Goal: Task Accomplishment & Management: Manage account settings

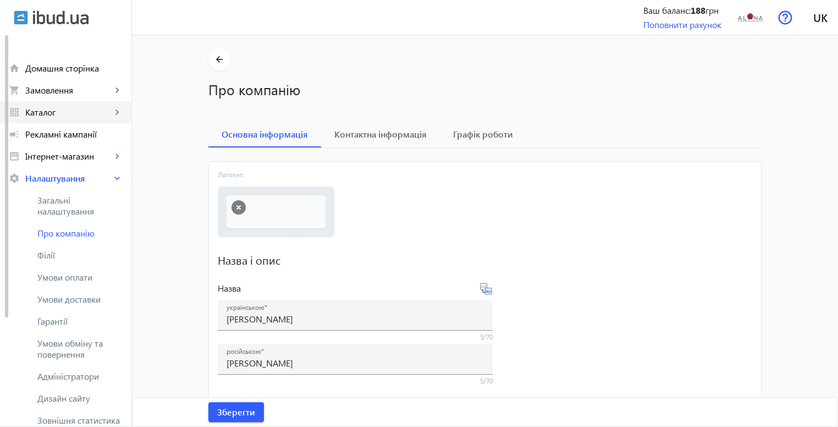
click at [61, 107] on span "Каталог" at bounding box center [68, 112] width 86 height 11
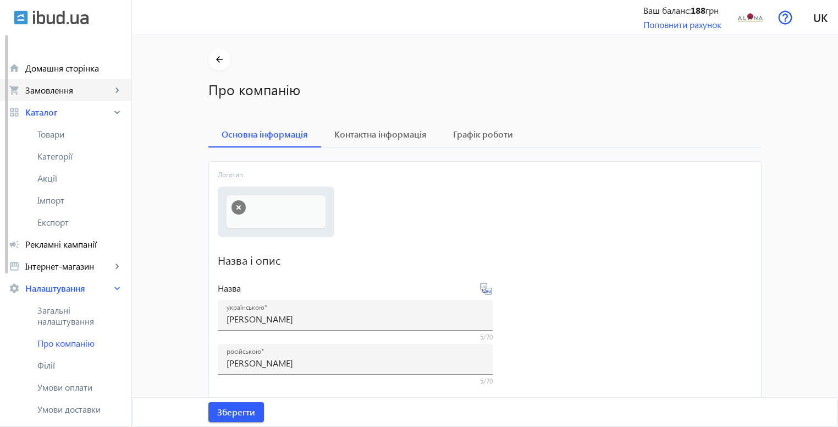
click at [67, 96] on link "shopping_cart Замовлення keyboard_arrow_right" at bounding box center [65, 90] width 131 height 22
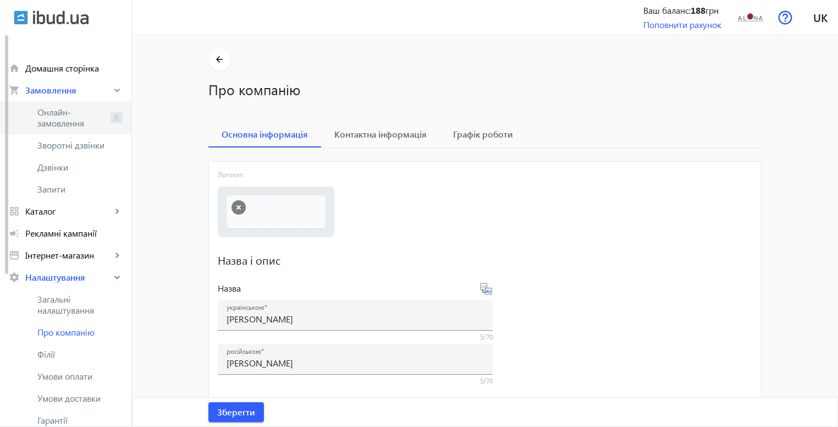
click at [79, 113] on span "Онлайн-замовлення" at bounding box center [71, 118] width 69 height 22
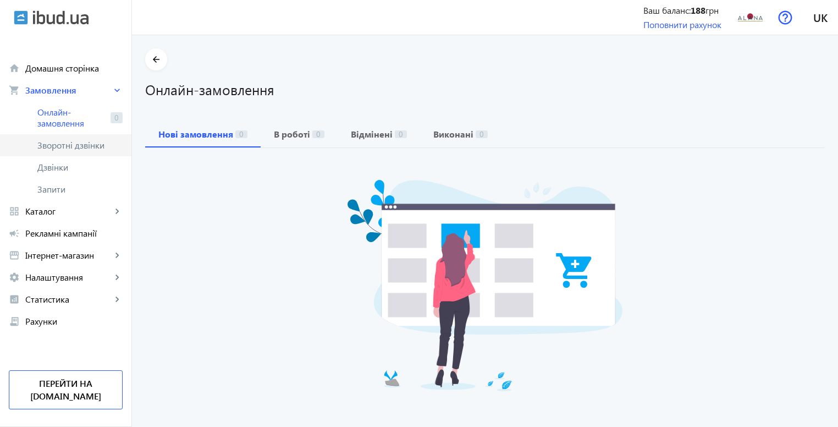
click at [80, 137] on link "Зворотні дзвінки" at bounding box center [65, 145] width 131 height 22
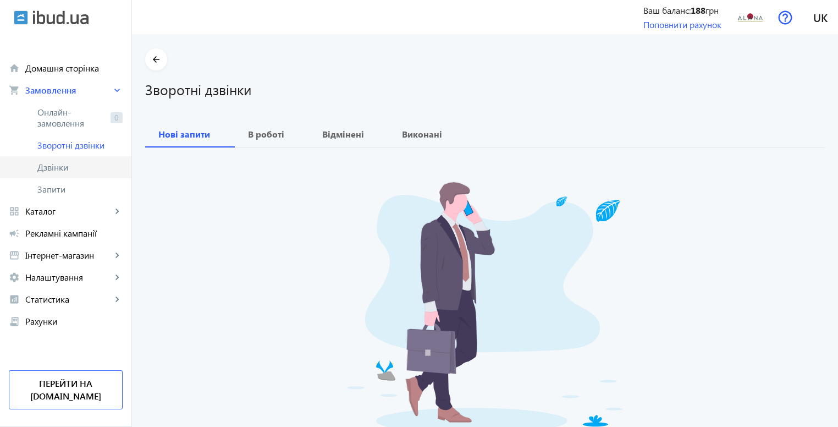
click at [74, 168] on span "Дзвінки" at bounding box center [79, 167] width 85 height 11
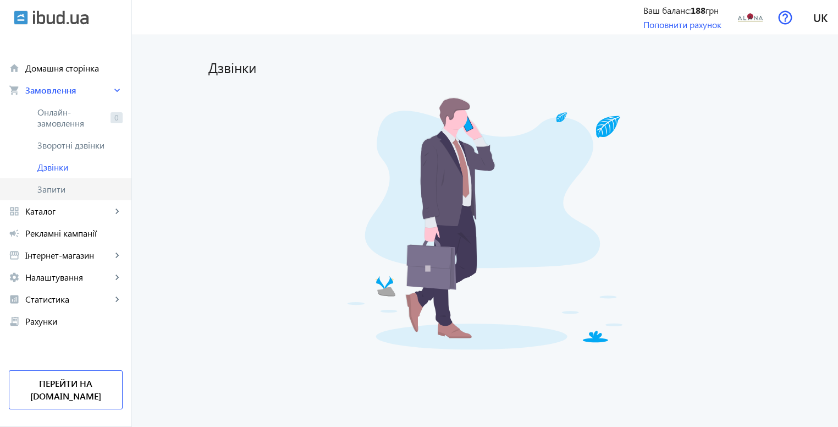
click at [63, 191] on span "Запити" at bounding box center [79, 189] width 85 height 11
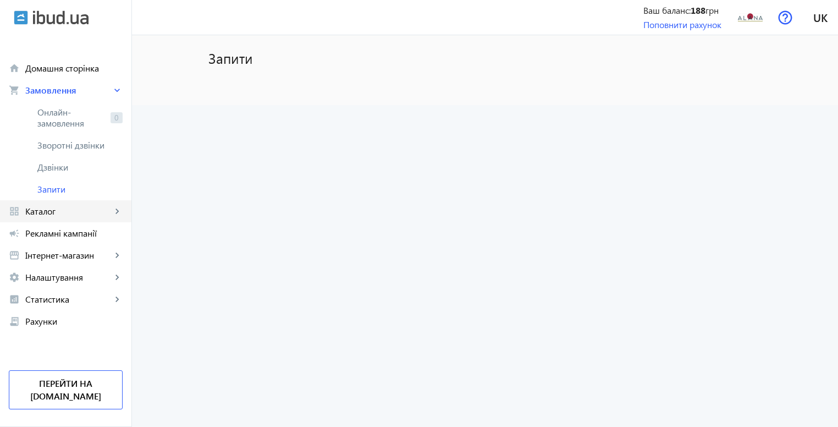
click at [59, 209] on span "Каталог" at bounding box center [68, 211] width 86 height 11
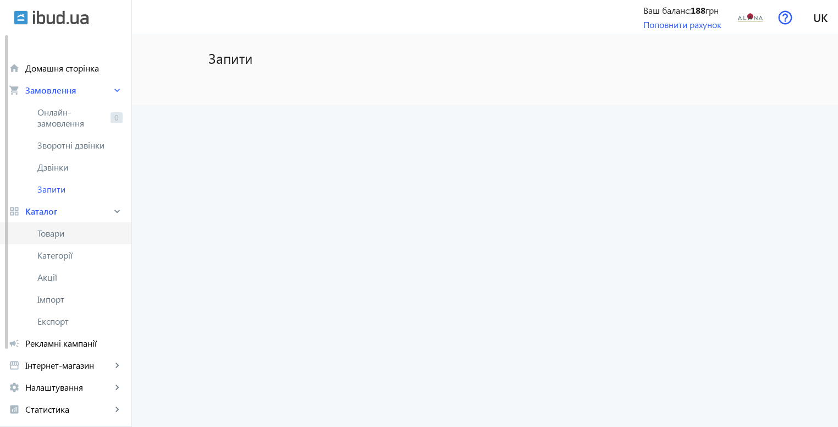
click at [72, 241] on link "Товари" at bounding box center [65, 233] width 131 height 22
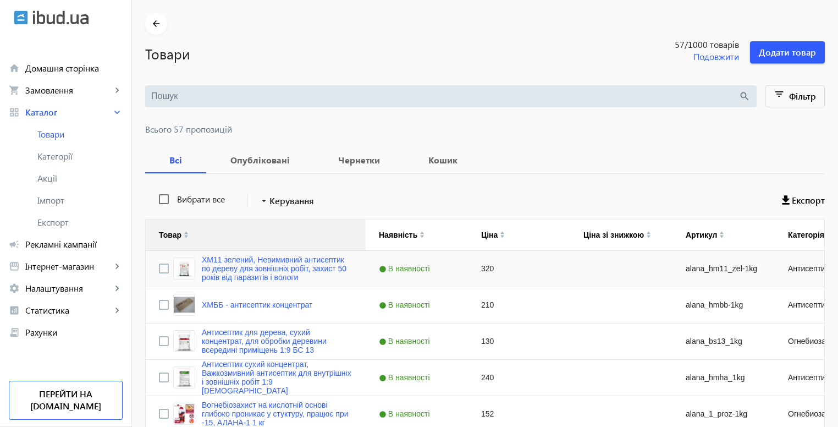
scroll to position [55, 0]
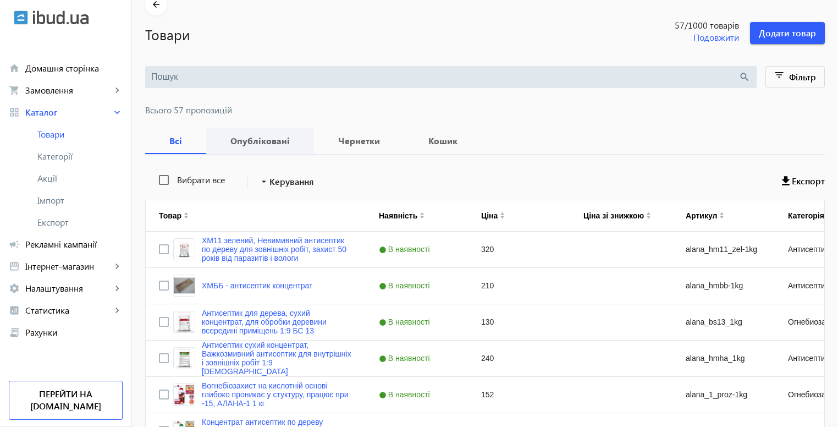
click at [229, 136] on b "Опубліковані" at bounding box center [259, 140] width 81 height 9
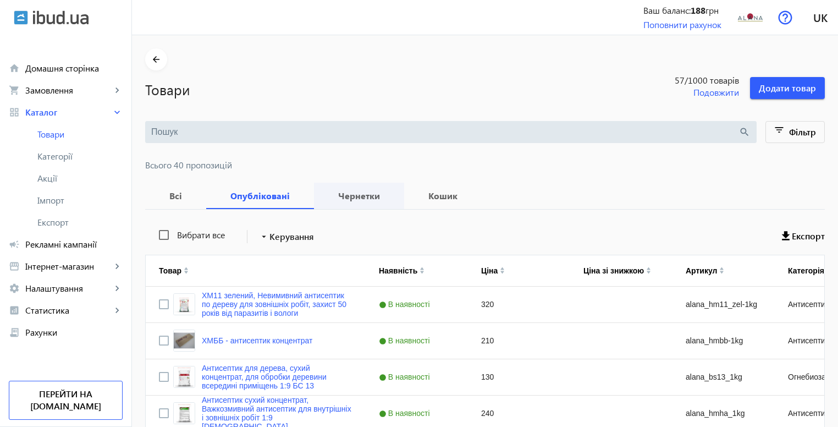
click at [343, 192] on b "Чернетки" at bounding box center [359, 195] width 64 height 9
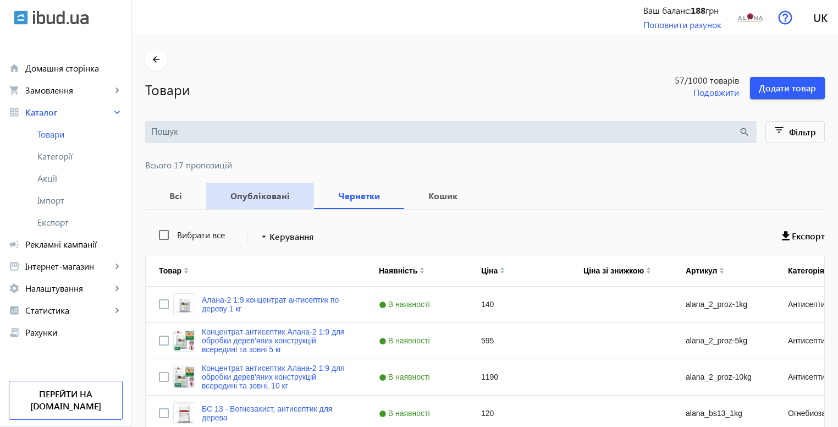
click at [246, 193] on b "Опубліковані" at bounding box center [259, 195] width 81 height 9
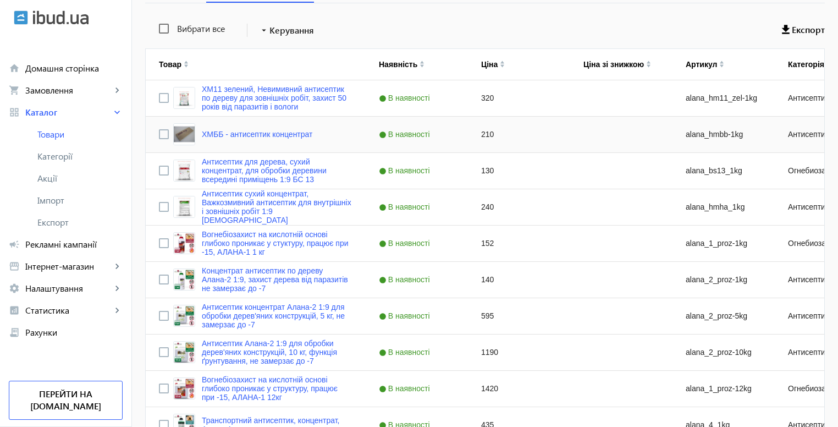
scroll to position [96, 0]
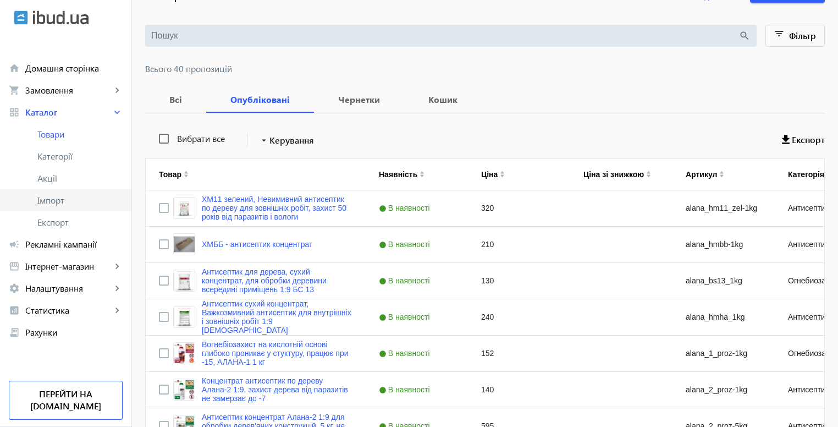
click at [54, 198] on span "Імпорт" at bounding box center [79, 200] width 85 height 11
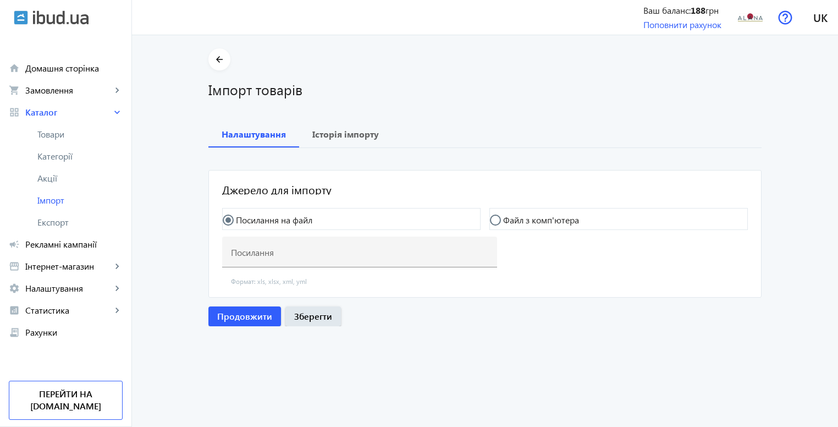
type input "https://biozahyst.kiev.ua/products_feed.xml?hash_tag=926ad60eaffaf27b1e219331b7…"
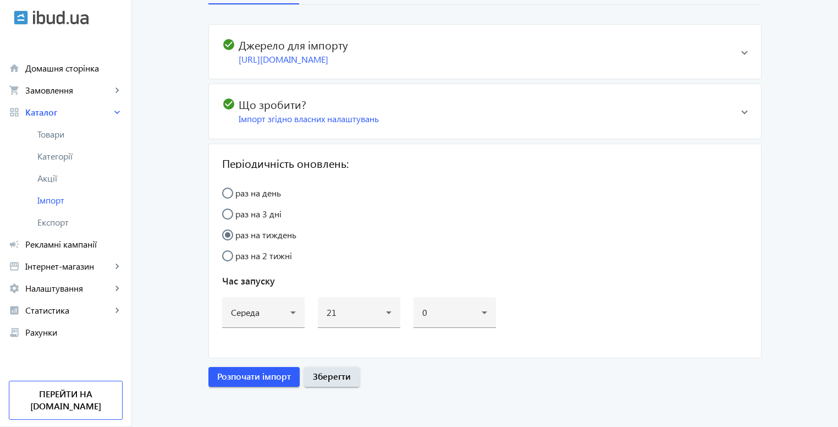
scroll to position [154, 0]
click at [628, 115] on div "Імпорт згідно власних налаштувань" at bounding box center [486, 119] width 494 height 12
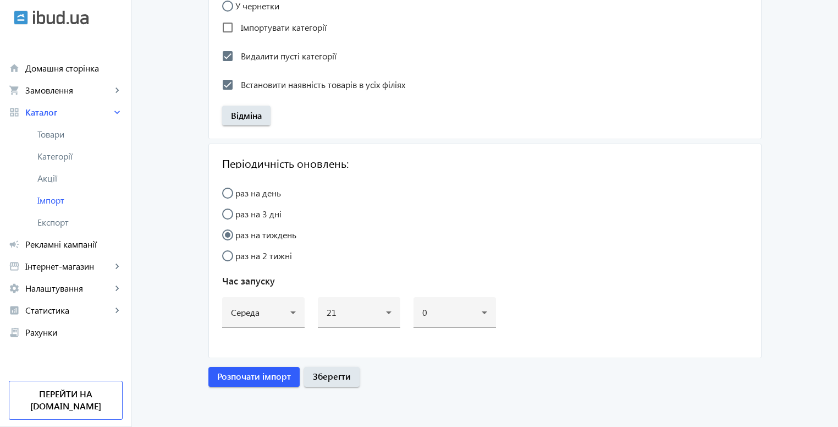
scroll to position [1200, 0]
click at [239, 374] on span "Розпочати імпорт" at bounding box center [254, 376] width 74 height 12
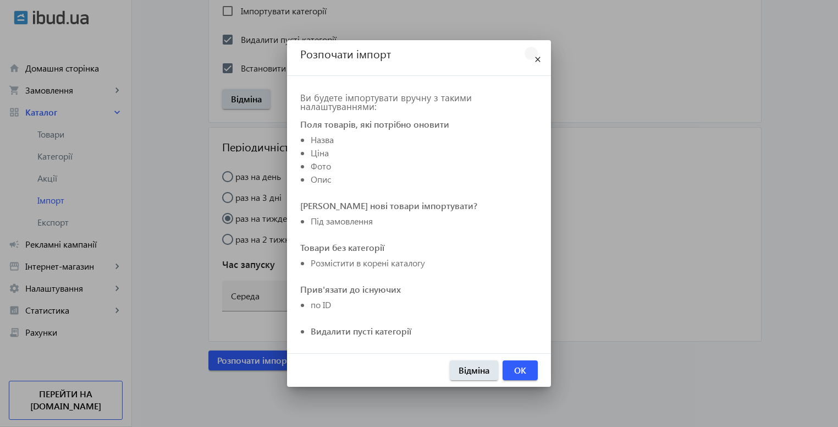
click at [539, 56] on mat-icon "close" at bounding box center [537, 59] width 13 height 13
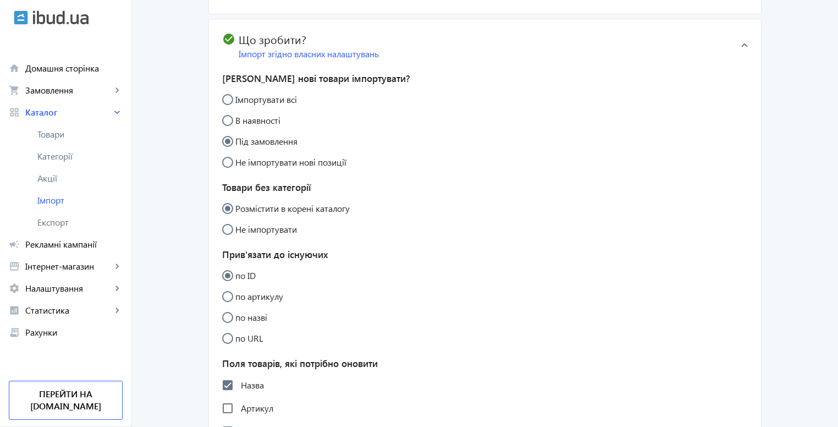
scroll to position [3, 0]
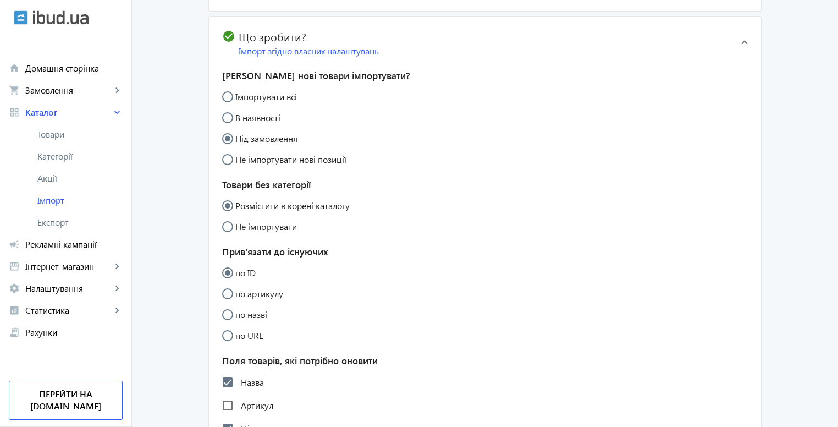
click at [272, 101] on label "Імпортувати всі" at bounding box center [265, 96] width 64 height 9
click at [244, 108] on input "Імпортувати всі" at bounding box center [233, 102] width 22 height 22
radio input "true"
click at [253, 143] on label "Під замовлення" at bounding box center [265, 138] width 64 height 9
click at [244, 150] on input "Під замовлення" at bounding box center [233, 144] width 22 height 22
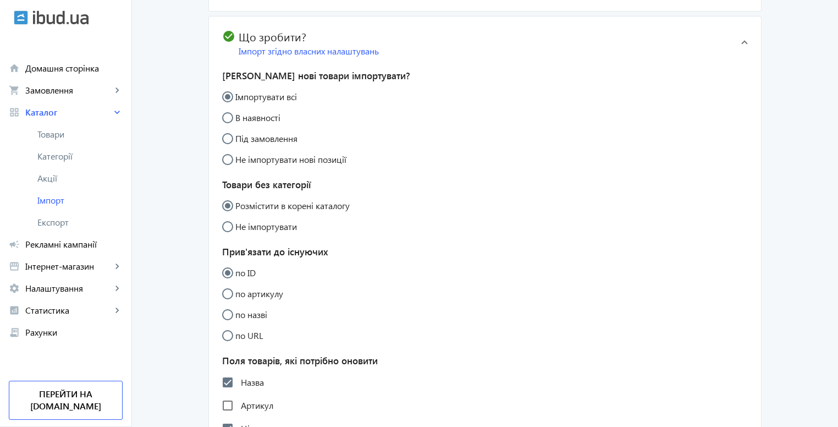
radio input "true"
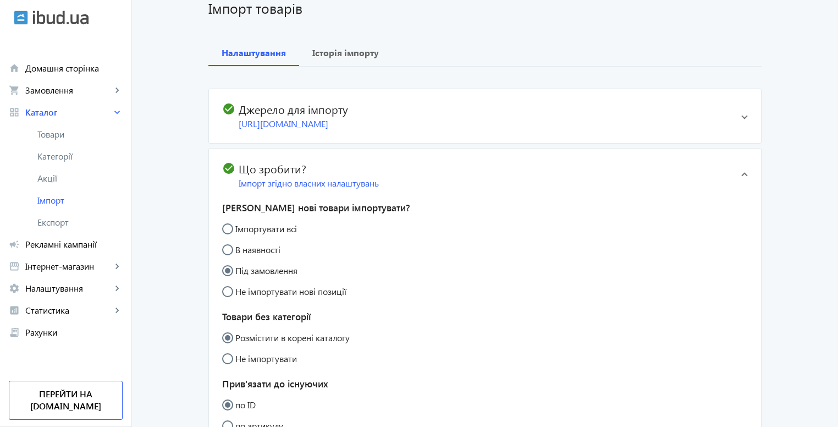
scroll to position [46, 0]
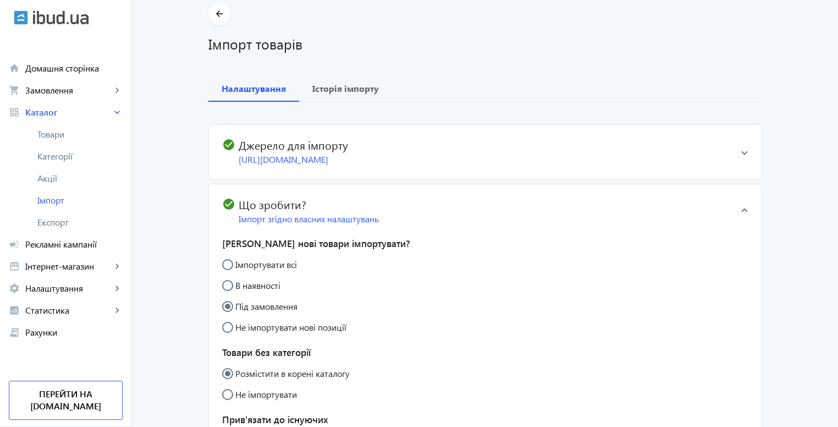
click at [739, 152] on mat-expansion-panel-header "check_circle Джерело для імпорту https://biozahyst.kiev.ua/products_feed.xml?ha…" at bounding box center [485, 152] width 552 height 54
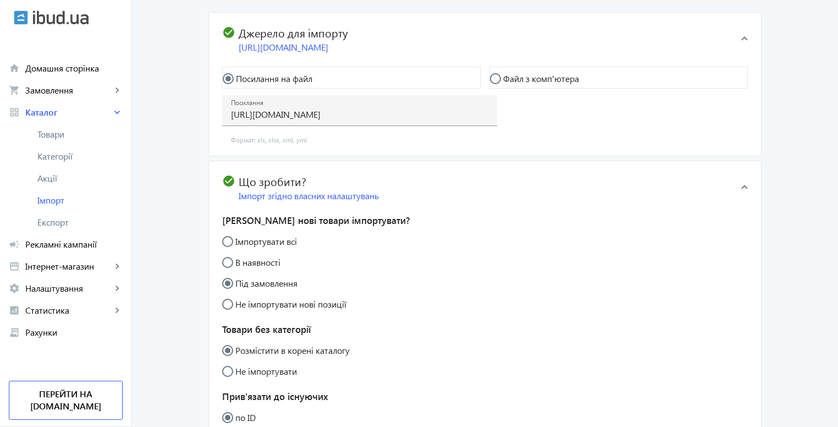
scroll to position [156, 0]
click at [309, 308] on label "Не імпортувати нові позиції" at bounding box center [289, 303] width 113 height 9
click at [244, 315] on input "Не імпортувати нові позиції" at bounding box center [233, 309] width 22 height 22
radio input "true"
click at [262, 287] on label "Під замовлення" at bounding box center [265, 282] width 64 height 9
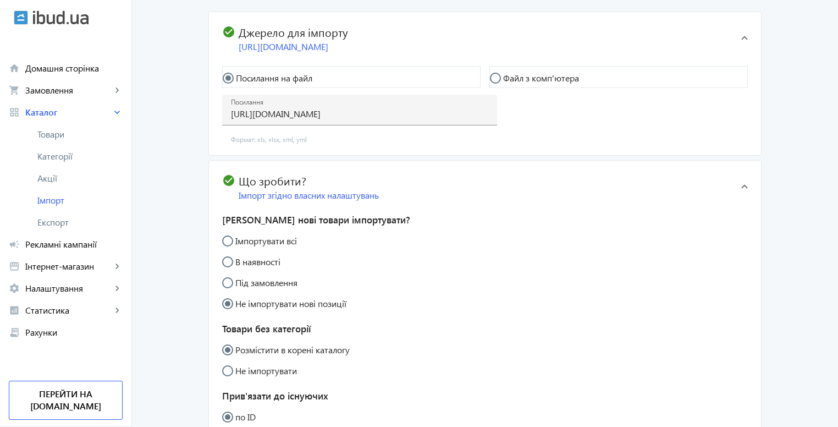
click at [244, 289] on input "Під замовлення" at bounding box center [233, 288] width 22 height 22
radio input "true"
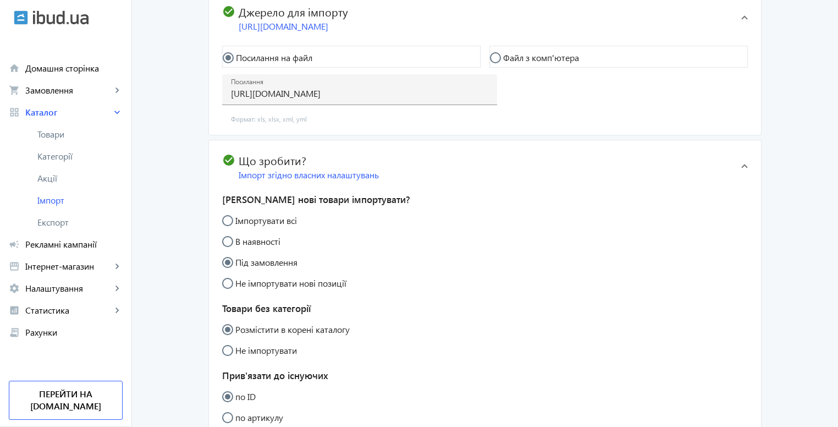
scroll to position [211, 0]
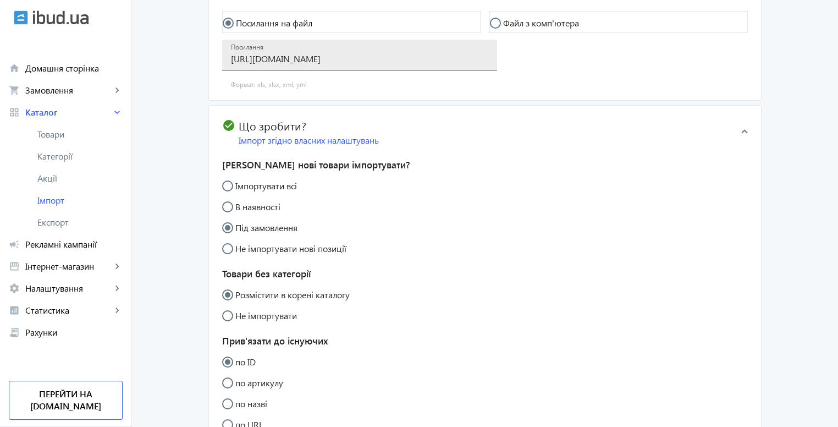
click at [299, 64] on input "https://biozahyst.kiev.ua/products_feed.xml?hash_tag=926ad60eaffaf27b1e219331b7…" at bounding box center [359, 59] width 257 height 12
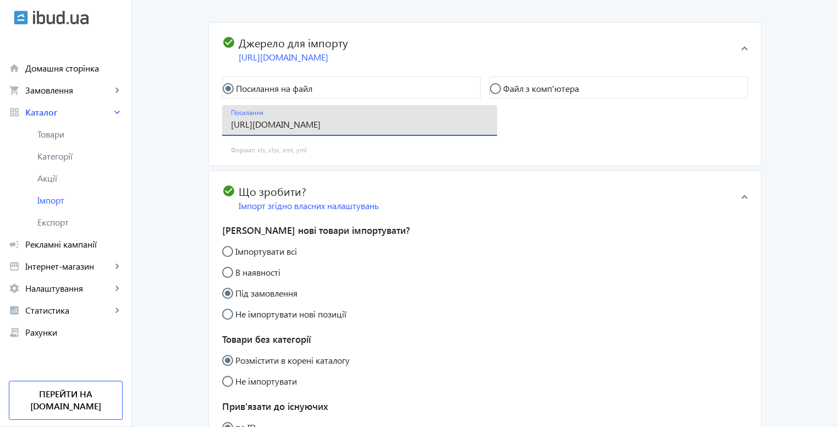
scroll to position [101, 0]
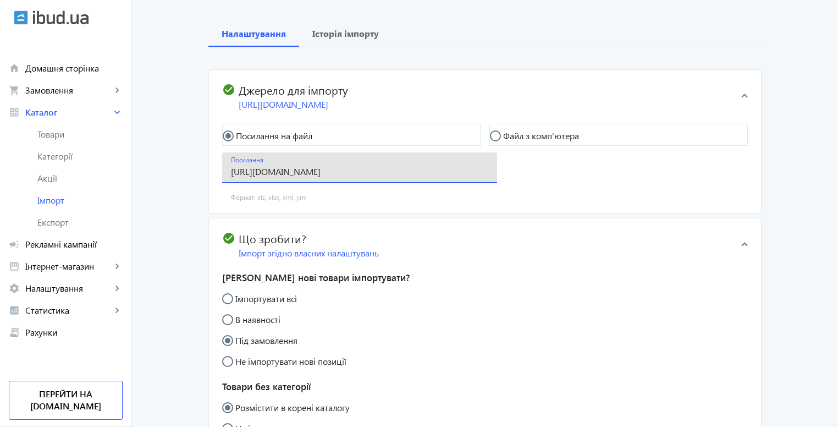
paste input "2695839868%2C2695797695%2C2669638112%2C2669635426%2C2669631007%2C2608902012%2C2…"
type input "https://biozahyst.kiev.ua/products_feed.xml?hash_tag=926ad60eaffaf27b1e219331b7…"
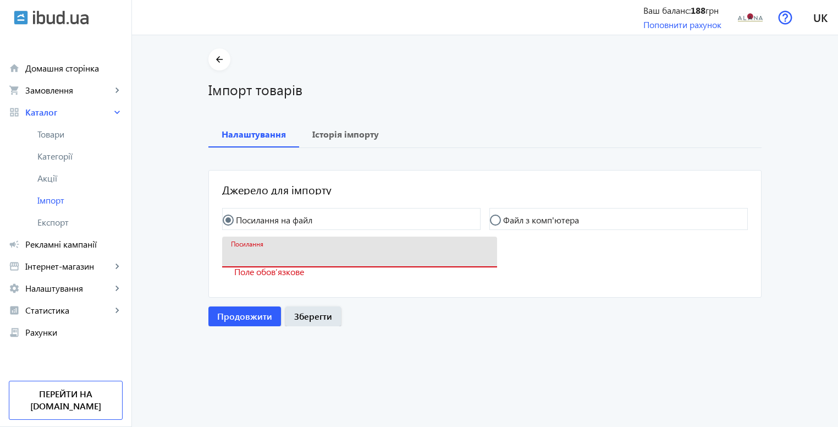
scroll to position [0, 0]
paste input "https://biozahyst.kiev.ua/products_feed.xml?hash_tag=926ad60eaffaf27b1e219331b7…"
type input "https://biozahyst.kiev.ua/products_feed.xml?hash_tag=926ad60eaffaf27b1e219331b7…"
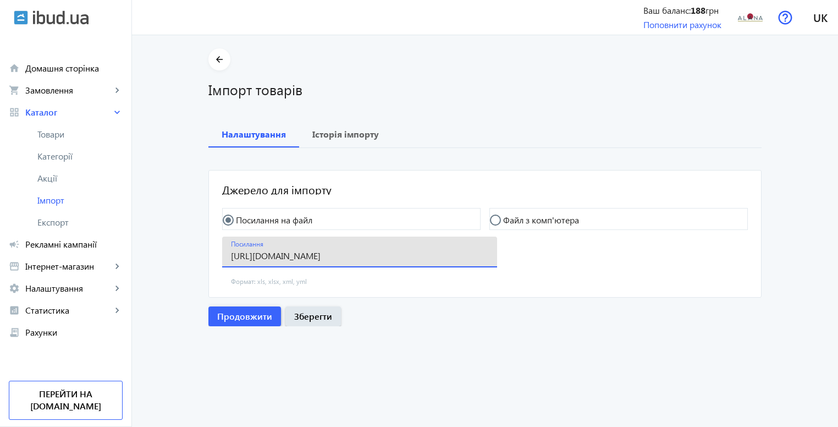
click at [231, 317] on span "Продовжити" at bounding box center [244, 316] width 55 height 12
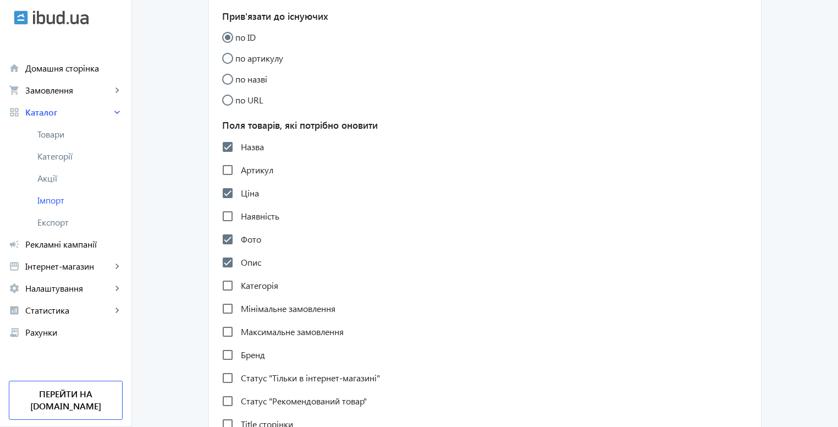
scroll to position [440, 0]
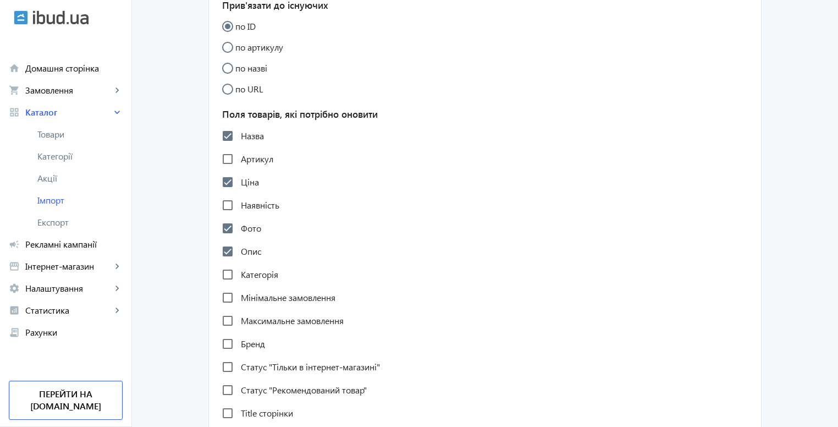
click at [248, 140] on label "Назва" at bounding box center [251, 135] width 25 height 9
click at [239, 147] on input "Назва" at bounding box center [228, 136] width 22 height 22
checkbox input "false"
click at [248, 186] on label "Ціна" at bounding box center [249, 182] width 20 height 9
click at [239, 190] on input "Ціна" at bounding box center [228, 182] width 22 height 22
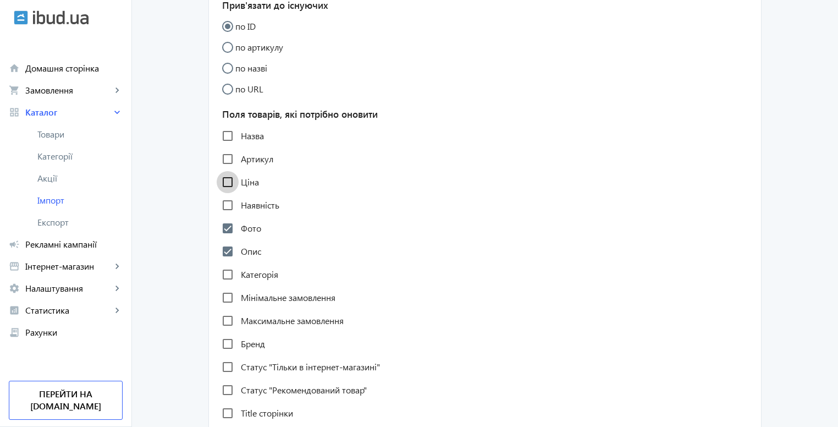
checkbox input "false"
click at [239, 233] on label "Фото" at bounding box center [250, 228] width 23 height 9
click at [237, 239] on input "Фото" at bounding box center [228, 228] width 22 height 22
click at [242, 231] on div "Фото" at bounding box center [241, 228] width 39 height 22
click at [244, 233] on label "Фото" at bounding box center [250, 228] width 23 height 9
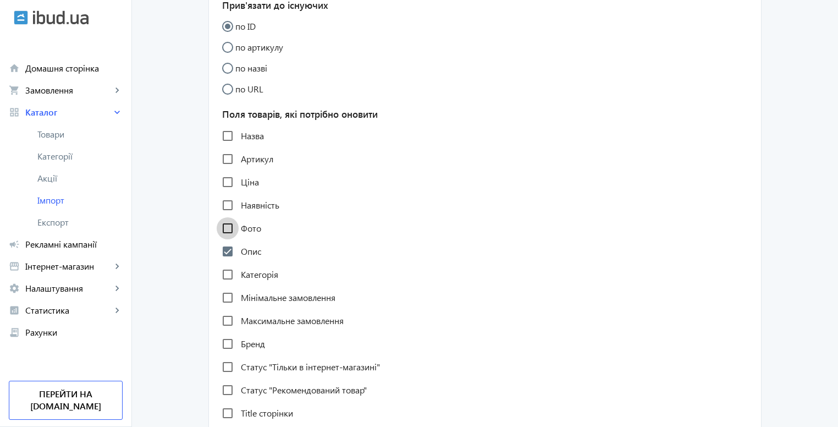
click at [239, 239] on input "Фото" at bounding box center [228, 228] width 22 height 22
checkbox input "true"
click at [252, 163] on label "Артикул" at bounding box center [256, 158] width 35 height 9
click at [239, 170] on input "Артикул" at bounding box center [228, 159] width 22 height 22
checkbox input "true"
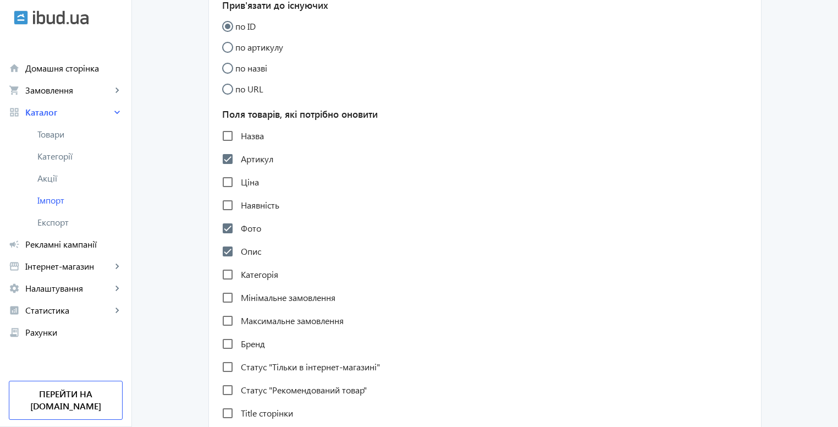
click at [247, 140] on label "Назва" at bounding box center [251, 135] width 25 height 9
click at [239, 147] on input "Назва" at bounding box center [228, 136] width 22 height 22
checkbox input "true"
click at [244, 186] on label "Ціна" at bounding box center [249, 182] width 20 height 9
click at [239, 193] on input "Ціна" at bounding box center [228, 182] width 22 height 22
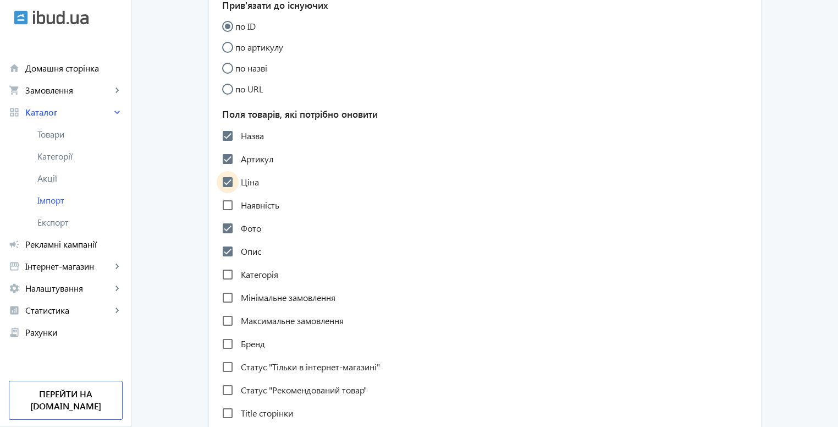
checkbox input "true"
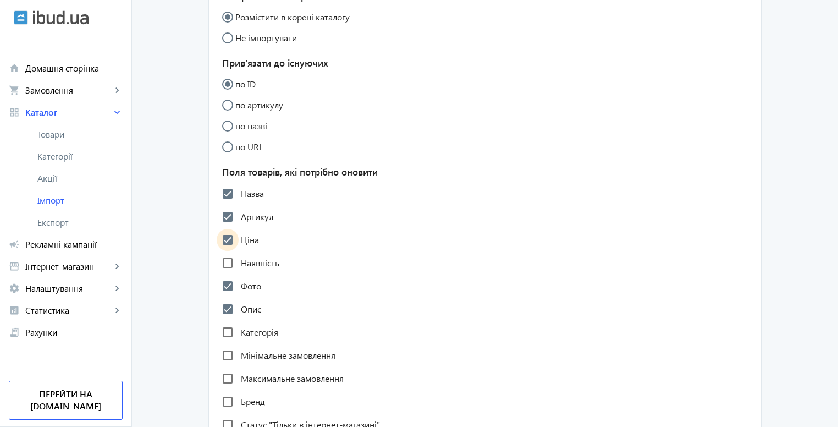
scroll to position [275, 0]
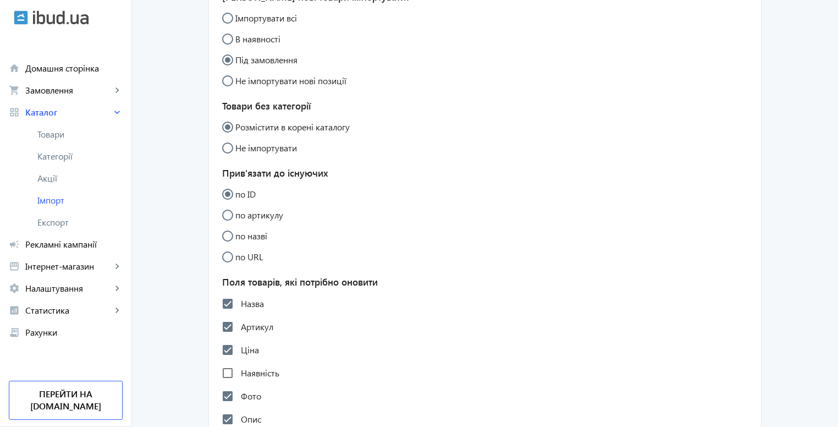
click at [262, 85] on label "Не імпортувати нові позиції" at bounding box center [289, 80] width 113 height 9
click at [244, 97] on input "Не імпортувати нові позиції" at bounding box center [233, 86] width 22 height 22
radio input "true"
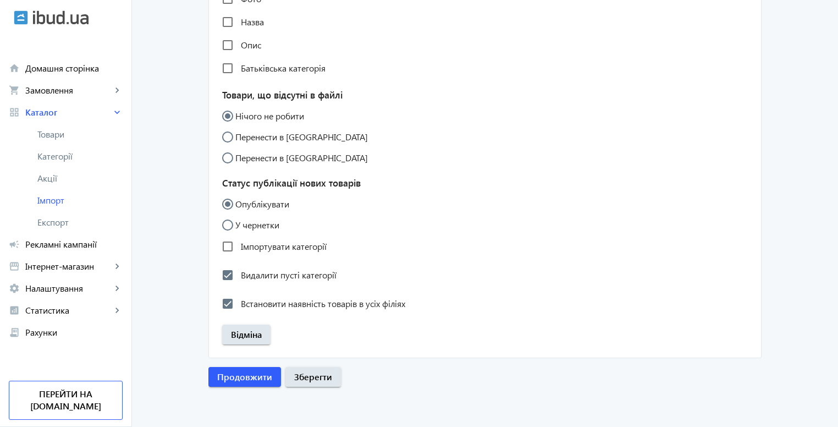
scroll to position [965, 0]
click at [257, 228] on label "У чернетки" at bounding box center [256, 224] width 46 height 9
click at [244, 228] on input "У чернетки" at bounding box center [233, 230] width 22 height 22
radio input "true"
click at [298, 378] on span "Зберегти" at bounding box center [313, 376] width 38 height 12
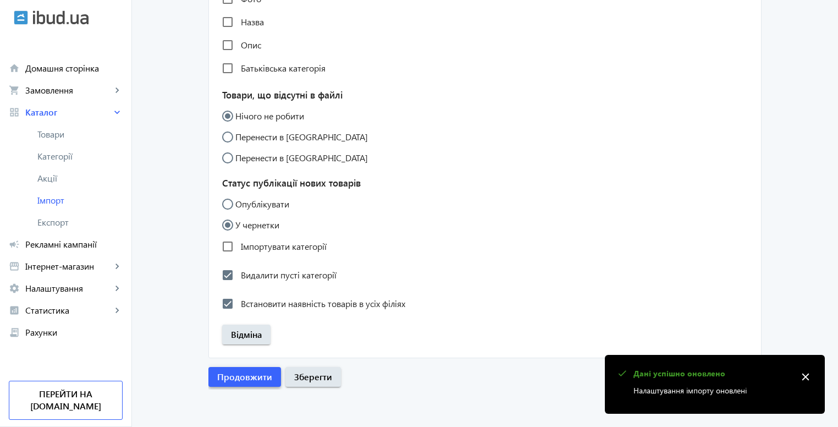
click at [268, 370] on span "button" at bounding box center [244, 376] width 73 height 26
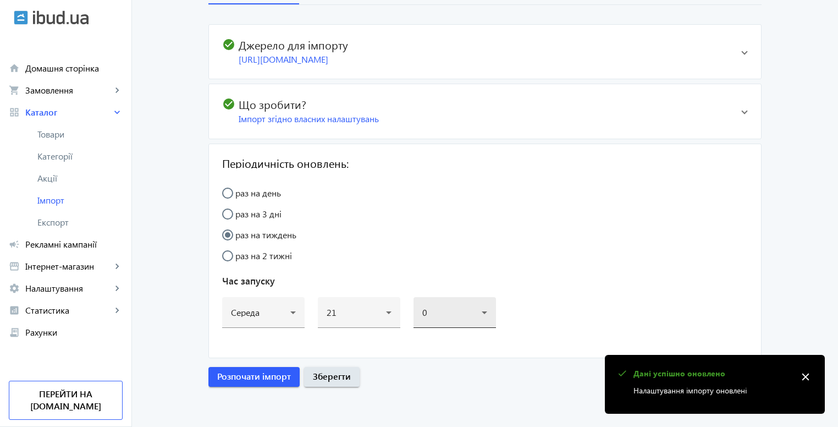
scroll to position [154, 0]
click at [270, 374] on span "Розпочати імпорт" at bounding box center [254, 376] width 74 height 12
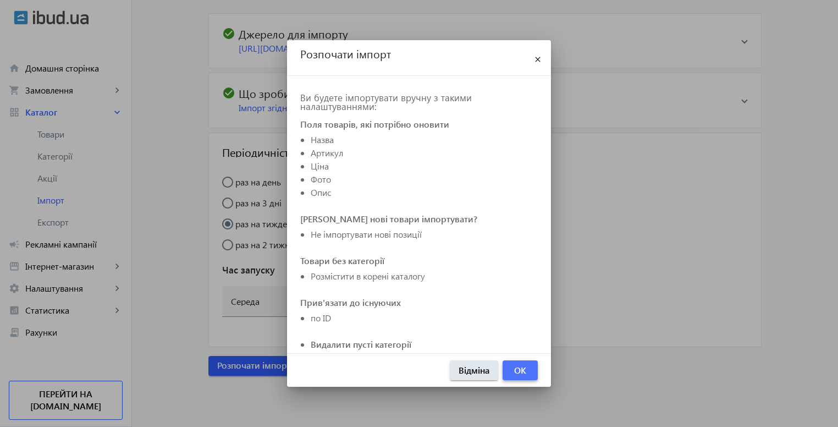
drag, startPoint x: 516, startPoint y: 372, endPoint x: 521, endPoint y: 367, distance: 6.6
click at [519, 368] on span "OK" at bounding box center [520, 370] width 12 height 12
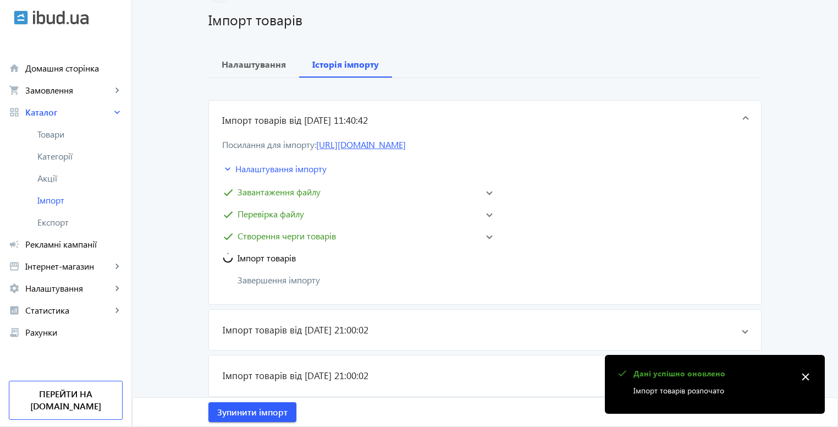
scroll to position [330, 0]
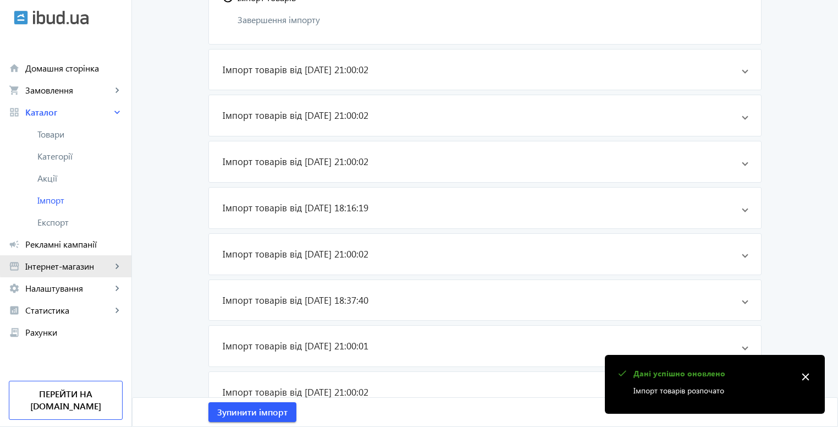
click at [106, 261] on span "Інтернет-магазин" at bounding box center [68, 266] width 86 height 11
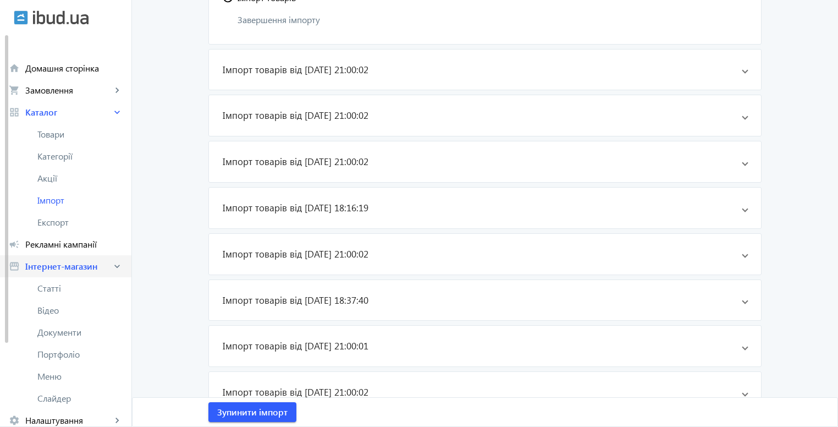
click at [108, 268] on span "Інтернет-магазин" at bounding box center [68, 266] width 86 height 11
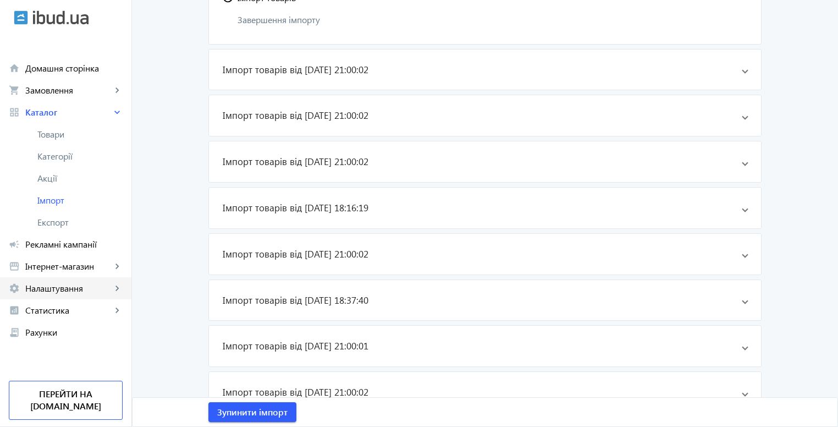
click at [80, 285] on span "Налаштування" at bounding box center [68, 288] width 86 height 11
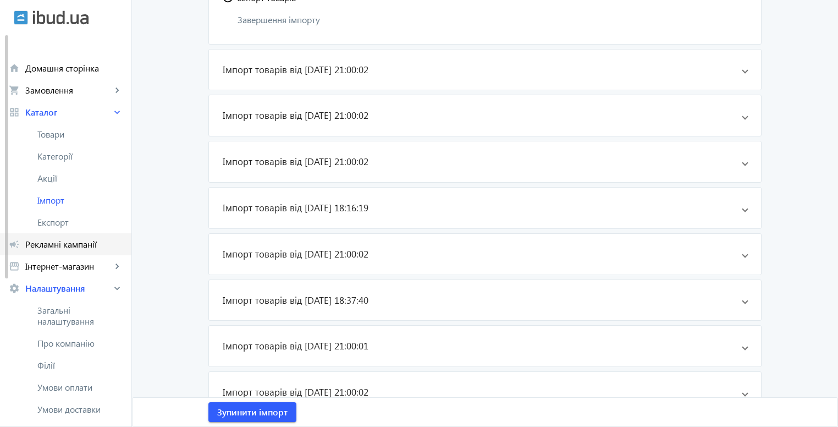
click at [98, 245] on span "Рекламні кампанії" at bounding box center [73, 244] width 97 height 11
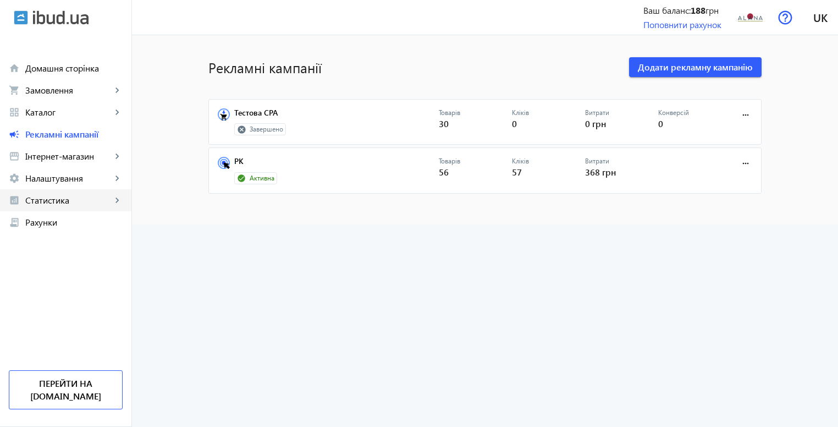
click at [74, 198] on span "Статистика" at bounding box center [68, 200] width 86 height 11
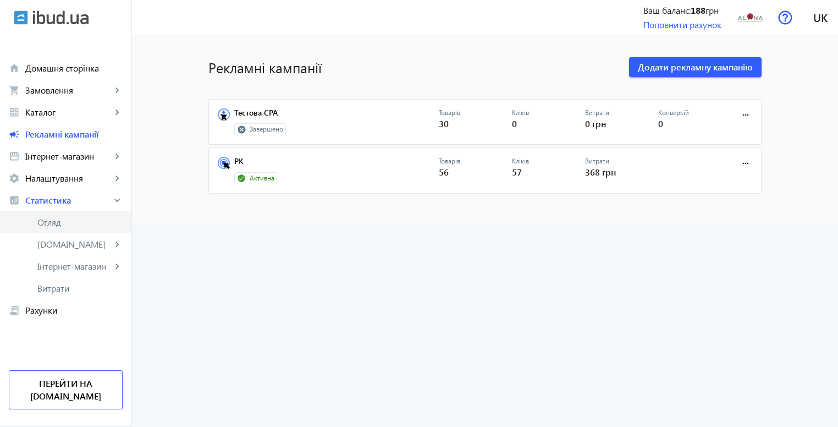
click at [71, 218] on span "Огляд" at bounding box center [79, 222] width 85 height 11
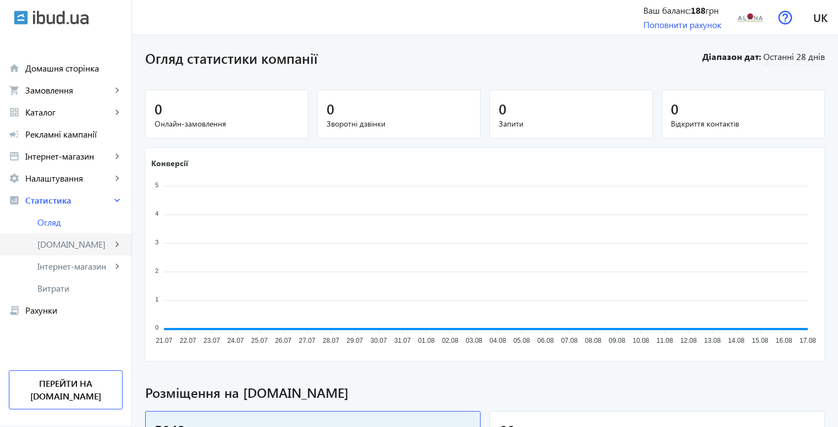
click at [71, 246] on span "[DOMAIN_NAME]" at bounding box center [74, 244] width 74 height 11
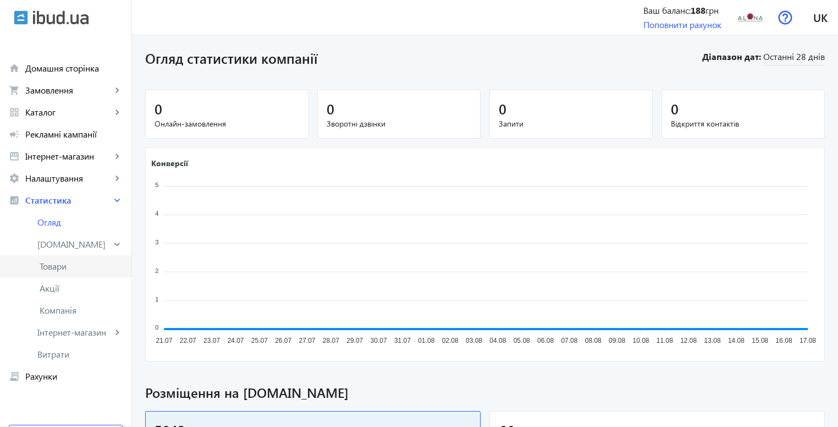
click at [93, 261] on span "Товари" at bounding box center [81, 266] width 83 height 11
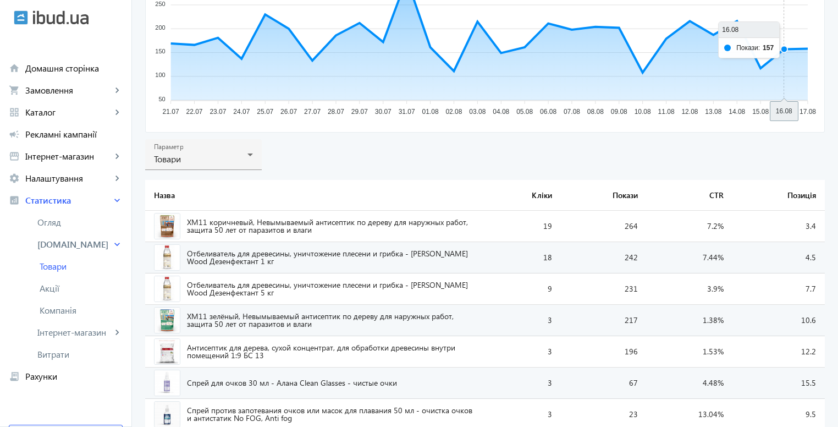
scroll to position [275, 0]
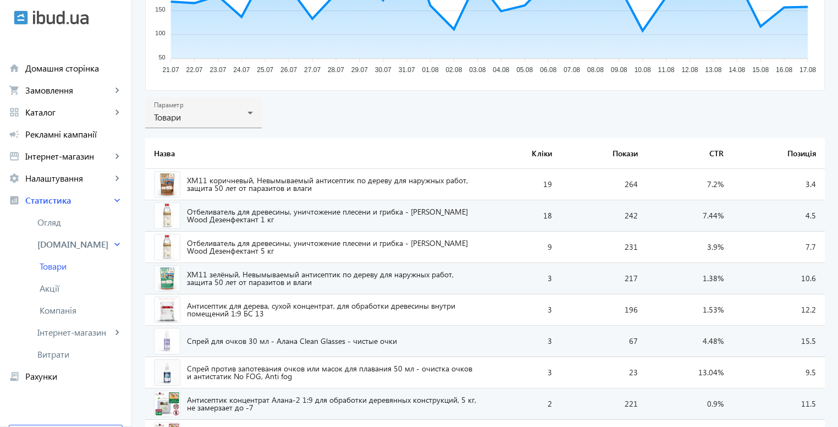
click at [383, 181] on span "ХМ11 коричневый, Невымываемый антисептик по дереву для наружных работ, защита 5…" at bounding box center [331, 183] width 289 height 15
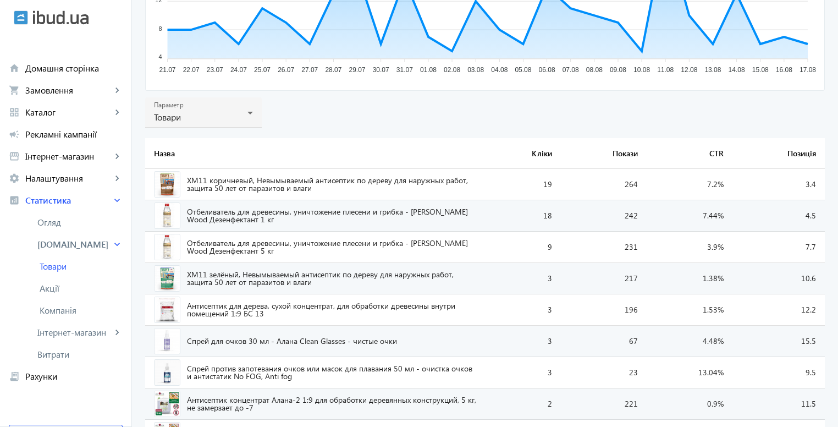
click at [239, 184] on span "ХМ11 коричневый, Невымываемый антисептик по дереву для наружных работ, защита 5…" at bounding box center [331, 183] width 289 height 15
click at [162, 181] on img at bounding box center [167, 184] width 26 height 26
drag, startPoint x: 294, startPoint y: 185, endPoint x: 248, endPoint y: 113, distance: 85.0
click at [248, 113] on icon at bounding box center [250, 112] width 13 height 13
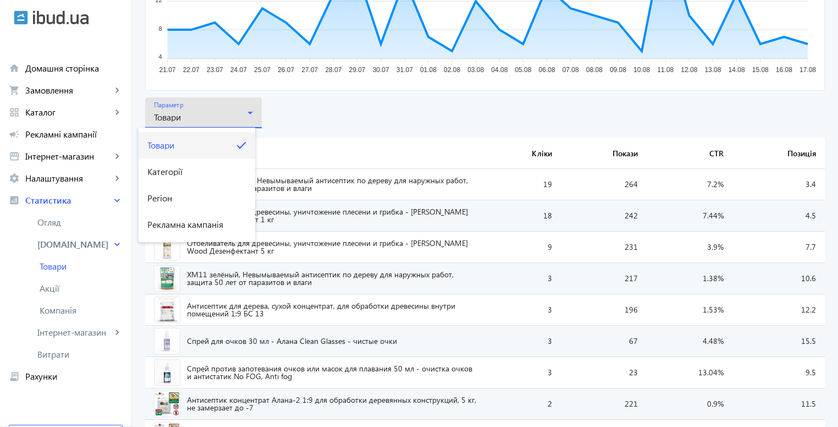
click at [349, 115] on div at bounding box center [419, 213] width 838 height 427
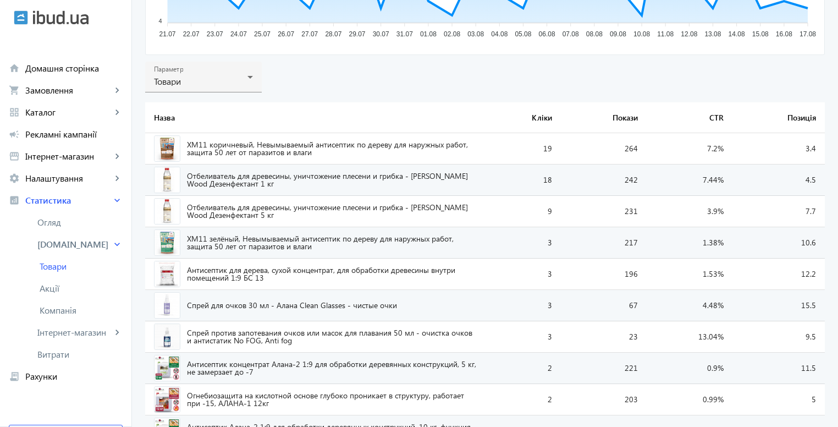
scroll to position [385, 0]
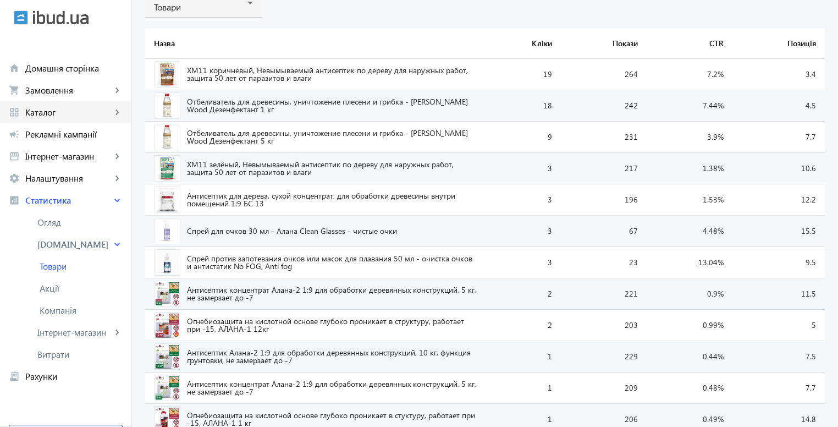
click at [52, 108] on span "Каталог" at bounding box center [68, 112] width 86 height 11
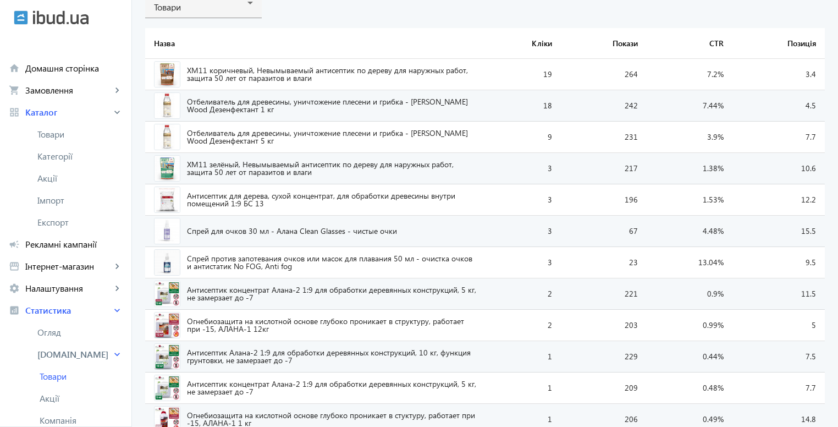
scroll to position [165, 0]
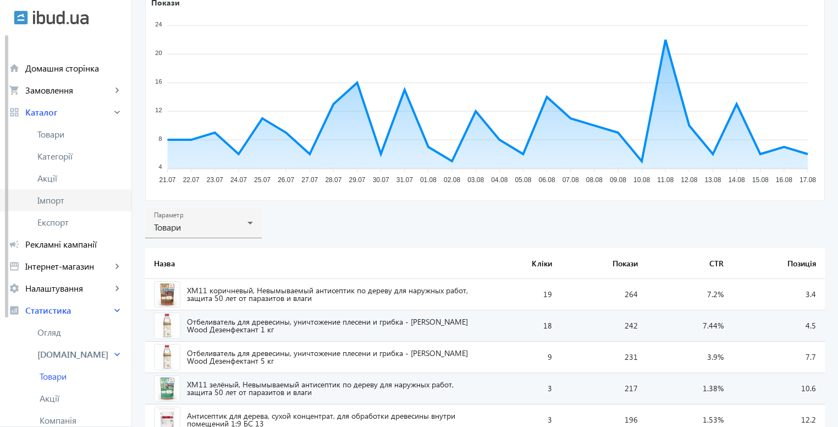
click at [60, 195] on span "Імпорт" at bounding box center [79, 200] width 85 height 11
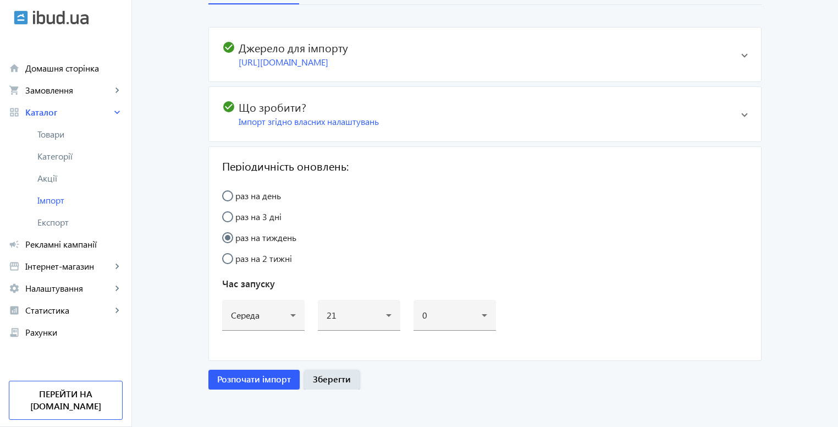
click at [731, 41] on h2 "check_circle Джерело для імпорту" at bounding box center [477, 47] width 510 height 13
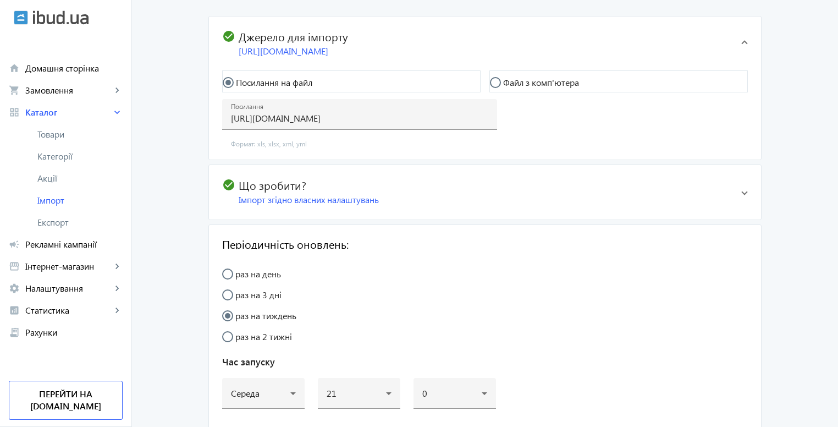
click at [640, 191] on h2 "check_circle Що зробити?" at bounding box center [477, 184] width 510 height 13
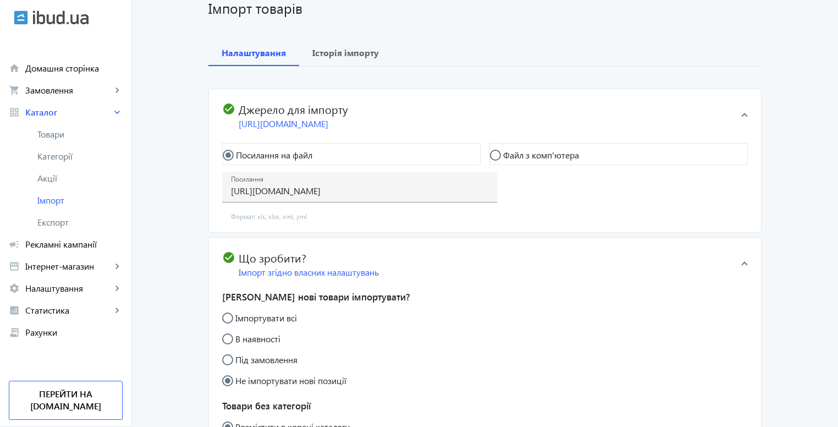
scroll to position [44, 0]
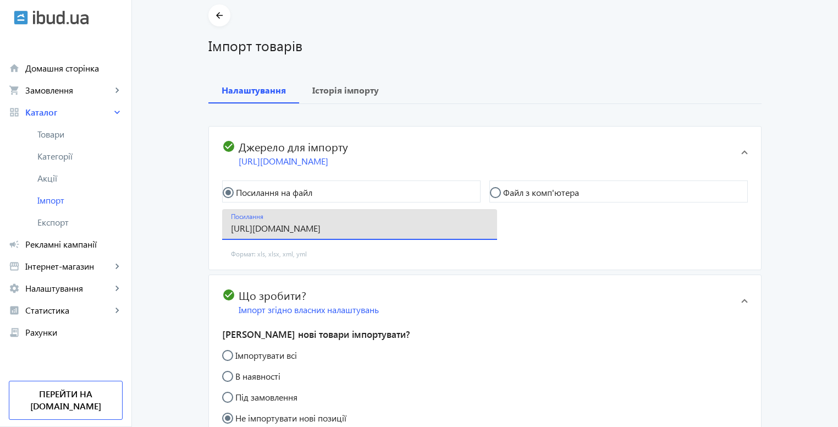
click at [367, 234] on input "https://biozahyst.kiev.ua/products_feed.xml?hash_tag=926ad60eaffaf27b1e219331b7…" at bounding box center [359, 228] width 257 height 12
click at [355, 234] on input "https://biozahyst.kiev.ua/products_feed.xml?hash_tag=926ad60eaffaf27b1e219331b7…" at bounding box center [359, 228] width 257 height 12
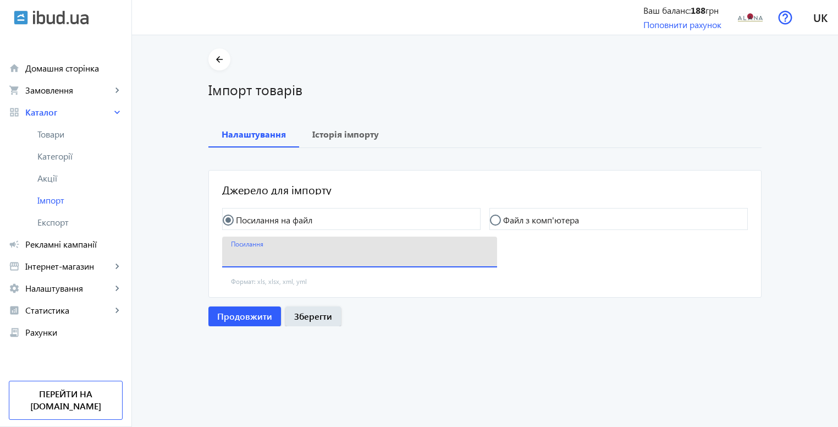
scroll to position [0, 0]
paste input "https://biozahyst.kiev.ua/products_feed.xml?hash_tag=926ad60eaffaf27b1e219331b7…"
type input "https://biozahyst.kiev.ua/products_feed.xml?hash_tag=926ad60eaffaf27b1e219331b7…"
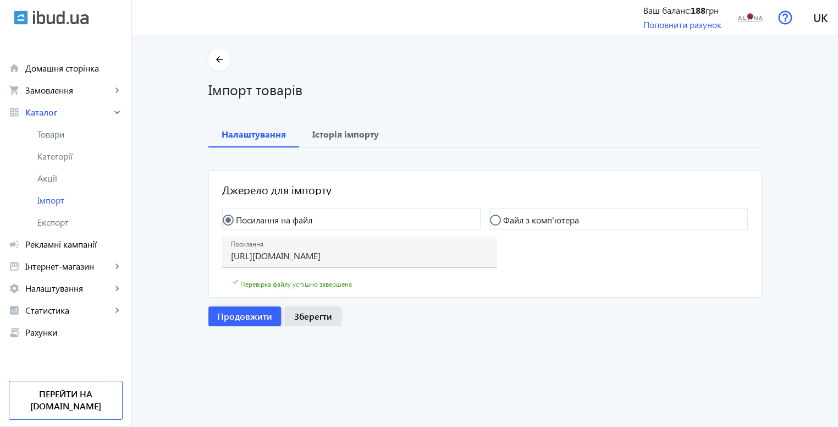
click at [253, 312] on span "Продовжити" at bounding box center [244, 316] width 55 height 12
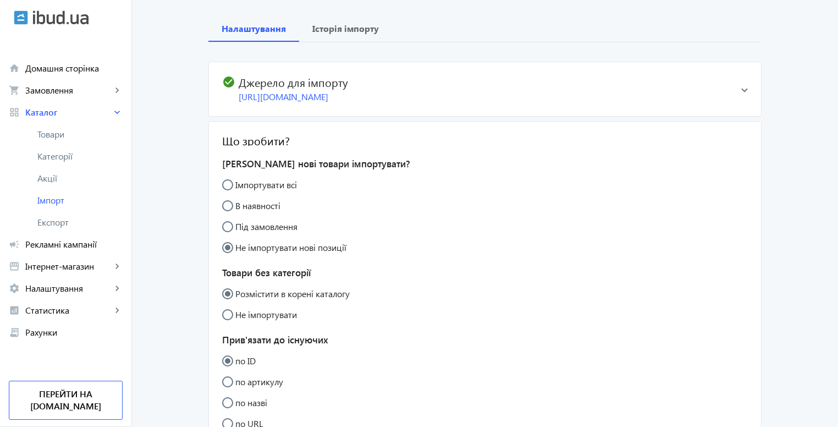
scroll to position [110, 0]
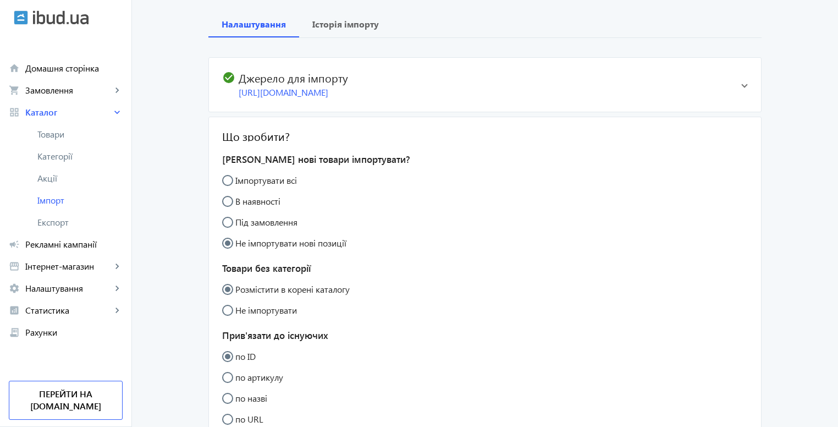
click at [264, 206] on label "В наявності" at bounding box center [256, 201] width 47 height 9
click at [244, 214] on input "В наявності" at bounding box center [233, 207] width 22 height 22
radio input "true"
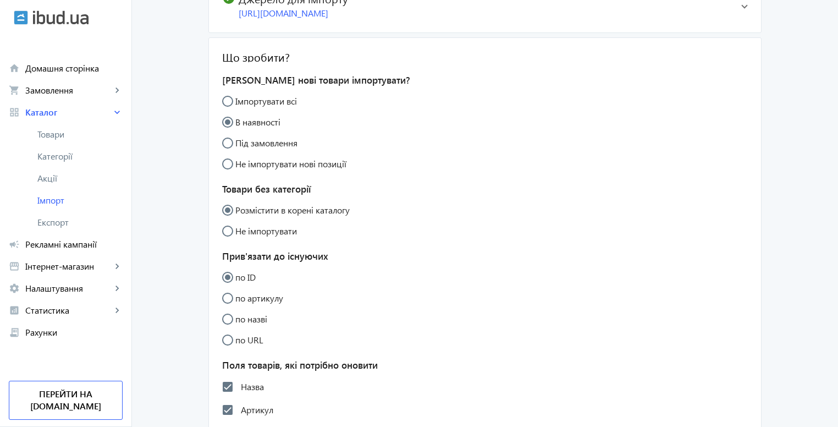
scroll to position [220, 0]
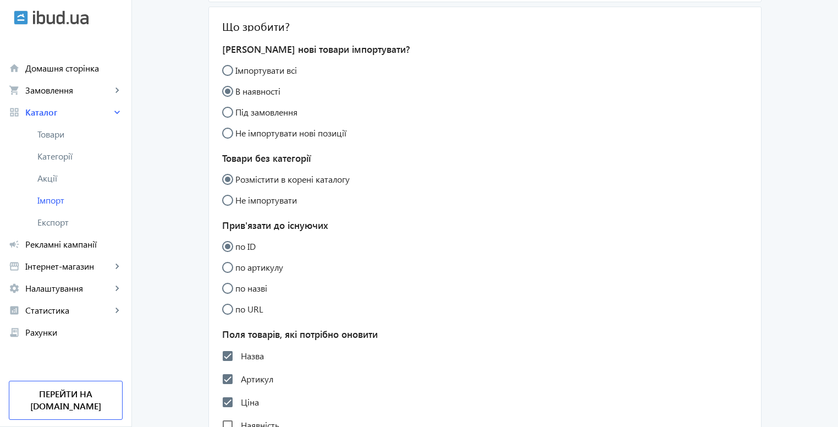
click at [283, 75] on label "Імпортувати всі" at bounding box center [265, 70] width 64 height 9
click at [244, 81] on input "Імпортувати всі" at bounding box center [233, 76] width 22 height 22
radio input "true"
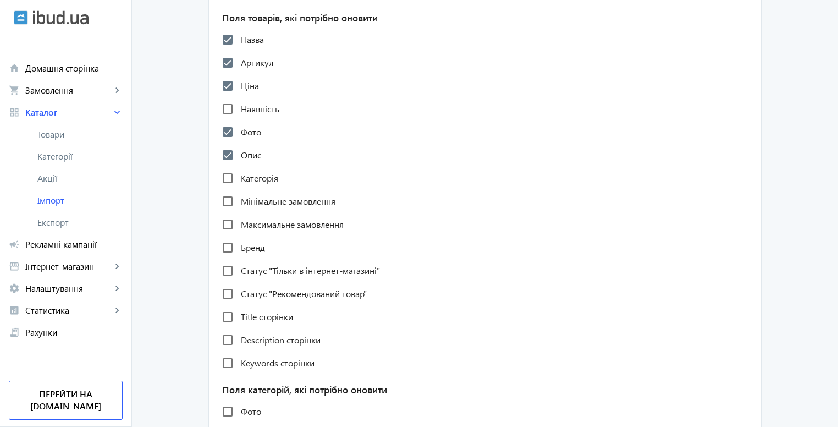
scroll to position [550, 0]
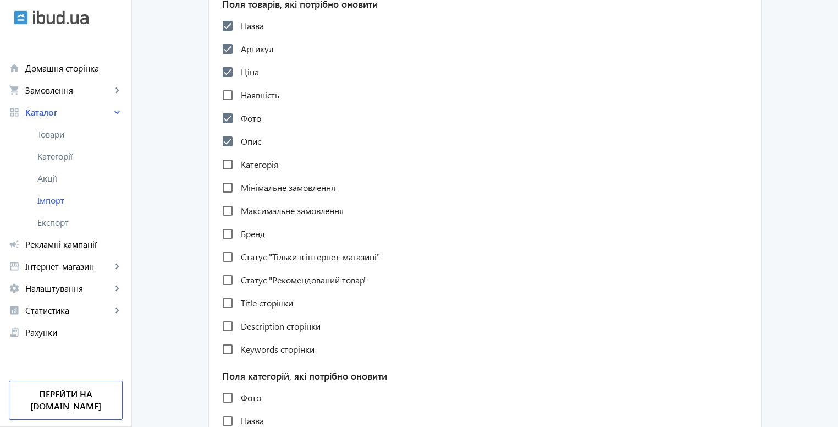
click at [266, 169] on label "Категорія" at bounding box center [259, 164] width 40 height 9
click at [239, 175] on input "Категорія" at bounding box center [228, 164] width 22 height 22
checkbox input "true"
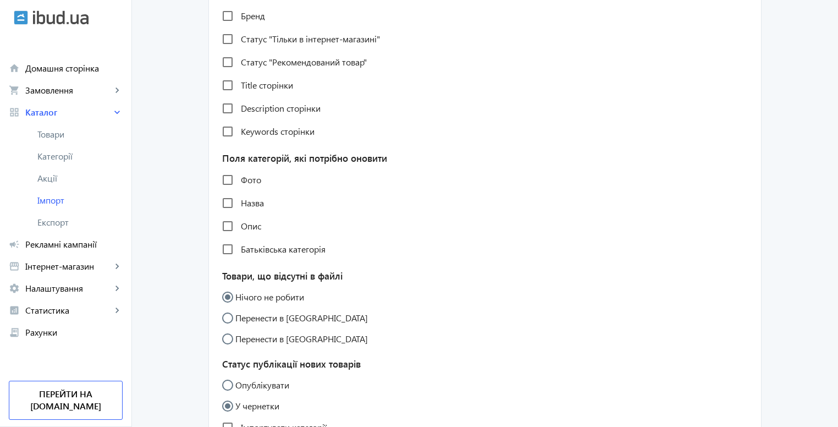
scroll to position [770, 0]
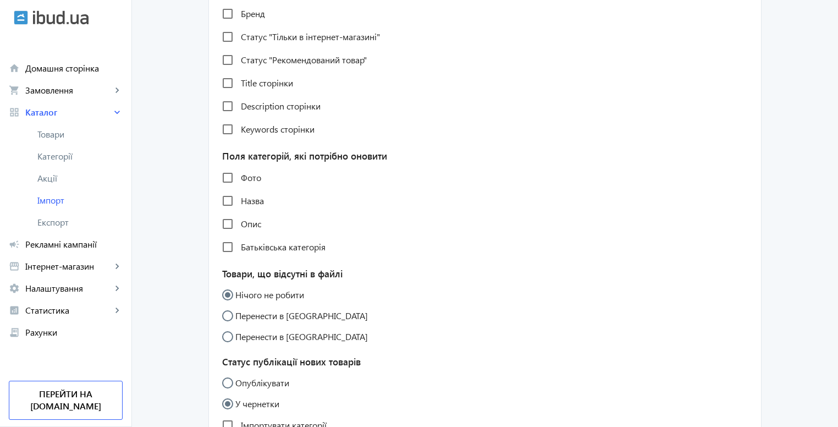
click at [244, 182] on label "Фото" at bounding box center [250, 177] width 23 height 9
click at [239, 189] on input "Фото" at bounding box center [228, 178] width 22 height 22
checkbox input "true"
click at [253, 205] on label "Назва" at bounding box center [251, 200] width 25 height 9
click at [239, 212] on input "Назва" at bounding box center [228, 201] width 22 height 22
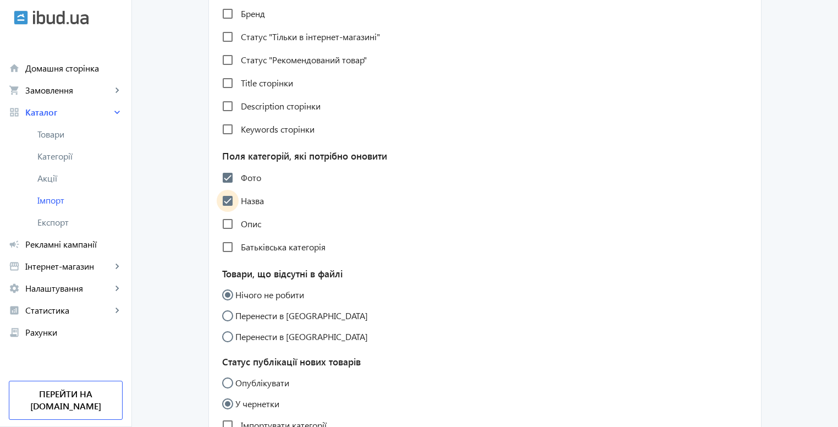
checkbox input "true"
drag, startPoint x: 247, startPoint y: 236, endPoint x: 247, endPoint y: 242, distance: 6.6
click at [247, 228] on label "Опис" at bounding box center [250, 223] width 23 height 9
click at [239, 235] on input "Опис" at bounding box center [228, 224] width 22 height 22
checkbox input "true"
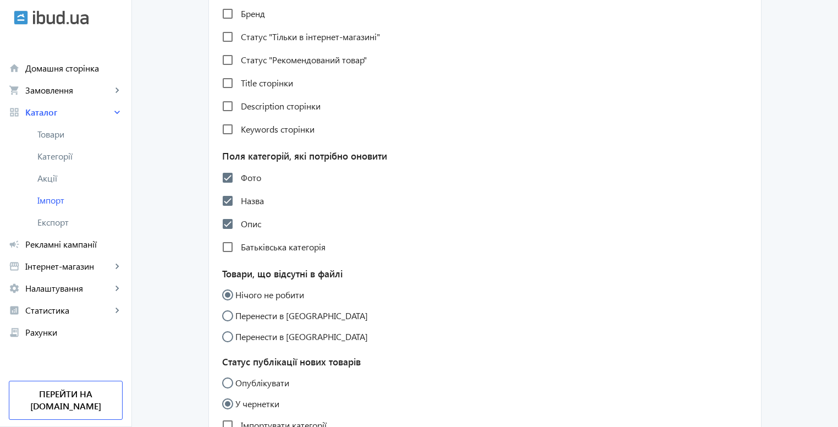
drag, startPoint x: 249, startPoint y: 264, endPoint x: 279, endPoint y: 263, distance: 30.3
click at [249, 251] on label "Батьківська категорія" at bounding box center [282, 246] width 87 height 9
click at [239, 258] on input "Батьківська категорія" at bounding box center [228, 247] width 22 height 22
checkbox input "true"
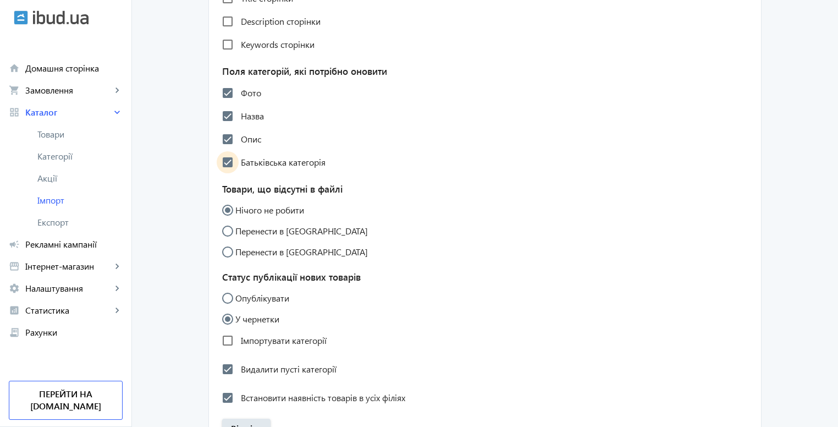
scroll to position [880, 0]
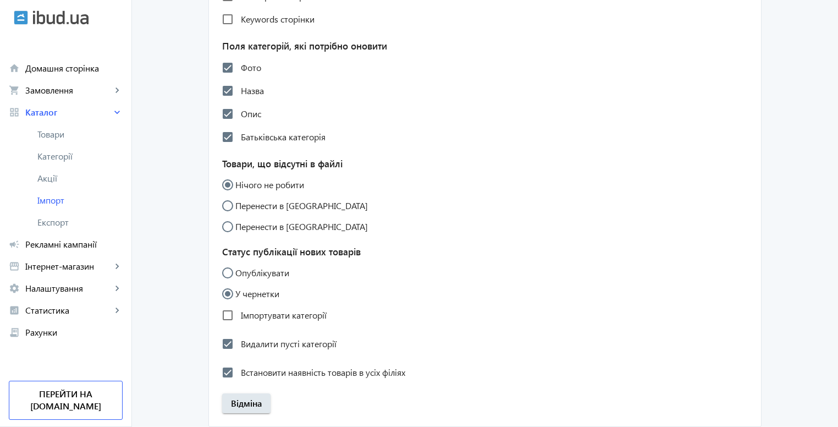
click at [307, 210] on label "Перенести в чернетки" at bounding box center [300, 205] width 135 height 9
click at [244, 222] on input "Перенести в чернетки" at bounding box center [233, 211] width 22 height 22
radio input "true"
click at [287, 189] on label "Нічого не робити" at bounding box center [268, 184] width 71 height 9
click at [244, 201] on input "Нічого не робити" at bounding box center [233, 190] width 22 height 22
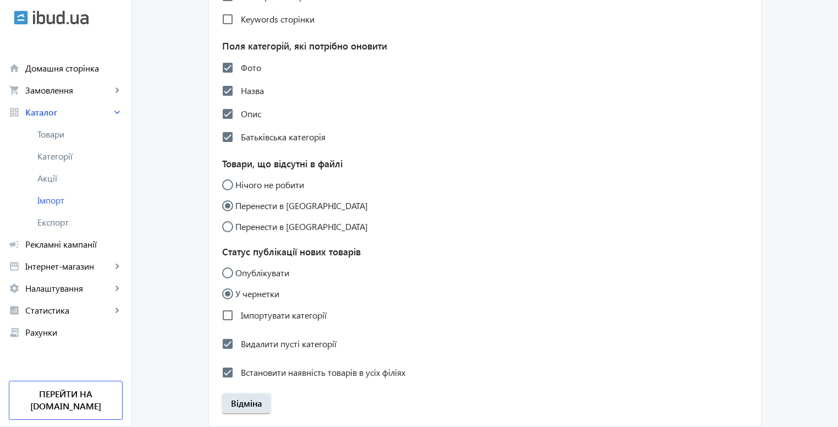
radio input "true"
click at [266, 277] on label "Опублікувати" at bounding box center [261, 272] width 56 height 9
click at [244, 289] on input "Опублікувати" at bounding box center [233, 278] width 22 height 22
radio input "true"
click at [258, 298] on label "У чернетки" at bounding box center [256, 293] width 46 height 9
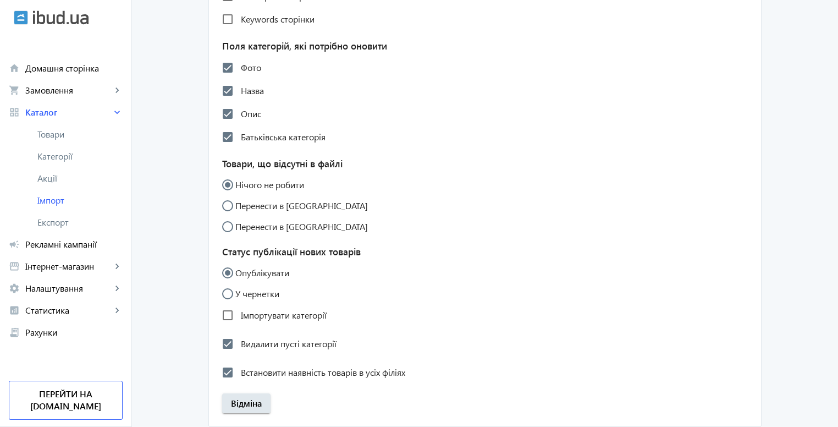
click at [244, 310] on input "У чернетки" at bounding box center [233, 299] width 22 height 22
radio input "true"
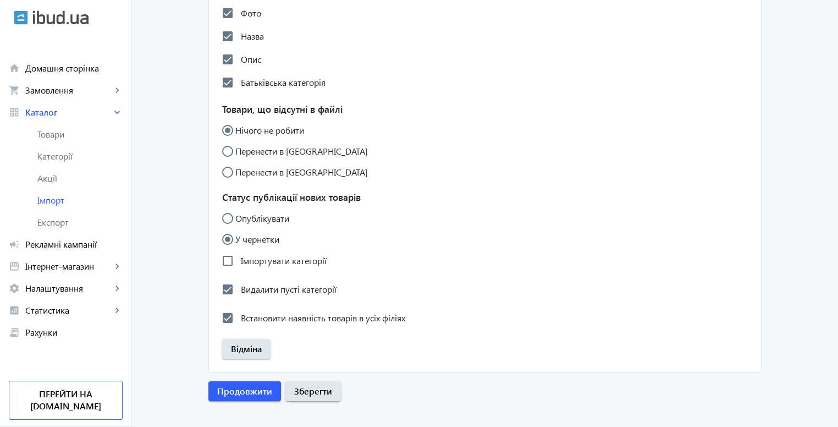
scroll to position [965, 0]
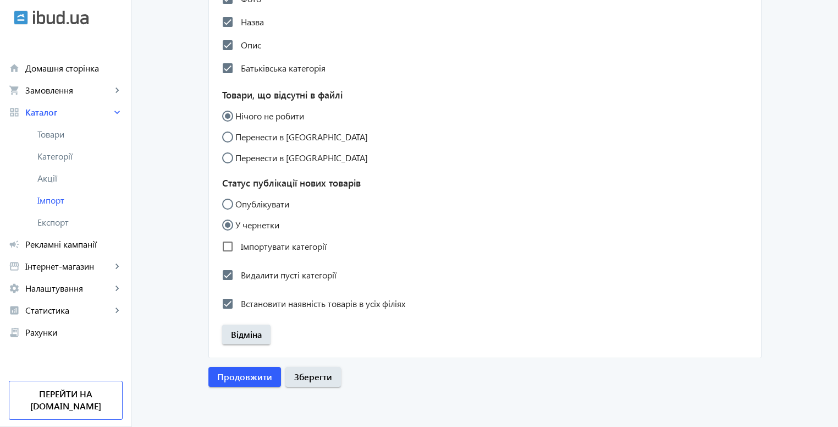
click at [308, 239] on div "Імпортувати категорії" at bounding box center [274, 246] width 104 height 22
click at [306, 246] on label "Імпортувати категорії" at bounding box center [283, 246] width 88 height 9
click at [239, 246] on input "Імпортувати категорії" at bounding box center [228, 246] width 22 height 22
checkbox input "true"
click at [304, 375] on span "Зберегти" at bounding box center [313, 376] width 38 height 12
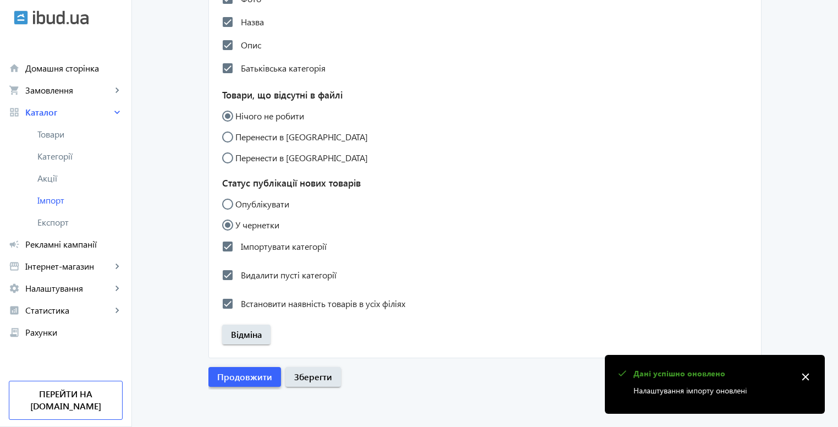
click at [248, 379] on span "Продовжити" at bounding box center [244, 376] width 55 height 12
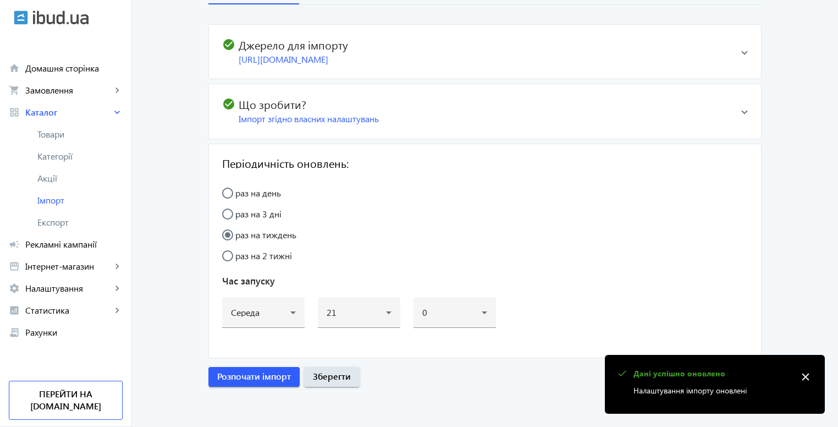
scroll to position [154, 0]
click at [251, 377] on span "Розпочати імпорт" at bounding box center [254, 376] width 74 height 12
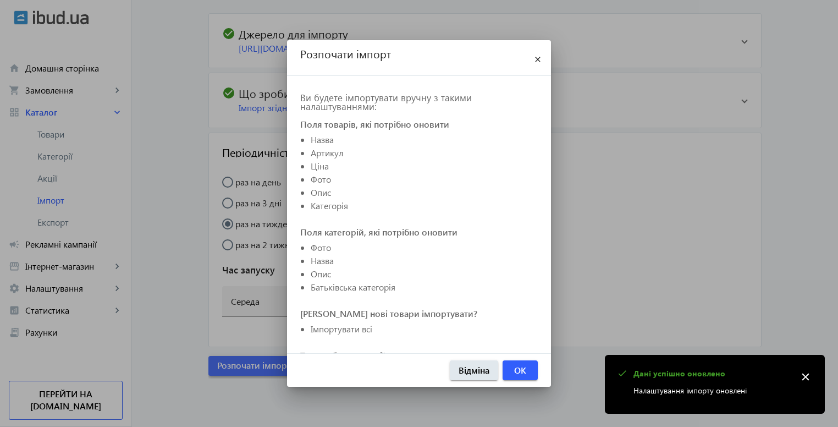
scroll to position [0, 0]
click at [522, 374] on span "OK" at bounding box center [520, 370] width 12 height 12
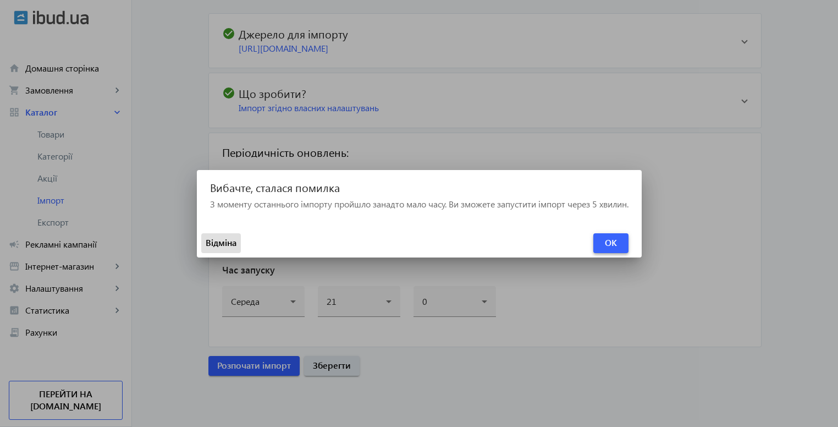
click at [617, 245] on span "OK" at bounding box center [611, 242] width 12 height 12
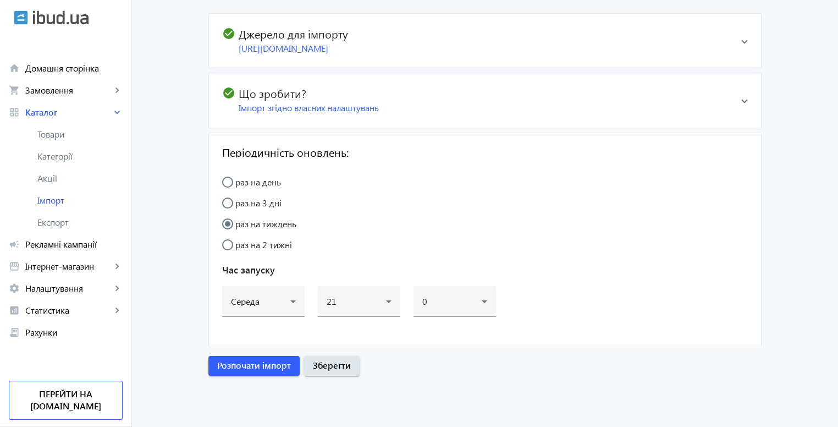
scroll to position [154, 0]
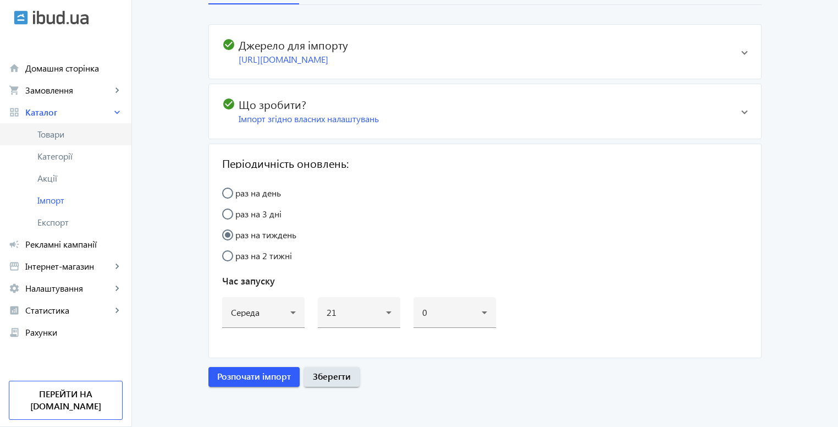
click at [57, 137] on span "Товари" at bounding box center [79, 134] width 85 height 11
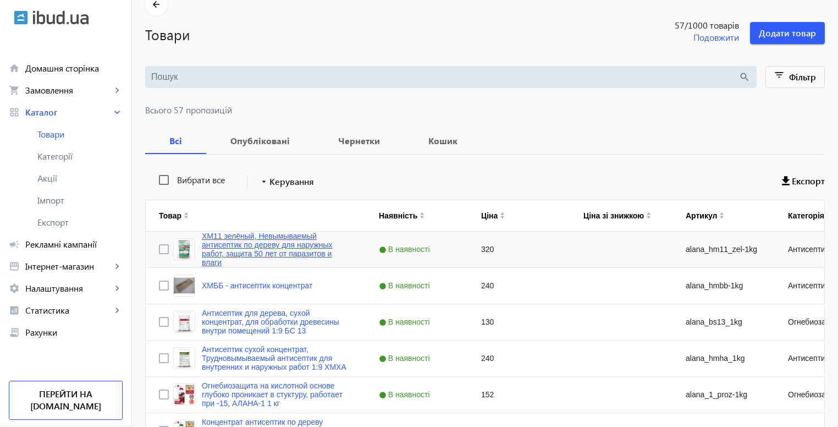
scroll to position [2, 0]
click at [250, 246] on link "ХМ11 зелёный, Невымываемый антисептик по дереву для наружных работ, защита 50 л…" at bounding box center [277, 248] width 151 height 35
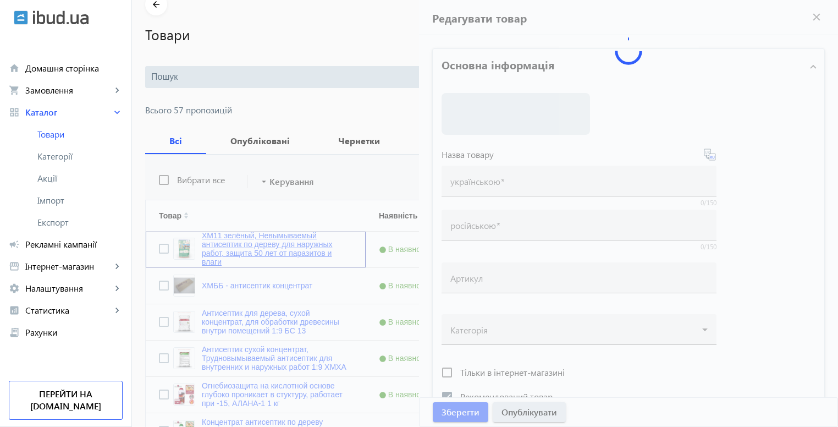
type input "ХМ11 зелёный, Невымываемый антисептик по дереву для наружных работ, защита 50 л…"
type input "alana_hm11_zel-1kg"
checkbox input "true"
type input "320"
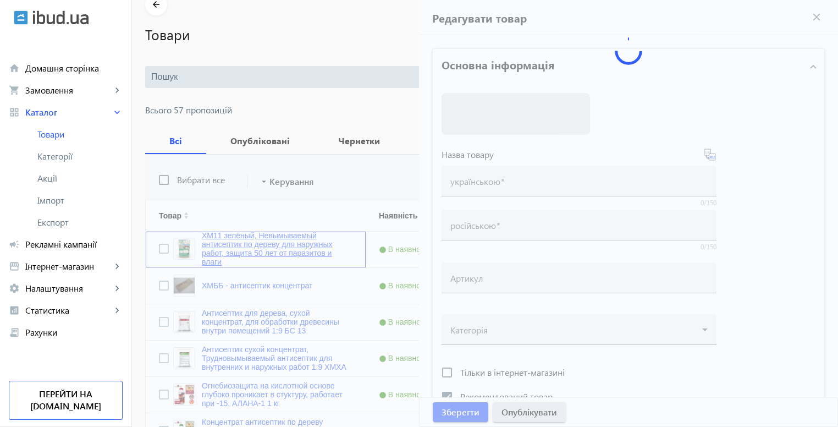
type input "АЛАНА ХМ11 зелений – антисептик для деревини"
type input "АЛАНА ХМ11 зелёный – антисептик для древесины"
type textarea "Антисептик АЛАНА ХМ11 зелений захищає деревину від грибків, вологи та комах. Не…"
type textarea "Антисептик АЛАНА ХМ11 зелёный защищает древесину от грибка, влаги и насекомых. …"
type input "loremipsum dolorsitam co adipis, elitseddoe tem incididun utlab, etdolo magnaa …"
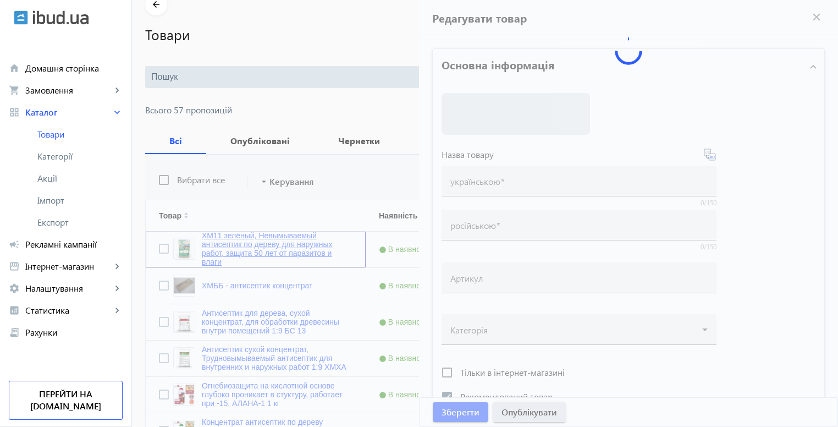
type input "loremipsumdo sitametcon ad elitse, doeiusmodt inc utlabore etdol, magnaa enimad…"
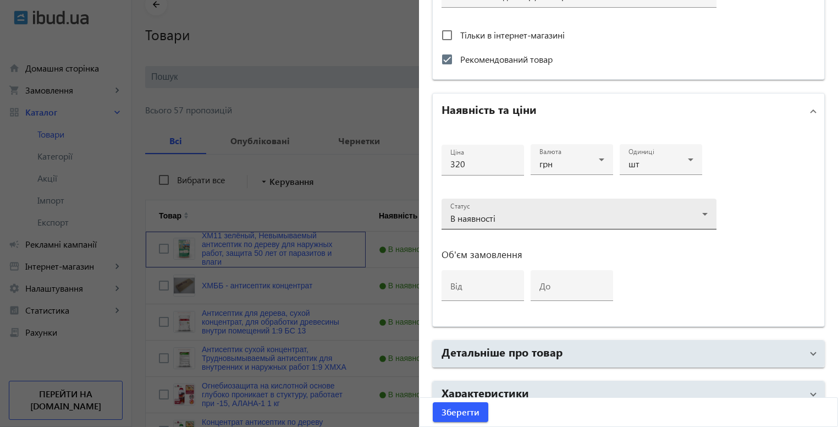
scroll to position [488, 0]
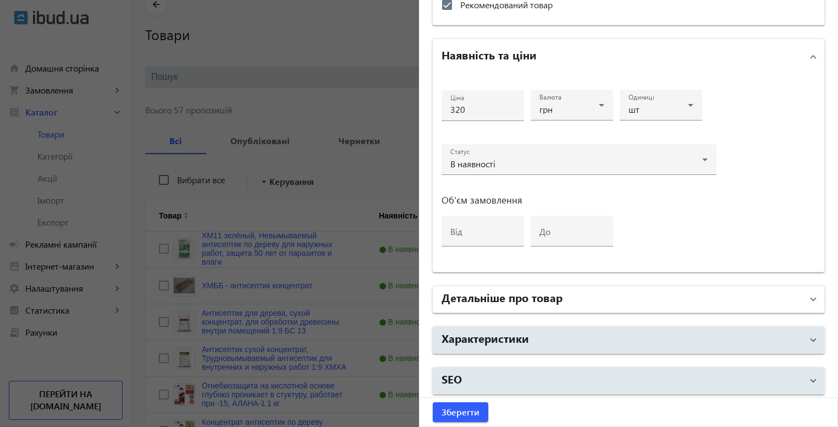
click at [498, 301] on h2 "Детальніше про товар" at bounding box center [501, 296] width 121 height 15
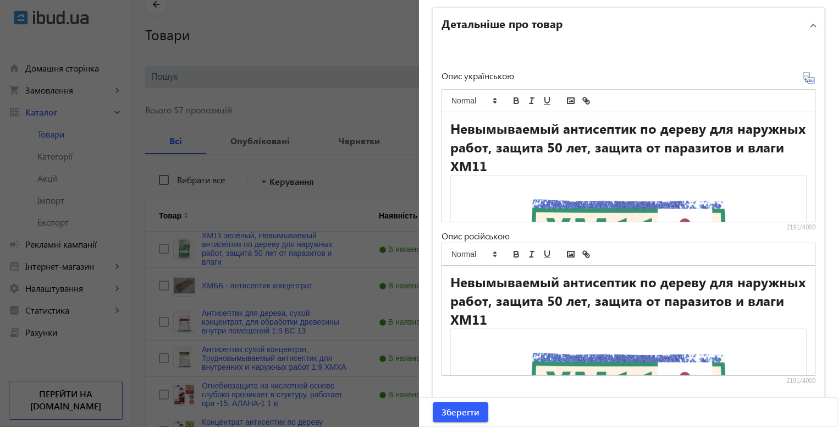
scroll to position [853, 0]
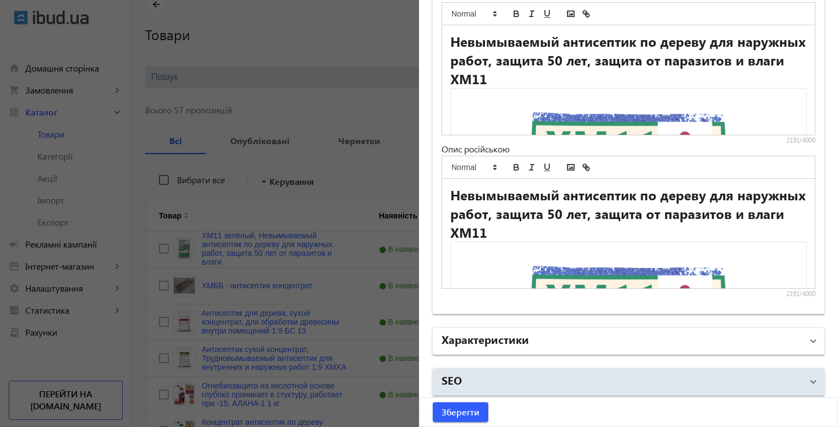
click at [500, 337] on h2 "Характеристики" at bounding box center [484, 338] width 87 height 15
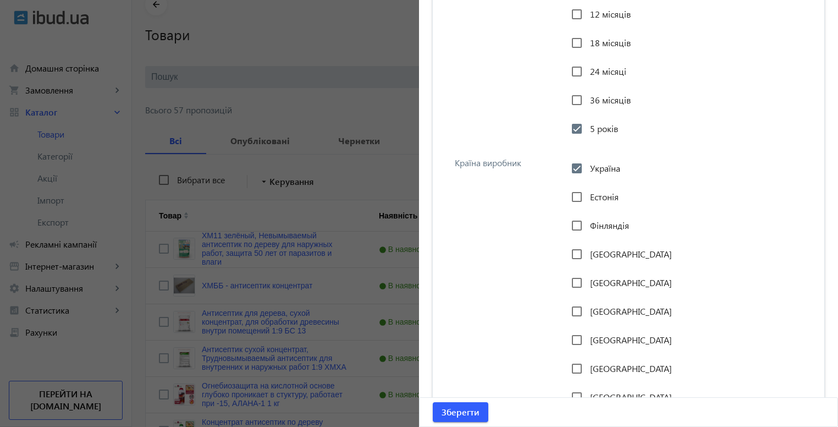
scroll to position [3424, 0]
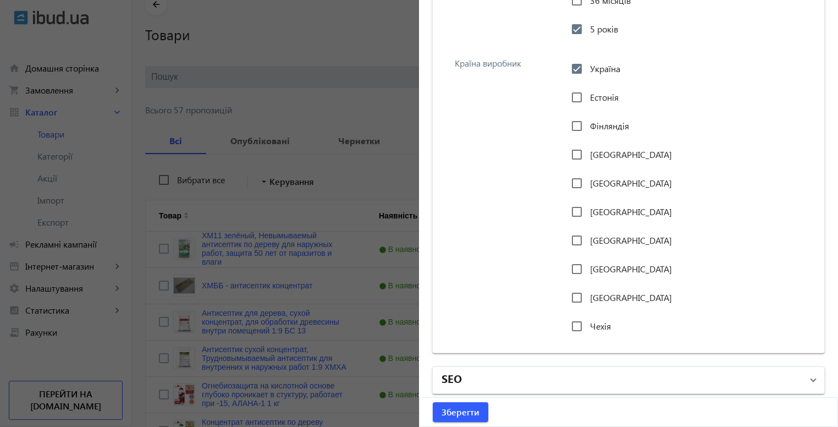
drag, startPoint x: 474, startPoint y: 382, endPoint x: 472, endPoint y: 374, distance: 7.9
click at [473, 383] on mat-panel-title "SEO" at bounding box center [621, 380] width 361 height 20
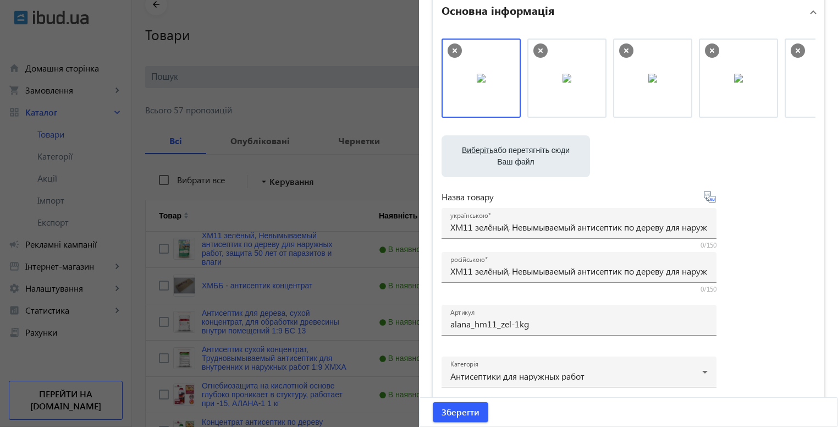
scroll to position [0, 0]
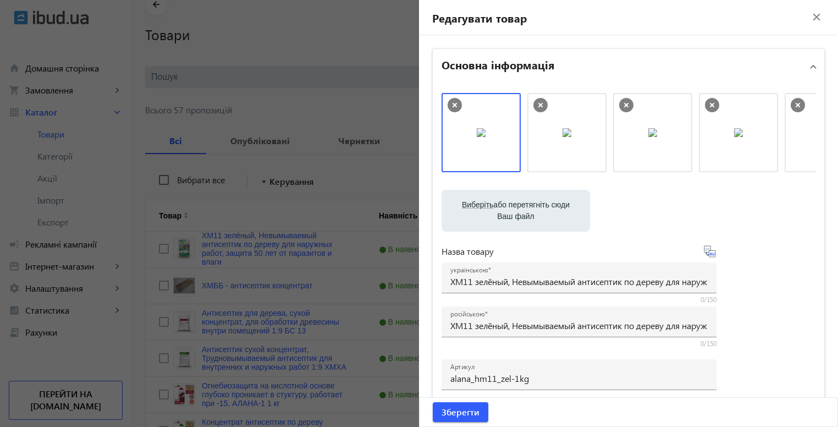
click at [811, 13] on mat-icon "close" at bounding box center [816, 17] width 16 height 16
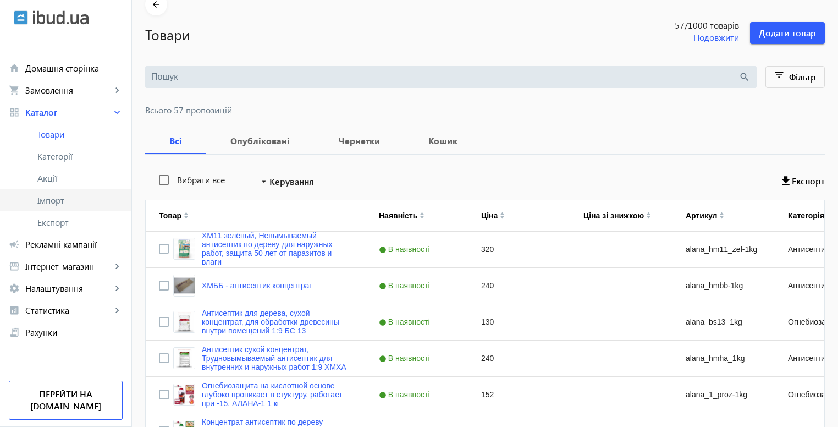
click at [59, 201] on span "Імпорт" at bounding box center [79, 200] width 85 height 11
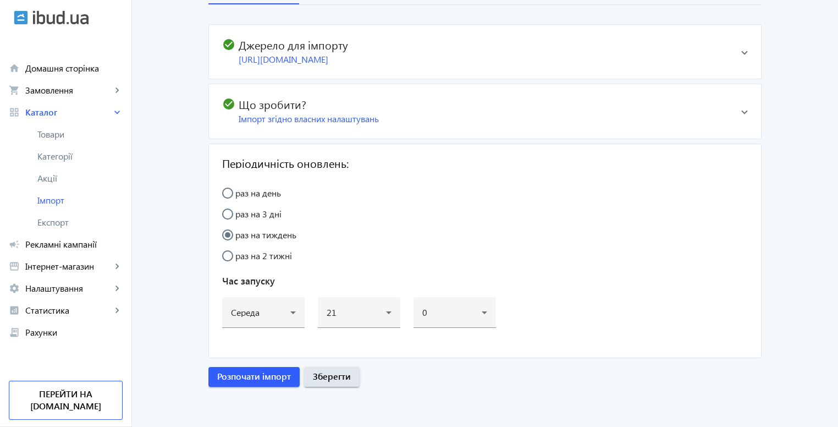
scroll to position [154, 0]
click at [240, 369] on span "button" at bounding box center [253, 376] width 91 height 26
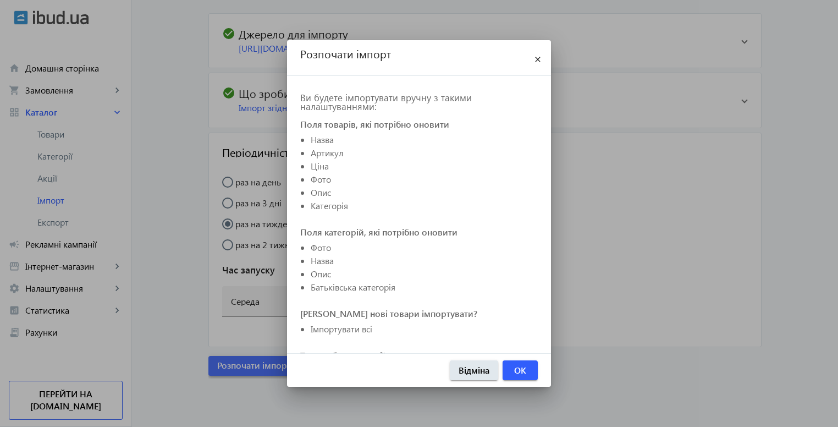
scroll to position [0, 0]
click at [527, 368] on span "button" at bounding box center [519, 370] width 35 height 26
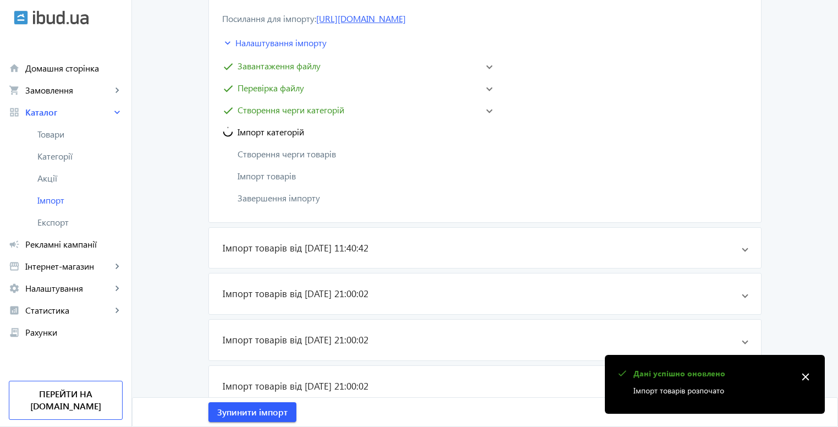
scroll to position [275, 0]
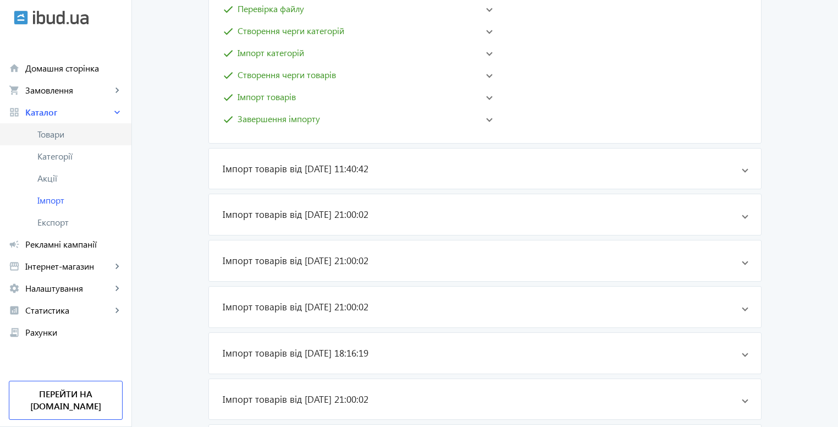
click at [60, 133] on span "Товари" at bounding box center [79, 134] width 85 height 11
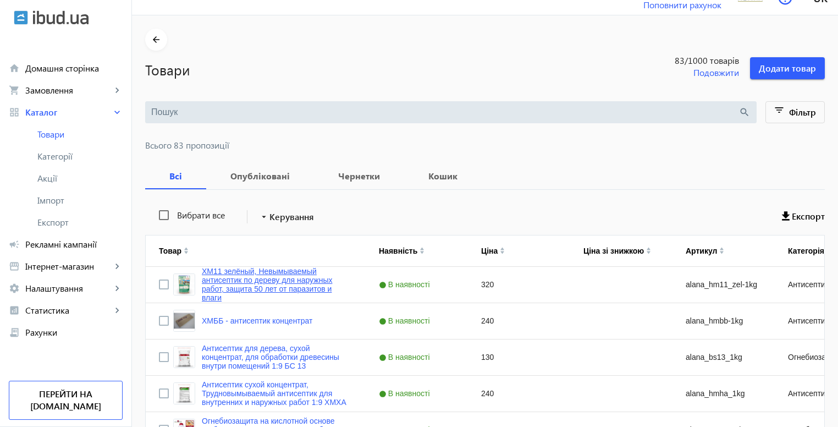
scroll to position [55, 0]
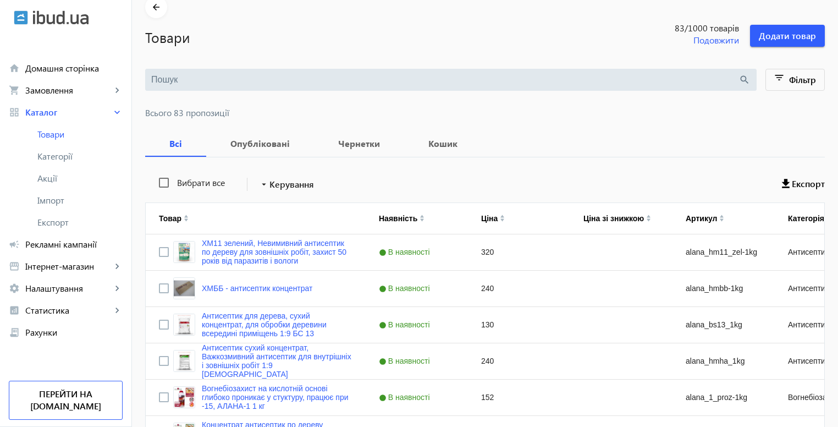
scroll to position [165, 0]
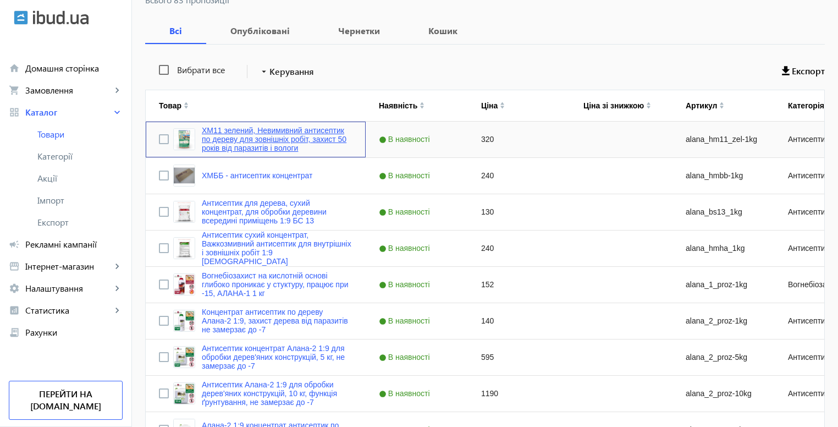
click at [257, 131] on link "ХМ11 зелений, Невимивний антисептик по дереву для зовнішніх робіт, захист 50 ро…" at bounding box center [277, 139] width 151 height 26
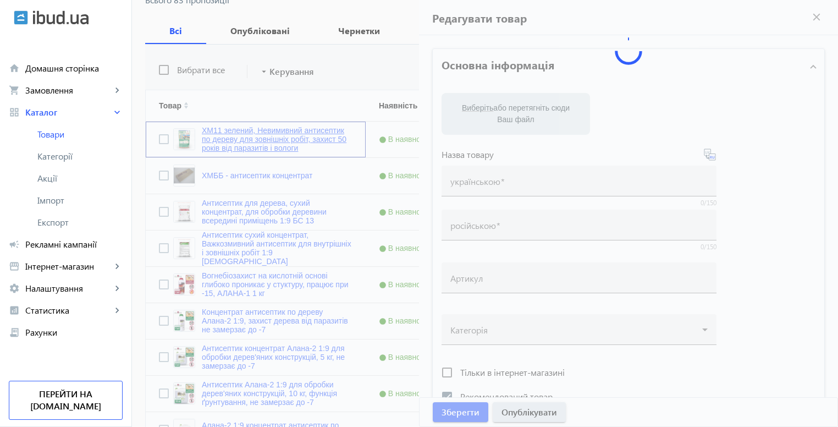
type input "ХМ11 зелений, Невимивний антисептик по дереву для зовнішніх робіт, захист 50 ро…"
type input "alana_hm11_zel-1kg"
checkbox input "true"
type input "320"
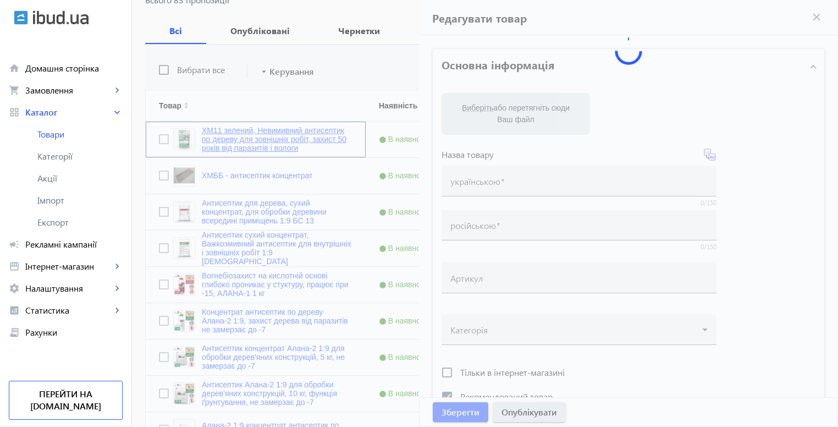
type input "АЛАНА ХМ11 зелений – антисептик для деревини"
type input "АЛАНА ХМ11 зелёный – антисептик для древесины"
type textarea "Антисептик АЛАНА ХМ11 зелений захищає деревину від грибків, вологи та комах. Не…"
type textarea "Антисептик АЛАНА ХМ11 зелёный защищает древесину от грибка, влаги и насекомых. …"
type input "loremipsum dolorsitam co adipis, elitseddoe tem incididun utlab, etdolo magnaa …"
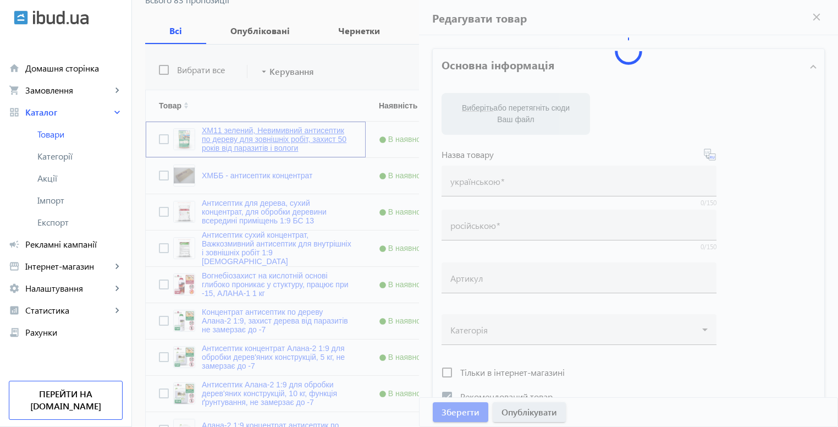
type input "loremipsumdo sitametcon ad elitse, doeiusmodt inc utlabore etdol, magnaa enimad…"
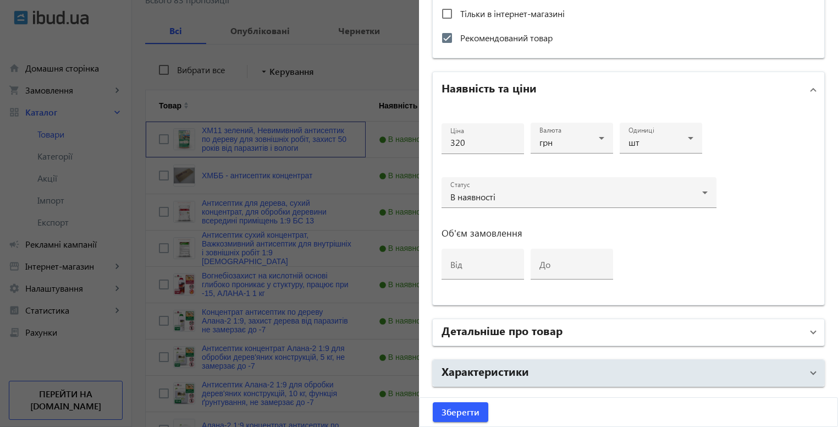
scroll to position [488, 0]
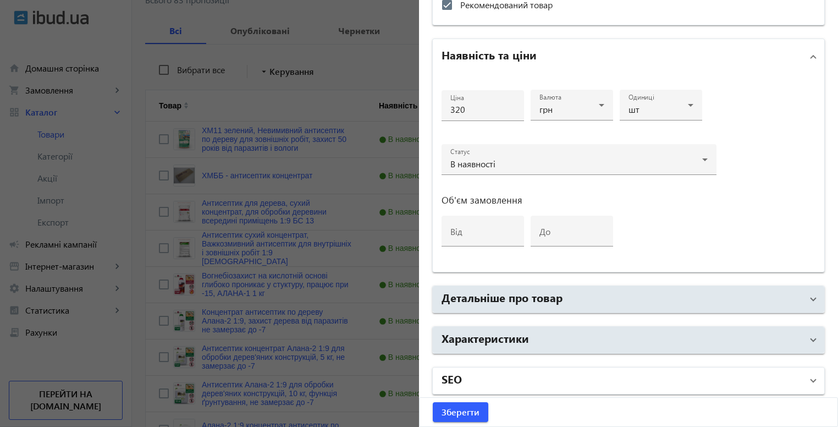
click at [597, 377] on mat-panel-title "SEO" at bounding box center [621, 380] width 361 height 20
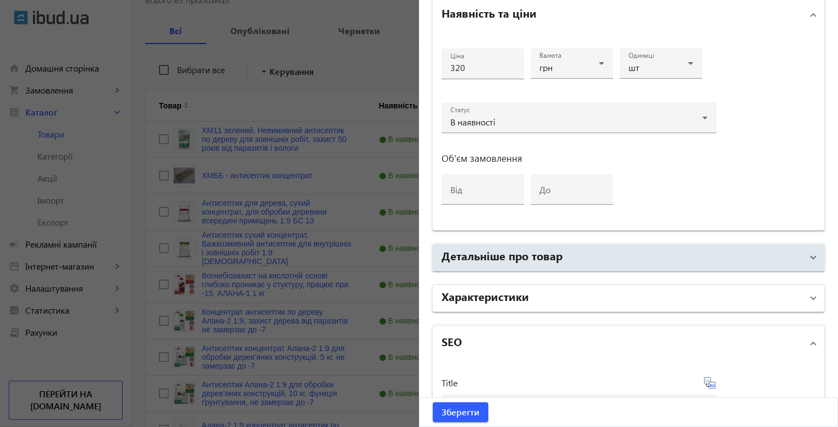
scroll to position [651, 0]
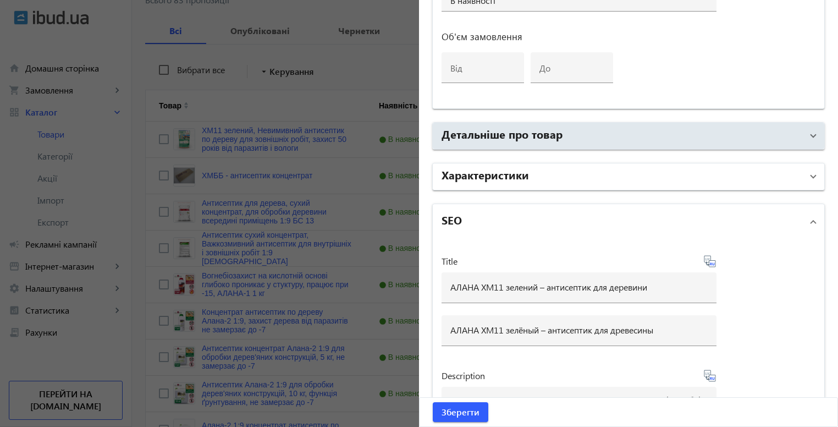
click at [537, 173] on mat-panel-title "Характеристики" at bounding box center [621, 177] width 361 height 20
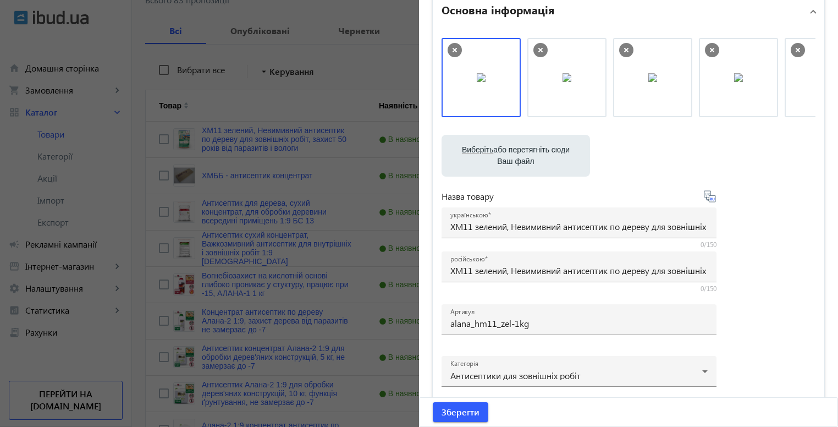
scroll to position [0, 0]
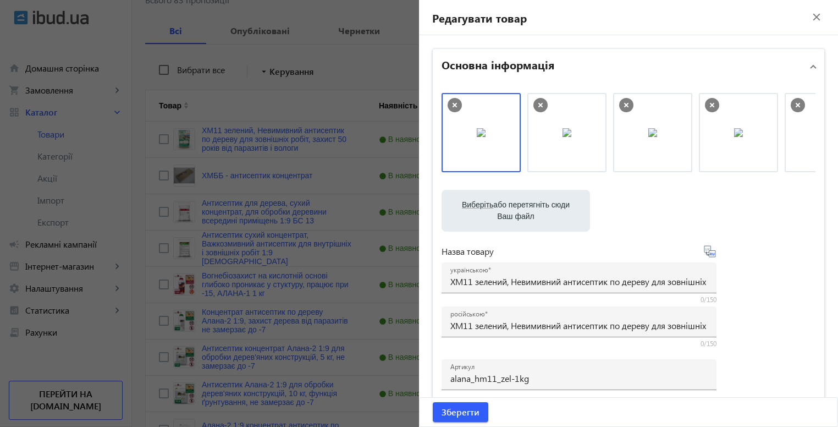
click at [812, 14] on mat-icon "close" at bounding box center [816, 17] width 16 height 16
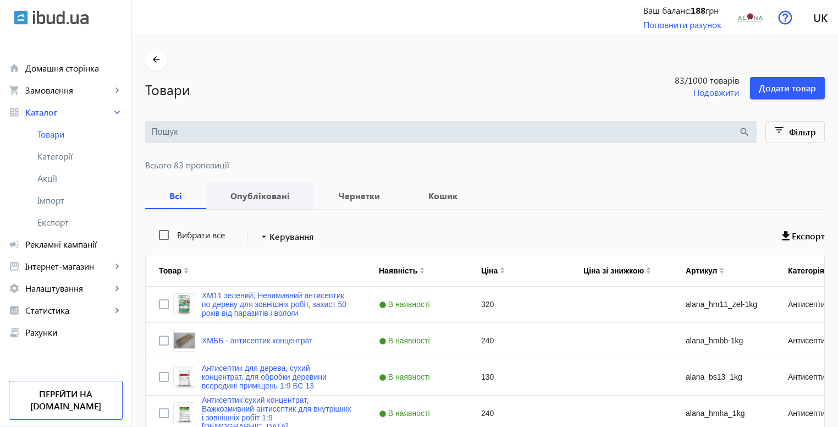
click at [255, 196] on b "Опубліковані" at bounding box center [259, 195] width 81 height 9
click at [347, 193] on b "Чернетки" at bounding box center [359, 195] width 64 height 9
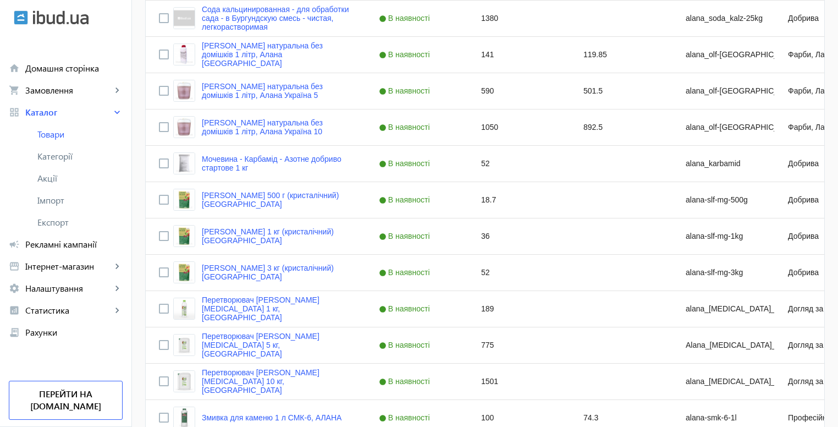
scroll to position [1524, 0]
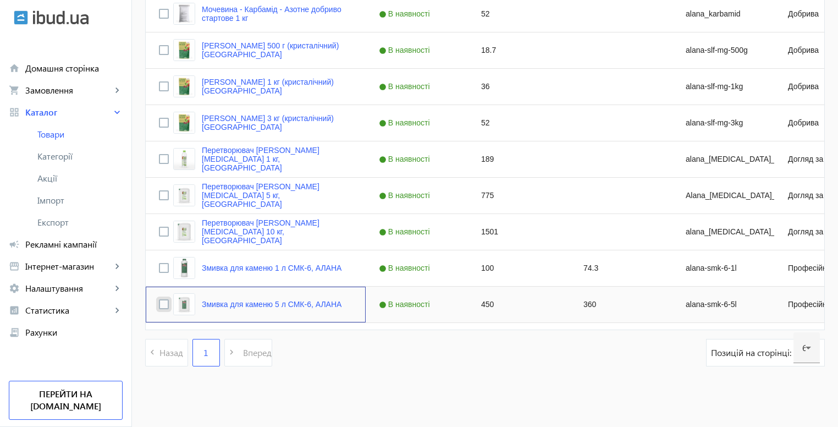
click at [159, 303] on input "Press Space to toggle row selection (unchecked)" at bounding box center [164, 304] width 10 height 10
checkbox input "true"
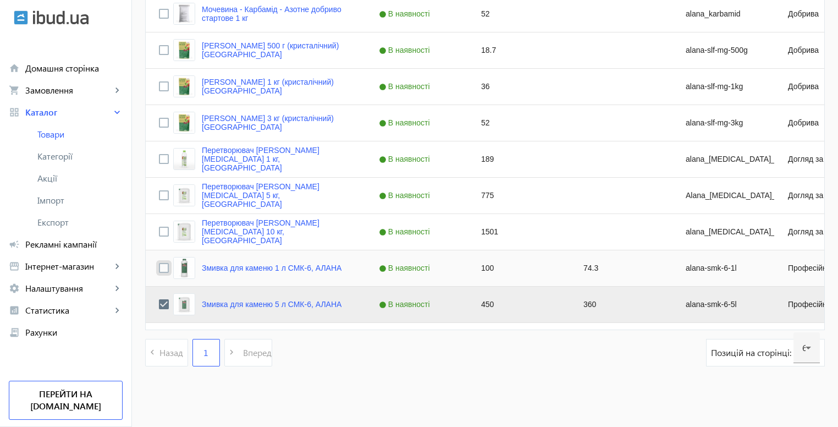
click at [159, 269] on input "Press Space to toggle row selection (unchecked)" at bounding box center [164, 268] width 10 height 10
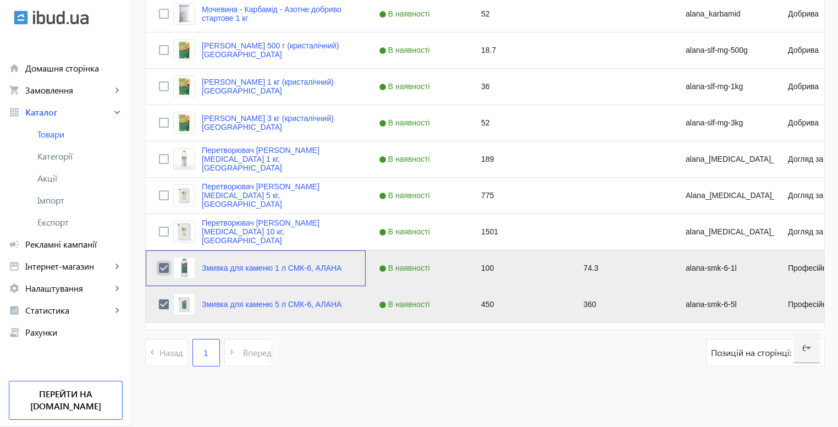
drag, startPoint x: 160, startPoint y: 264, endPoint x: 158, endPoint y: 278, distance: 13.3
click at [159, 264] on input "Press Space to toggle row selection (checked)" at bounding box center [164, 268] width 10 height 10
checkbox input "false"
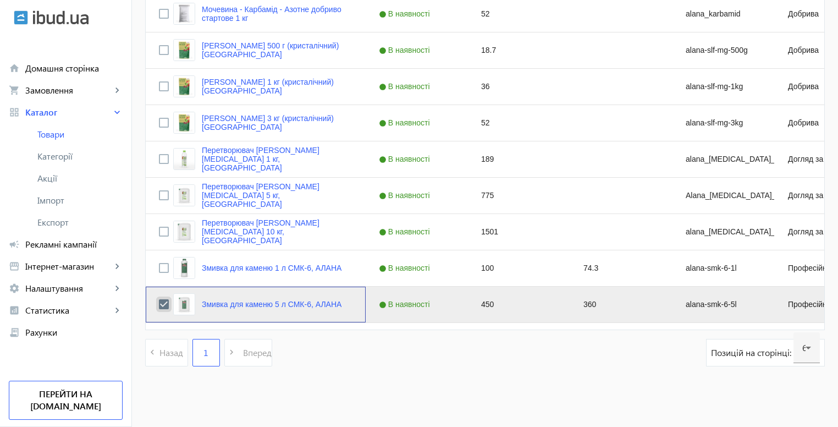
click at [161, 299] on input "Press Space to toggle row selection (checked)" at bounding box center [164, 304] width 10 height 10
checkbox input "false"
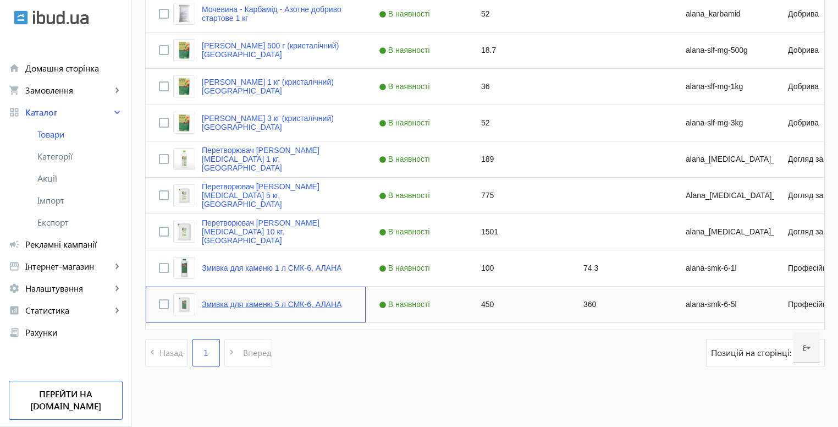
click at [240, 303] on link "Змивка для каменю 5 л СМК-6, АЛАНА" at bounding box center [272, 304] width 140 height 9
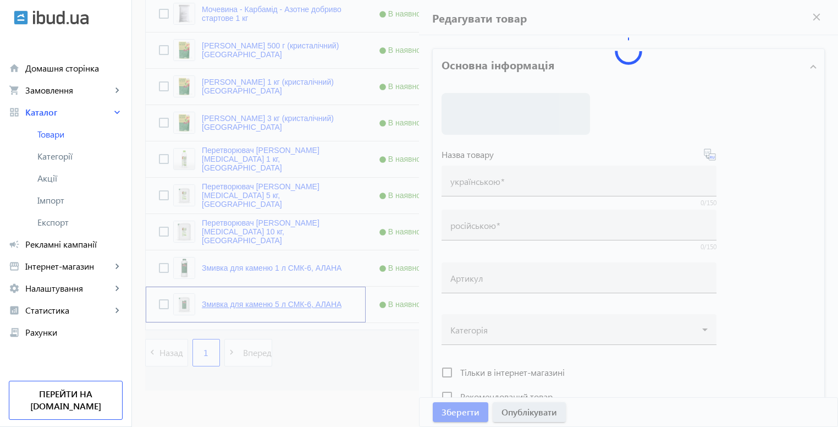
type input "Змивка для каменю 5 л СМК-6, АЛАНА"
type input "alana-smk-6-5l"
type input "450"
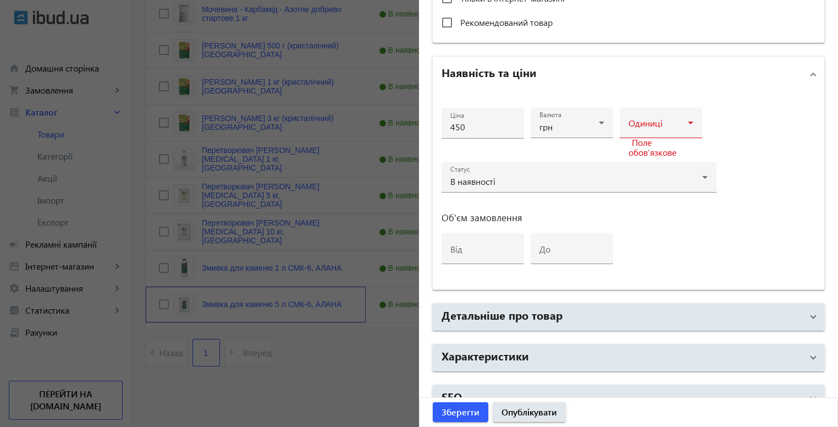
scroll to position [488, 0]
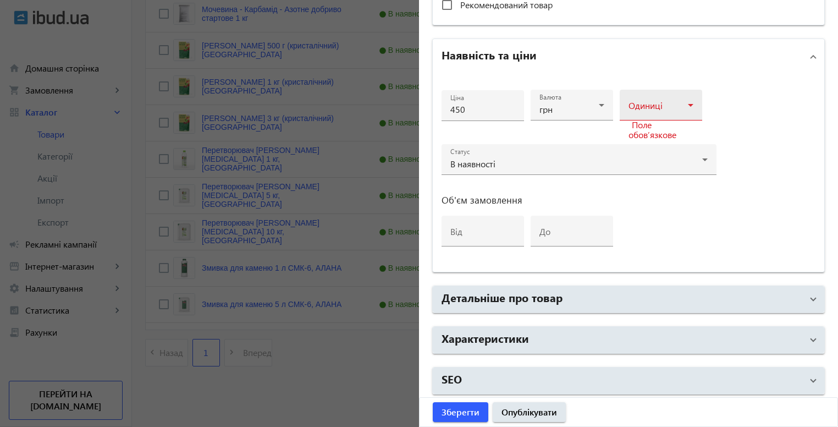
click at [656, 100] on mat-label "Одиниці" at bounding box center [645, 105] width 34 height 12
click at [778, 175] on div at bounding box center [419, 213] width 838 height 427
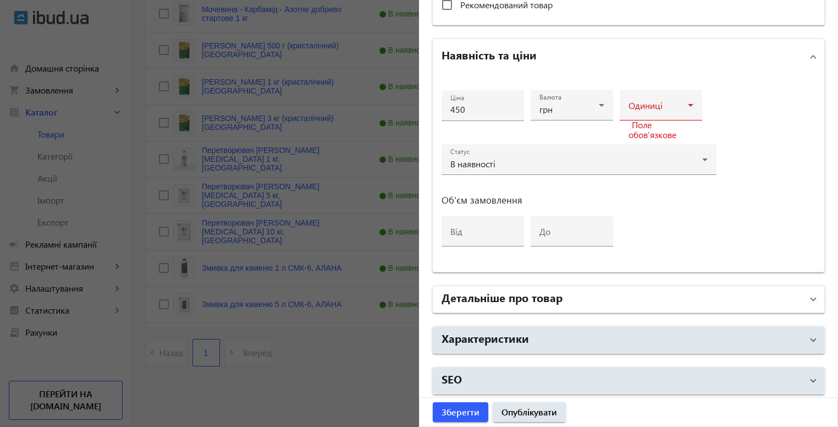
drag, startPoint x: 594, startPoint y: 275, endPoint x: 595, endPoint y: 287, distance: 11.7
click at [596, 294] on mat-panel-title "Детальніше про товар" at bounding box center [621, 299] width 361 height 20
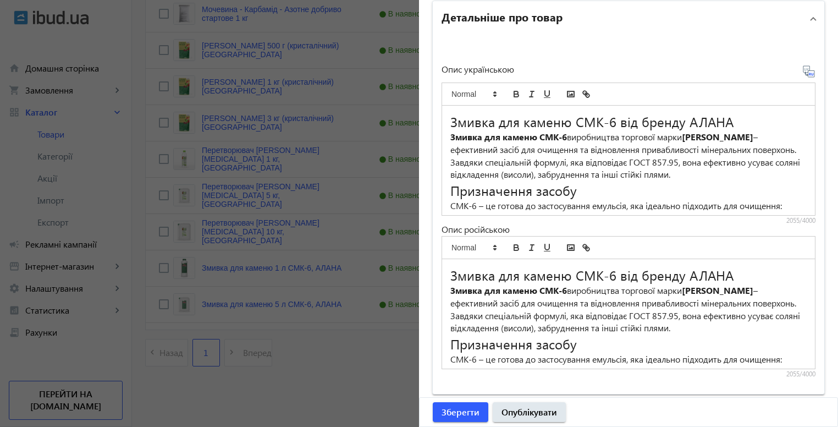
scroll to position [853, 0]
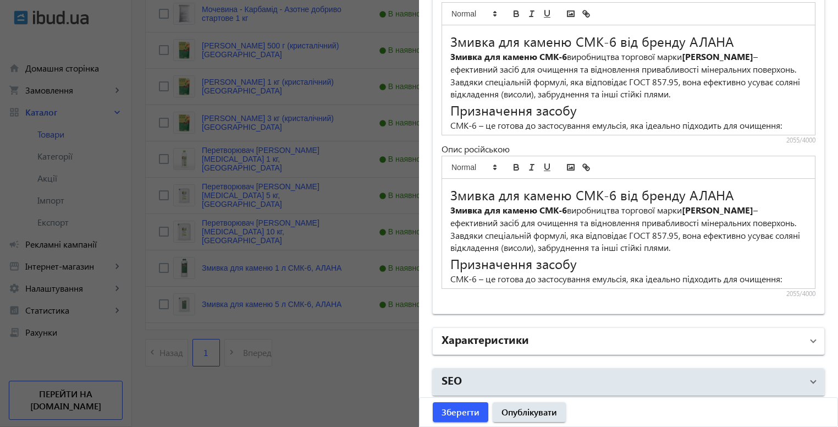
click at [534, 341] on mat-panel-title "Характеристики" at bounding box center [621, 341] width 361 height 20
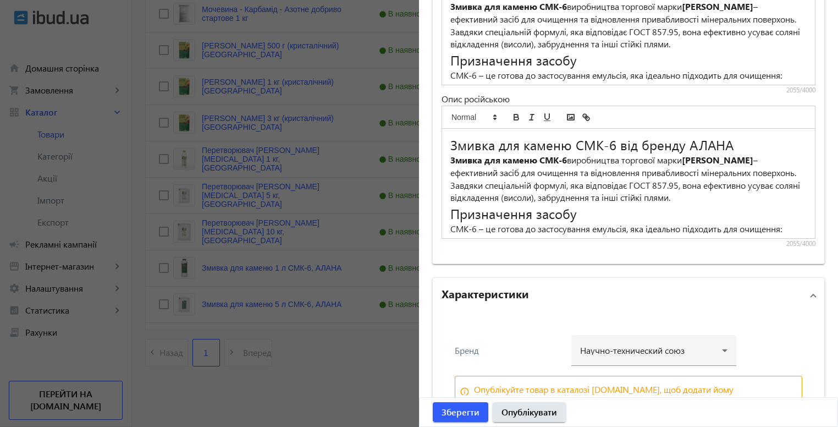
scroll to position [962, 0]
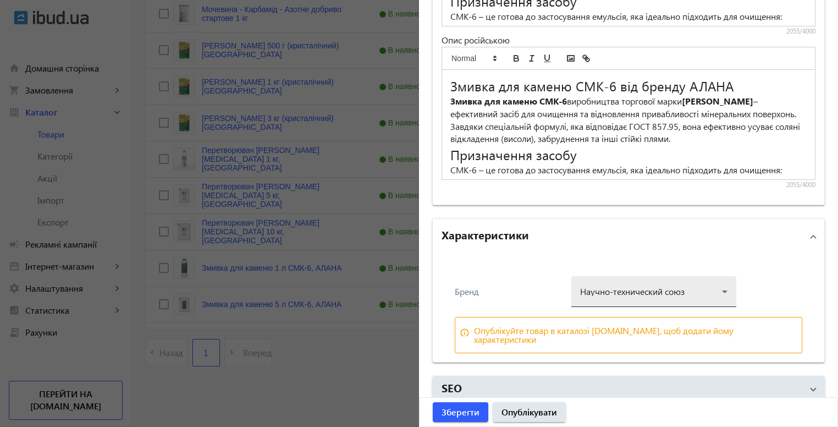
click at [632, 286] on div at bounding box center [653, 287] width 147 height 40
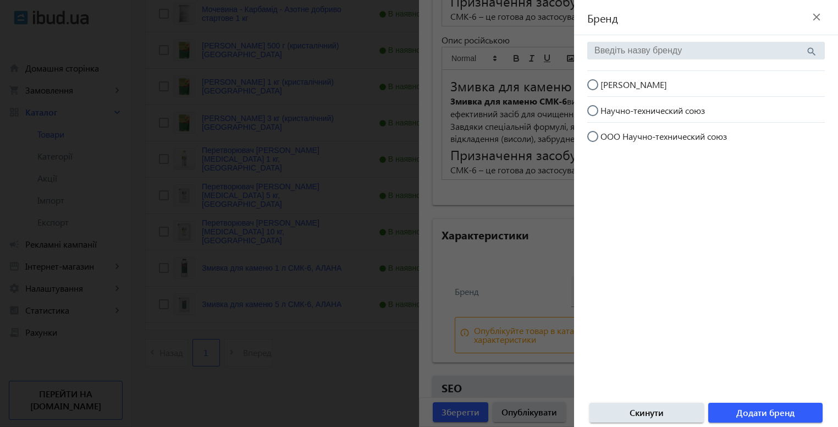
click at [606, 82] on input "[PERSON_NAME]" at bounding box center [598, 90] width 22 height 22
radio input "true"
click at [748, 410] on span "Додати бренд" at bounding box center [765, 412] width 58 height 12
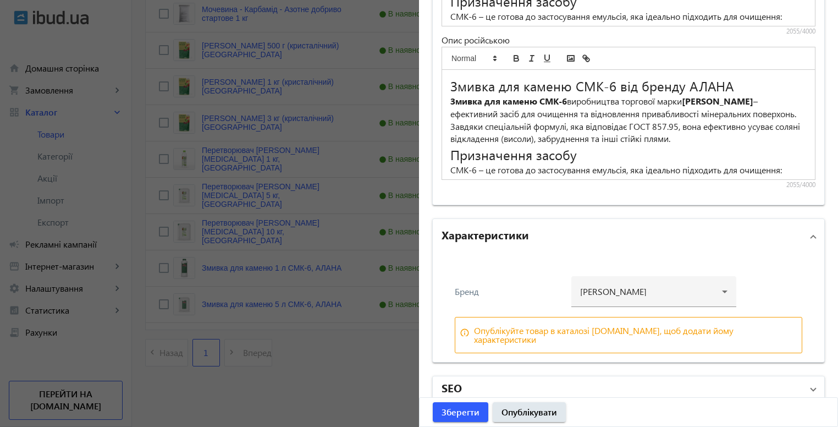
click at [508, 379] on mat-panel-title "SEO" at bounding box center [621, 389] width 361 height 20
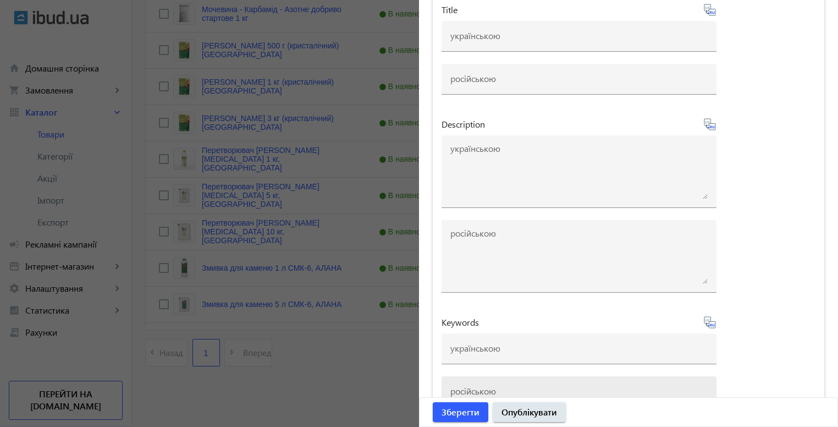
scroll to position [1401, 0]
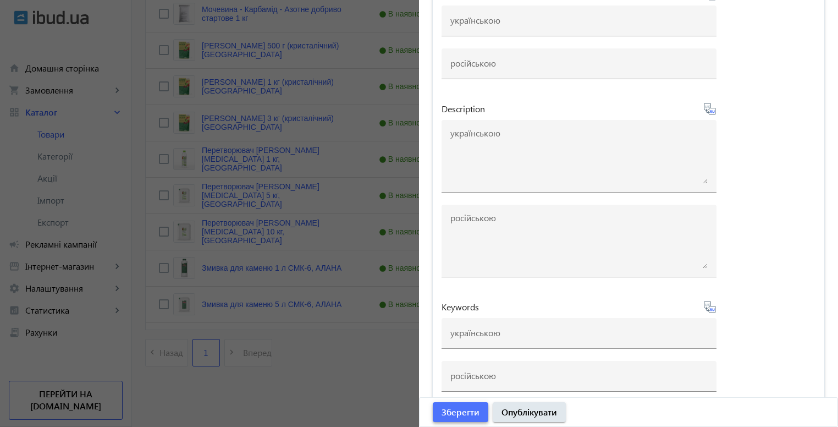
click at [466, 408] on span "Зберегти" at bounding box center [460, 412] width 38 height 12
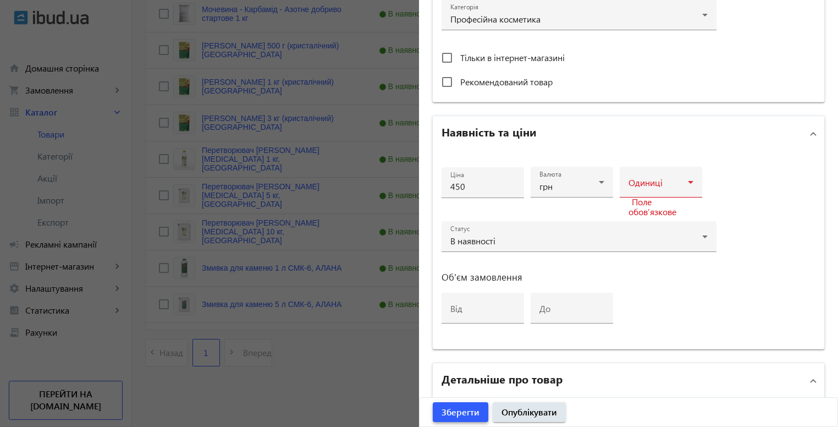
scroll to position [411, 0]
click at [646, 191] on div at bounding box center [660, 186] width 65 height 13
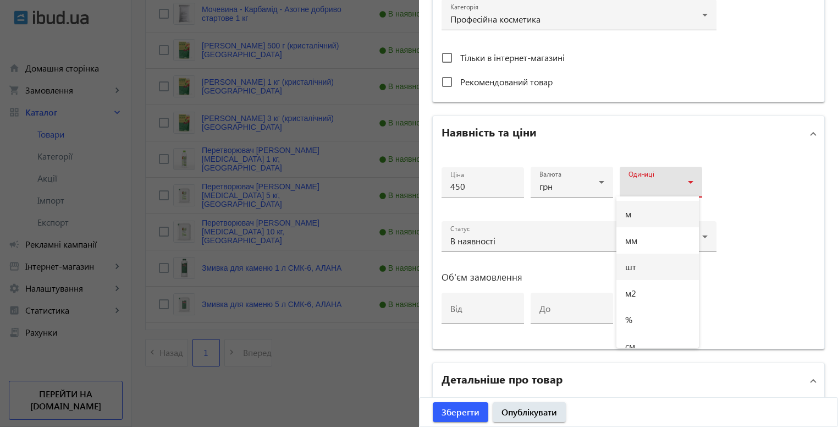
click at [667, 262] on mat-option "шт" at bounding box center [657, 266] width 82 height 26
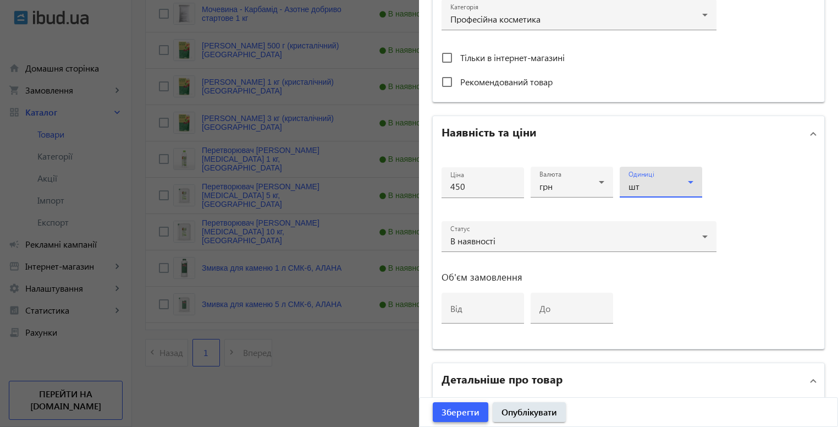
click at [476, 414] on span "submit" at bounding box center [461, 412] width 56 height 26
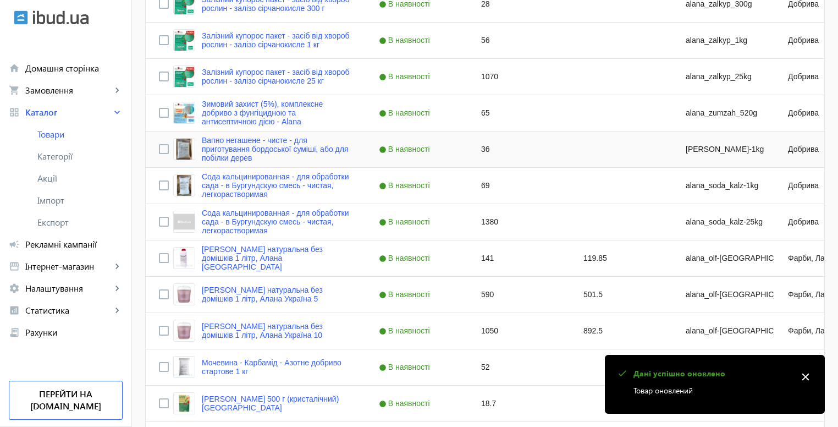
scroll to position [1374, 0]
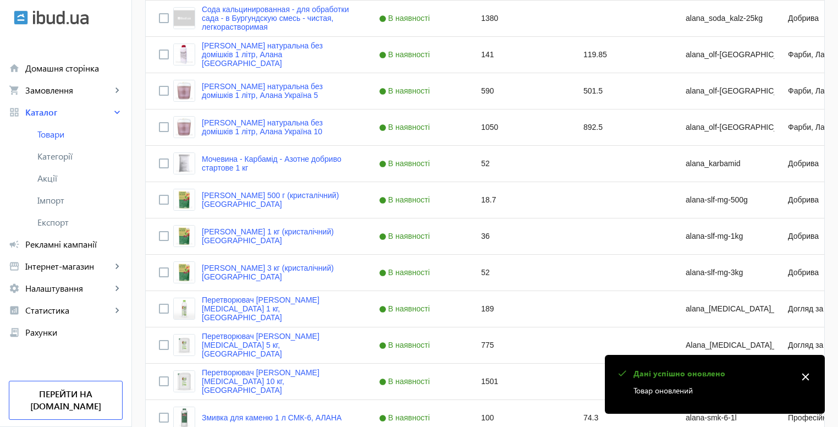
drag, startPoint x: 802, startPoint y: 375, endPoint x: 787, endPoint y: 364, distance: 18.5
click at [802, 375] on mat-icon "close" at bounding box center [805, 376] width 16 height 16
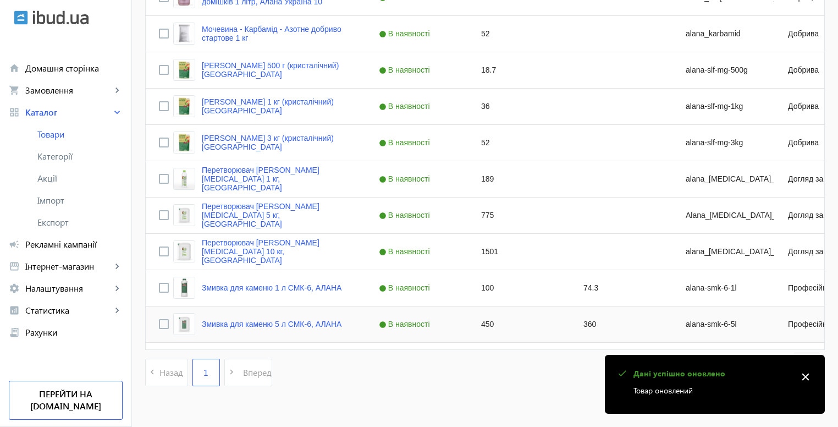
scroll to position [1524, 0]
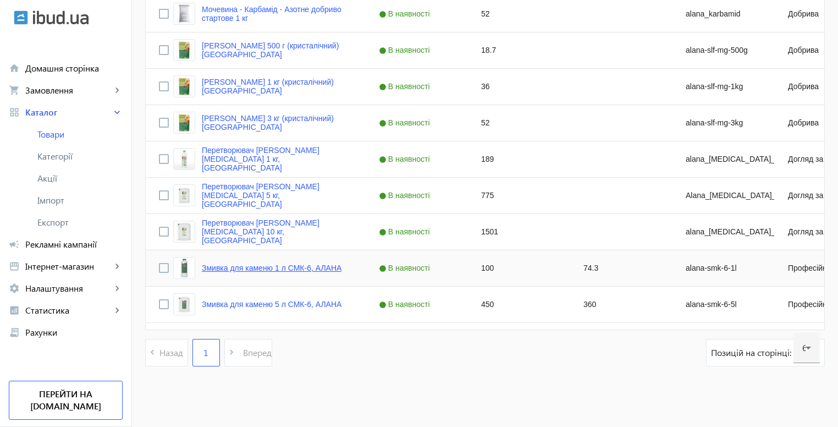
click at [283, 266] on link "Змивка для каменю 1 л СМК-6, АЛАНА" at bounding box center [272, 267] width 140 height 9
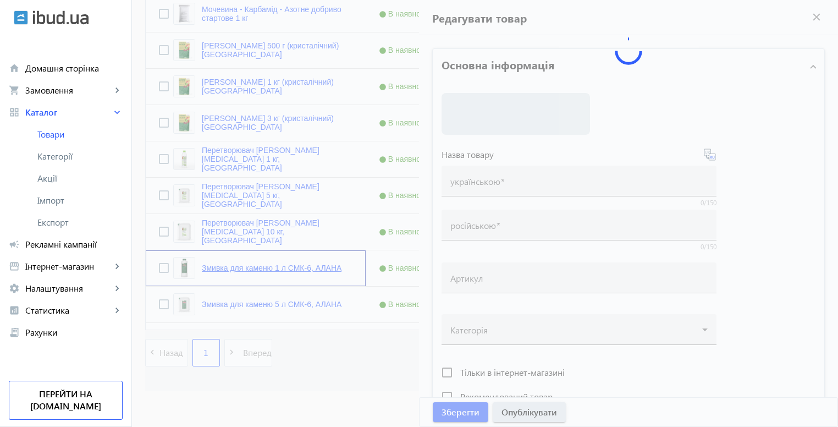
type input "Змивка для каменю 1 л СМК-6, АЛАНА"
type input "alana-smk-6-1l"
type input "100"
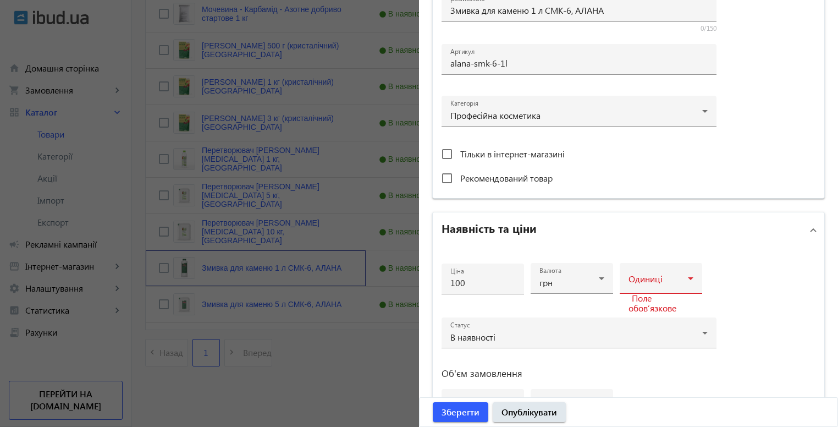
scroll to position [268, 0]
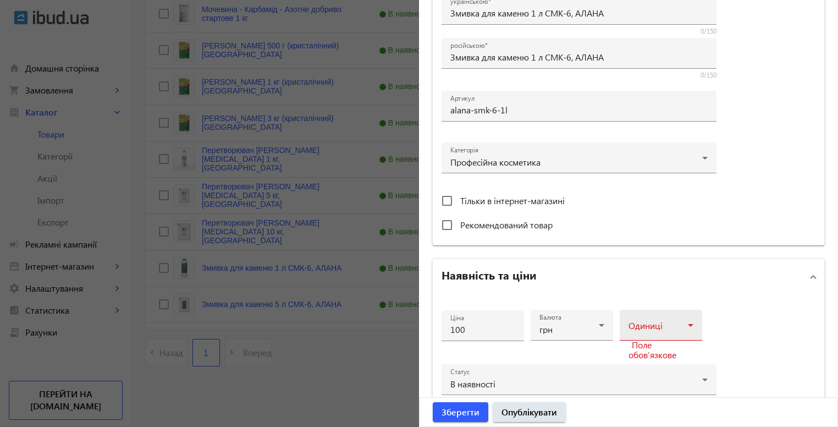
click at [639, 319] on mat-label "Одиниці" at bounding box center [645, 325] width 34 height 12
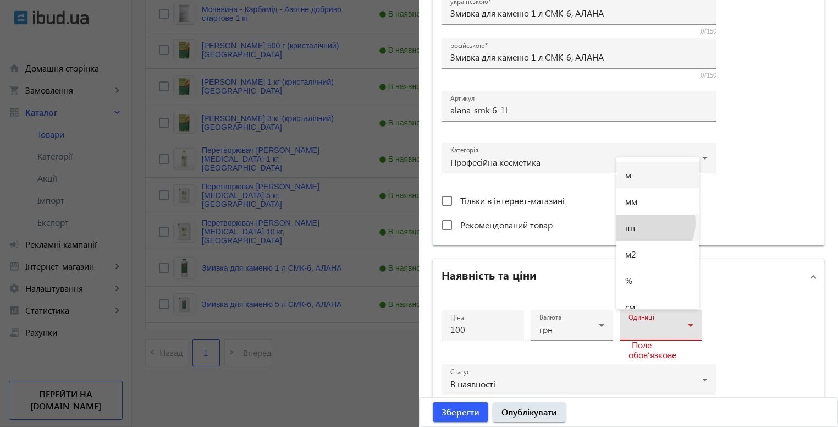
click at [644, 222] on mat-option "шт" at bounding box center [657, 227] width 82 height 26
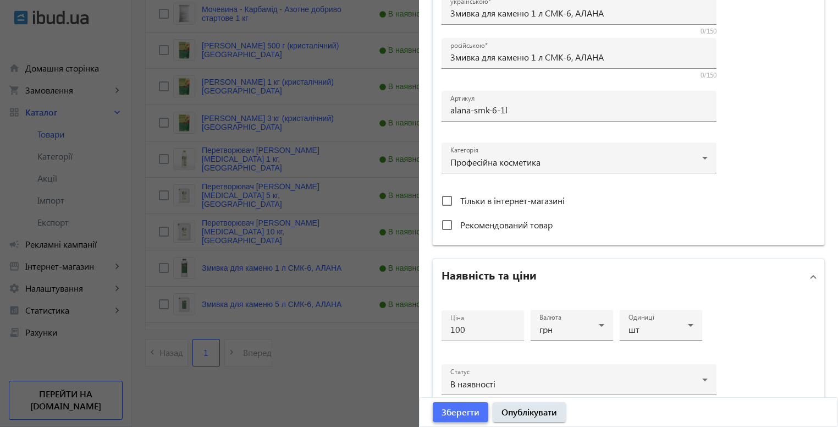
click at [467, 410] on span "Зберегти" at bounding box center [460, 412] width 38 height 12
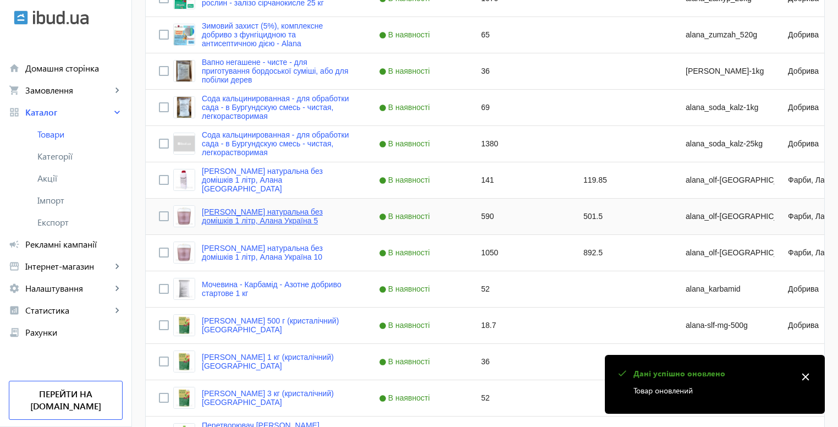
scroll to position [1524, 0]
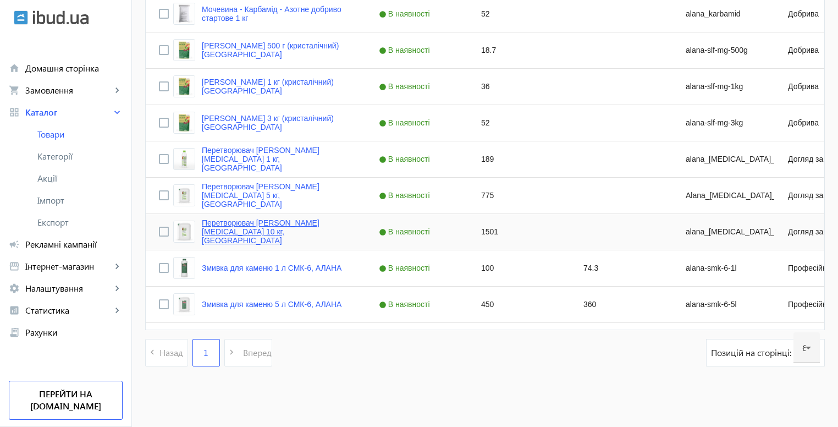
click at [212, 234] on link "Перетворювач [PERSON_NAME][MEDICAL_DATA] 10 кг, [GEOGRAPHIC_DATA]" at bounding box center [277, 231] width 151 height 26
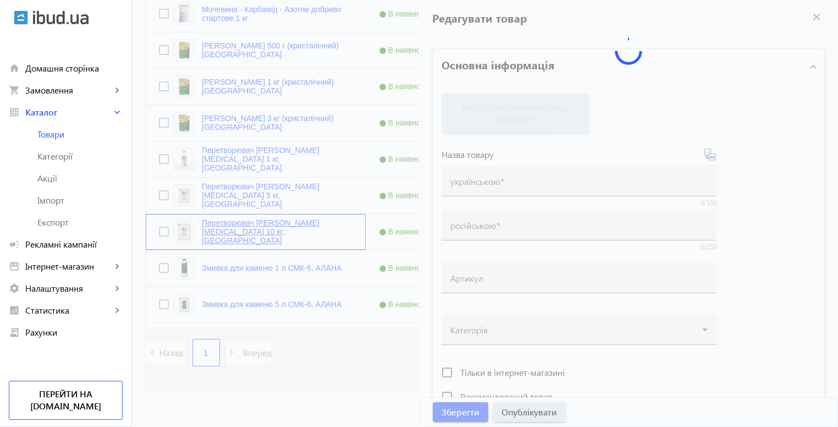
type input "Перетворювач [PERSON_NAME][MEDICAL_DATA] 10 кг, [GEOGRAPHIC_DATA]"
type input "alana_[MEDICAL_DATA]_10kg"
type input "1501"
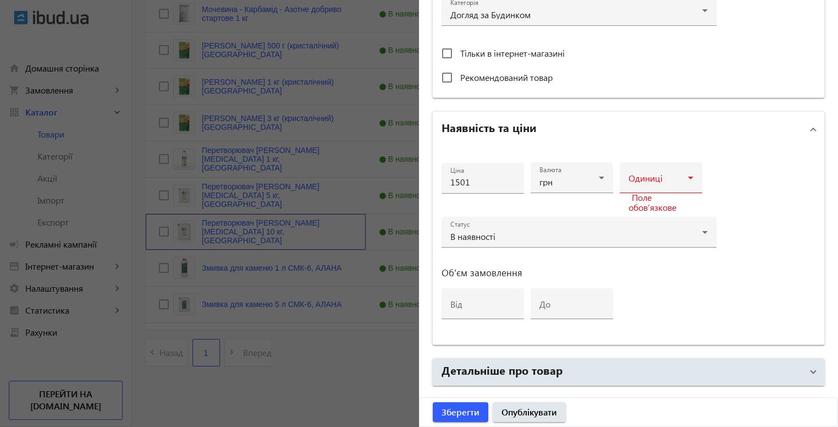
scroll to position [440, 0]
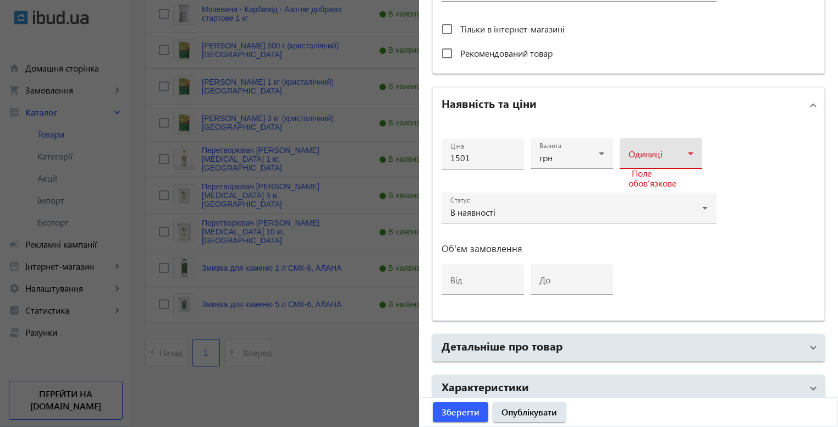
click at [645, 157] on span at bounding box center [657, 157] width 59 height 9
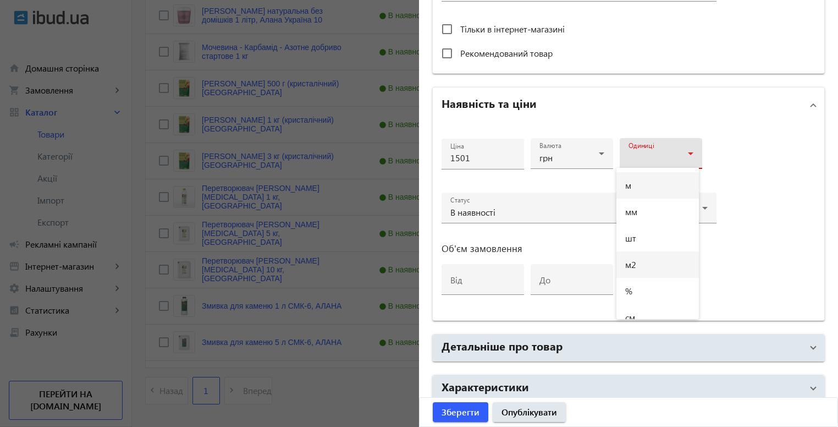
scroll to position [1469, 0]
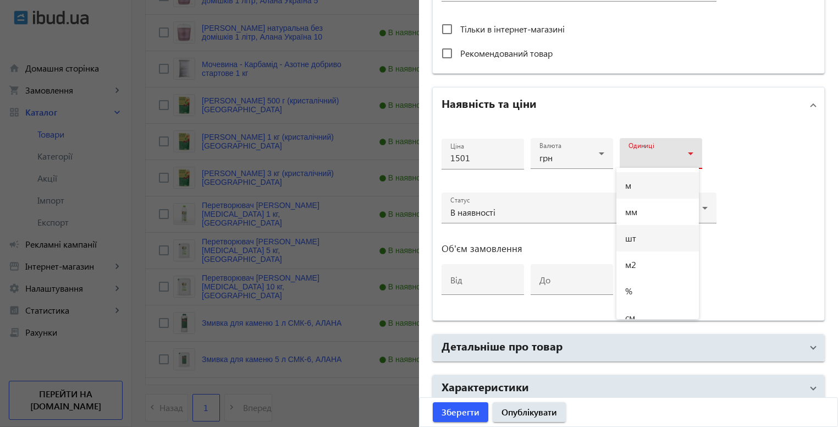
click at [645, 240] on mat-option "шт" at bounding box center [657, 238] width 82 height 26
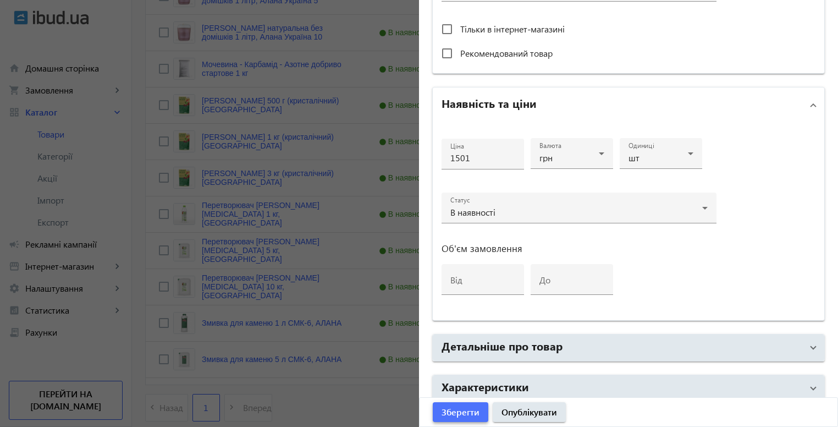
click at [460, 412] on span "Зберегти" at bounding box center [460, 412] width 38 height 12
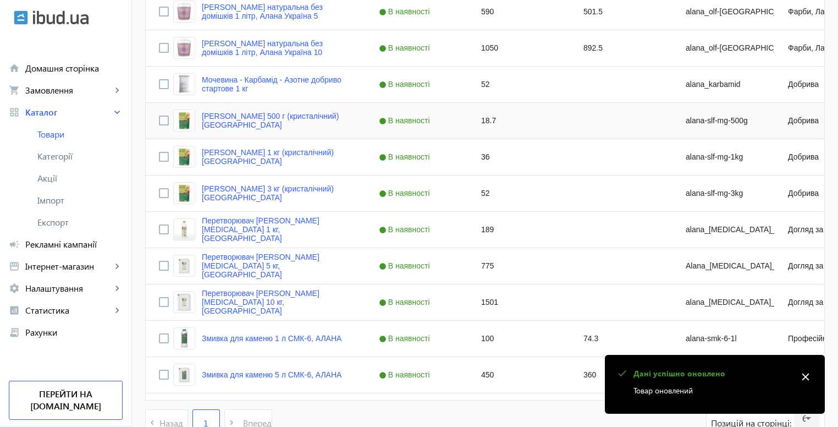
scroll to position [1524, 0]
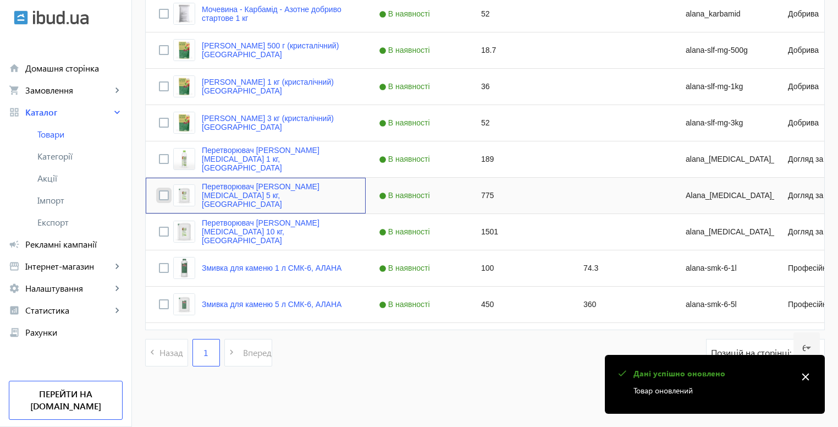
click at [159, 190] on input "Press Space to toggle row selection (unchecked)" at bounding box center [164, 195] width 10 height 10
checkbox input "true"
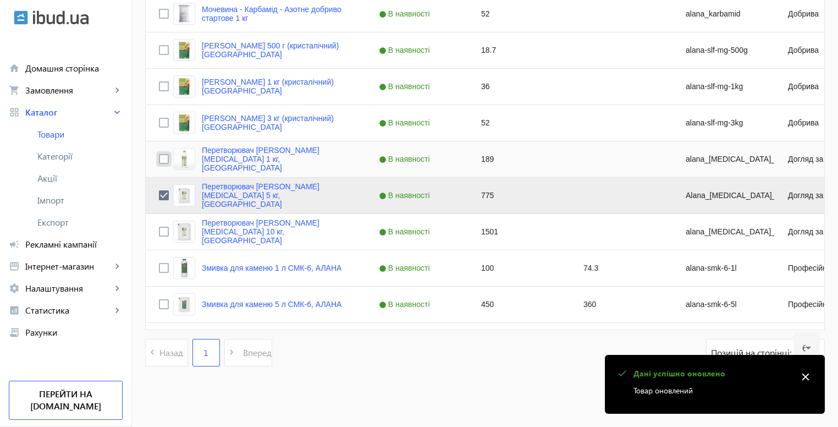
click at [159, 159] on input "Press Space to toggle row selection (unchecked)" at bounding box center [164, 159] width 10 height 10
checkbox input "true"
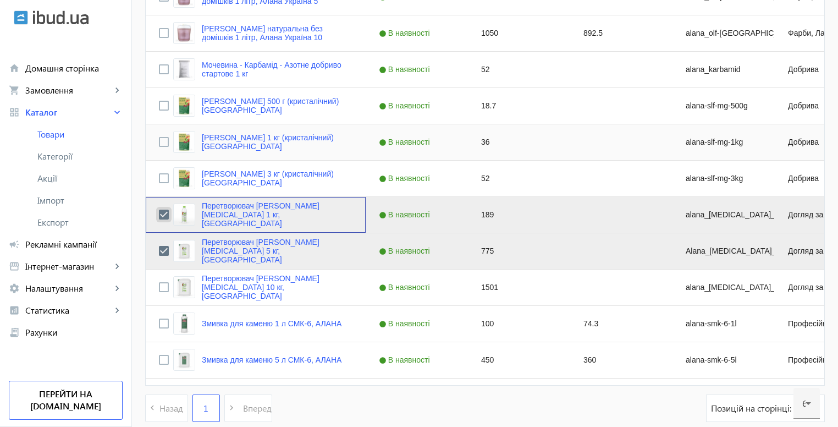
scroll to position [1414, 0]
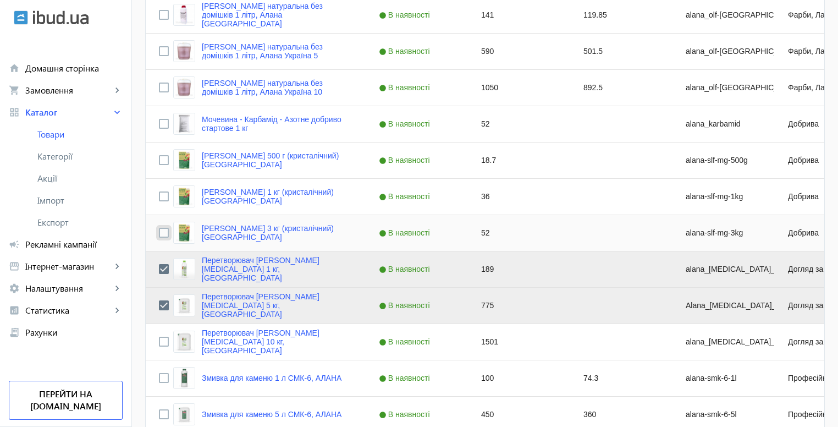
click at [159, 228] on input "Press Space to toggle row selection (unchecked)" at bounding box center [164, 233] width 10 height 10
checkbox input "true"
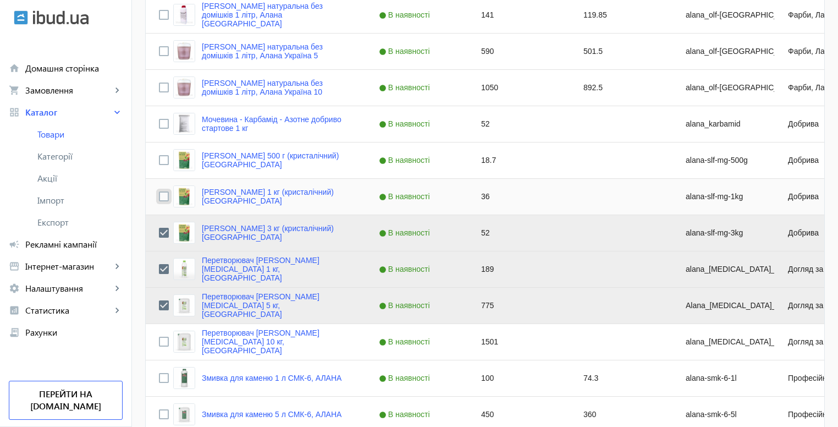
click at [159, 197] on input "Press Space to toggle row selection (unchecked)" at bounding box center [164, 196] width 10 height 10
checkbox input "true"
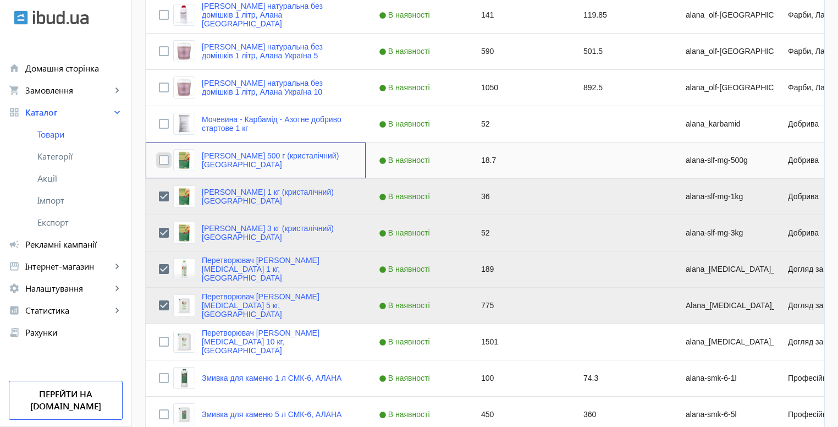
click at [160, 157] on input "Press Space to toggle row selection (unchecked)" at bounding box center [164, 160] width 10 height 10
checkbox input "true"
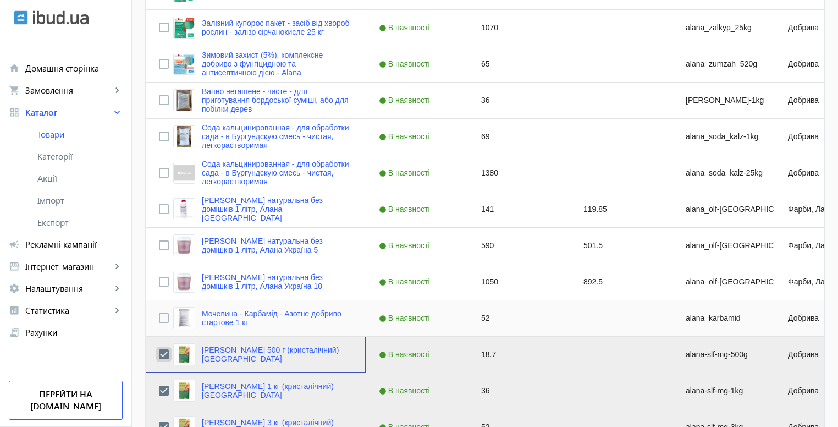
scroll to position [1194, 0]
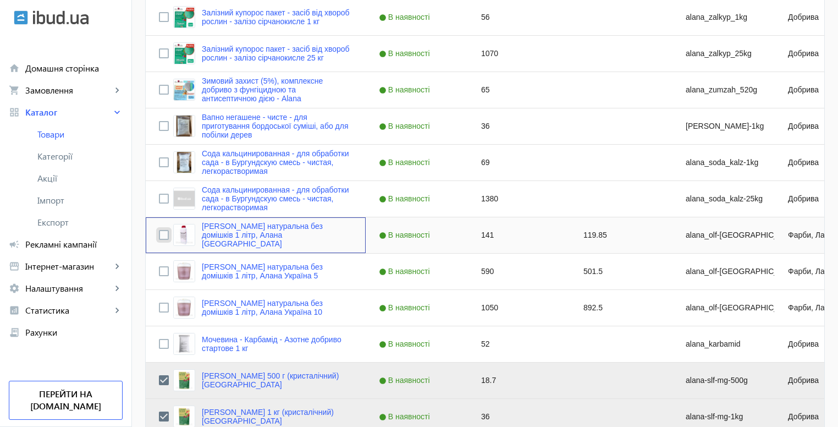
click at [159, 236] on input "Press Space to toggle row selection (unchecked)" at bounding box center [164, 235] width 10 height 10
checkbox input "true"
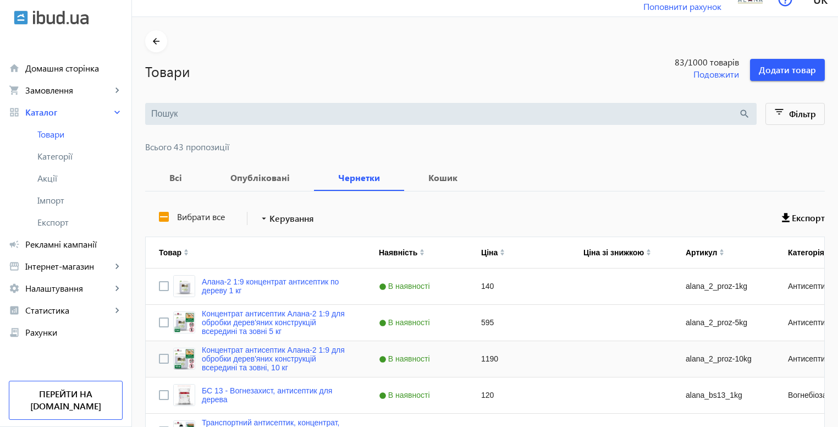
scroll to position [0, 0]
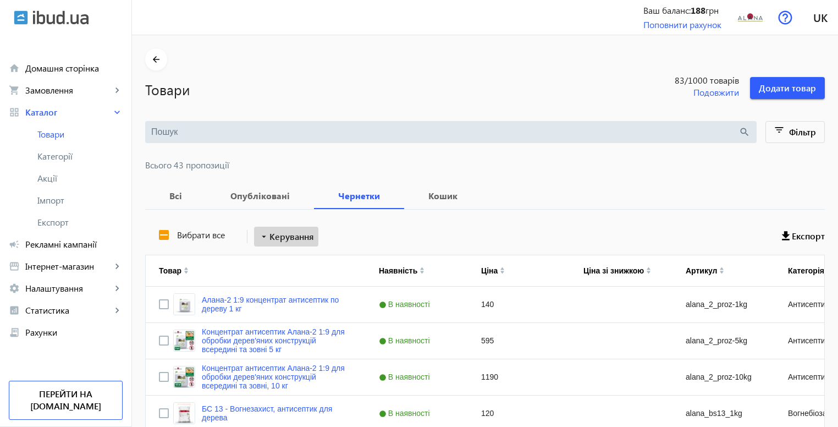
click at [261, 234] on mat-icon "arrow_drop_down" at bounding box center [263, 236] width 11 height 11
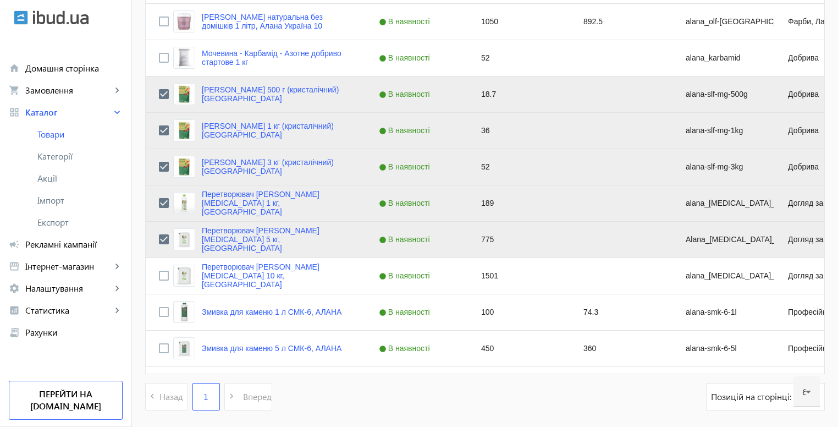
scroll to position [1484, 0]
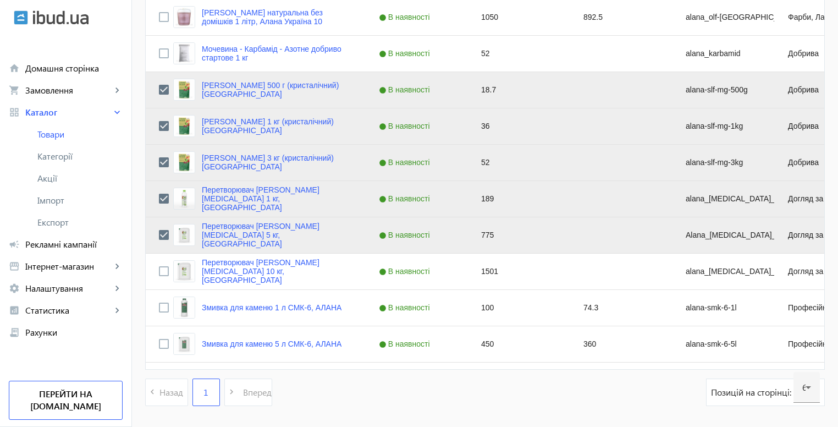
drag, startPoint x: 233, startPoint y: 228, endPoint x: 187, endPoint y: 227, distance: 46.2
click at [187, 227] on div at bounding box center [419, 213] width 838 height 427
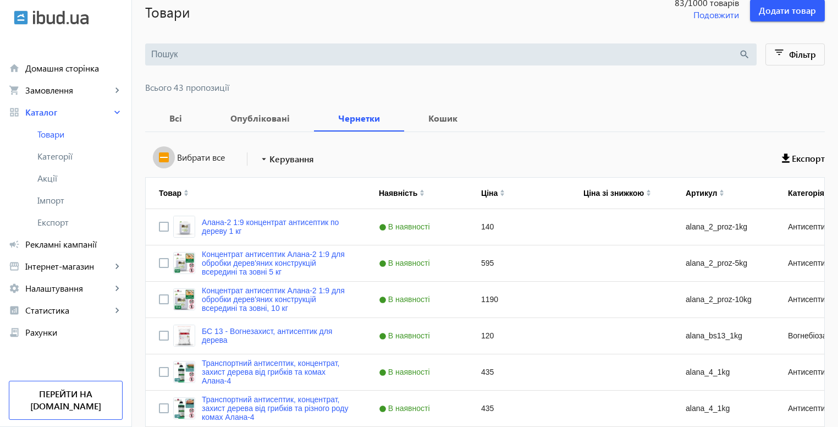
click at [157, 157] on input "Вибрати все" at bounding box center [164, 157] width 22 height 22
checkbox input "true"
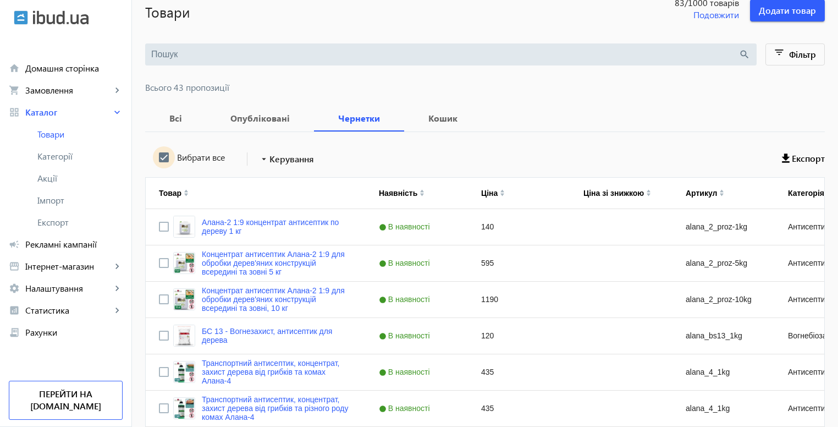
checkbox input "true"
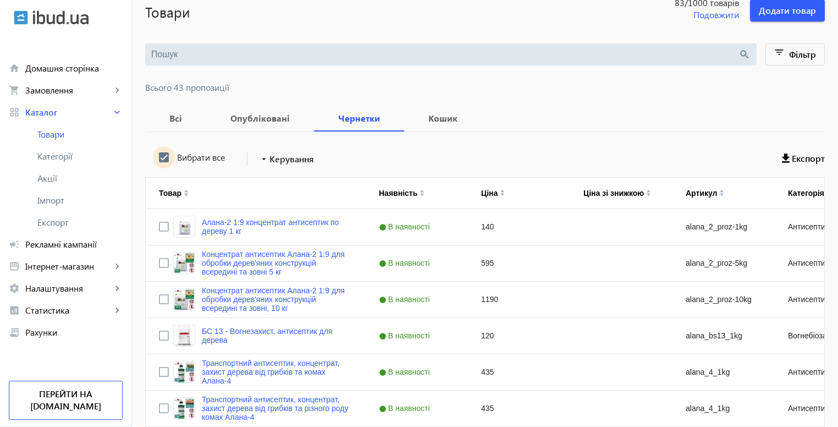
checkbox input "true"
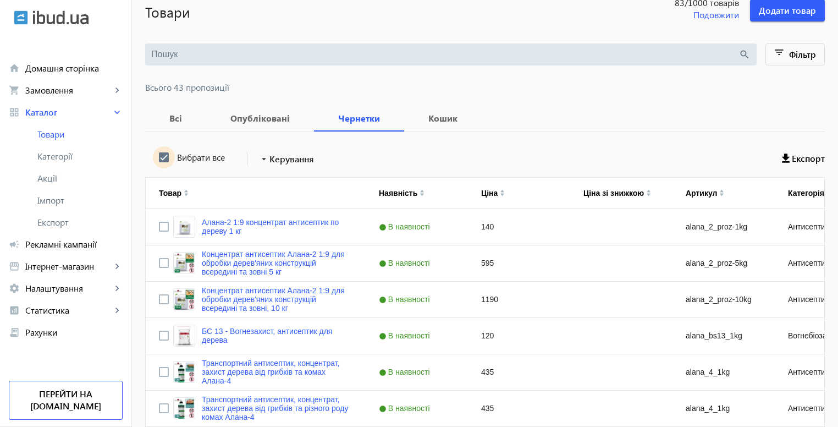
checkbox input "true"
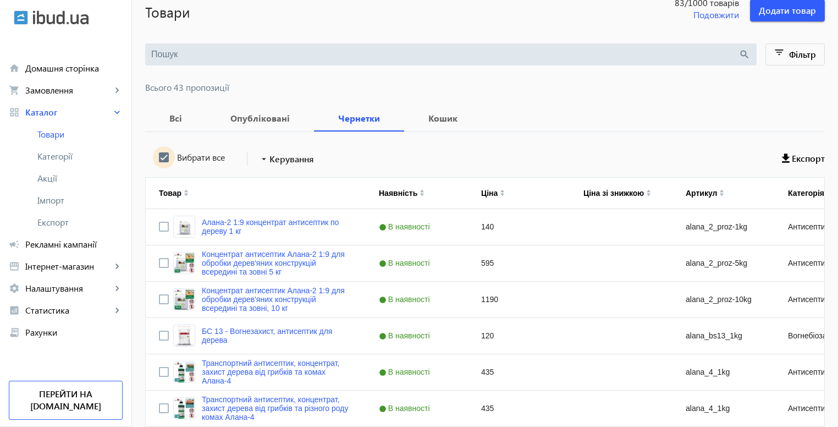
checkbox input "true"
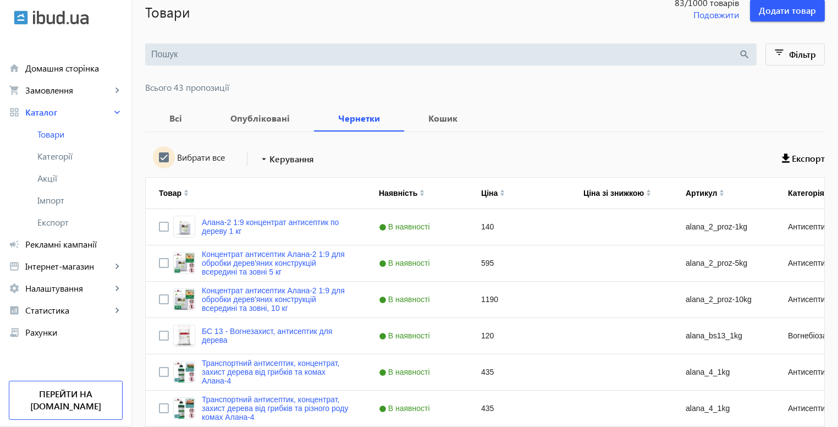
checkbox input "true"
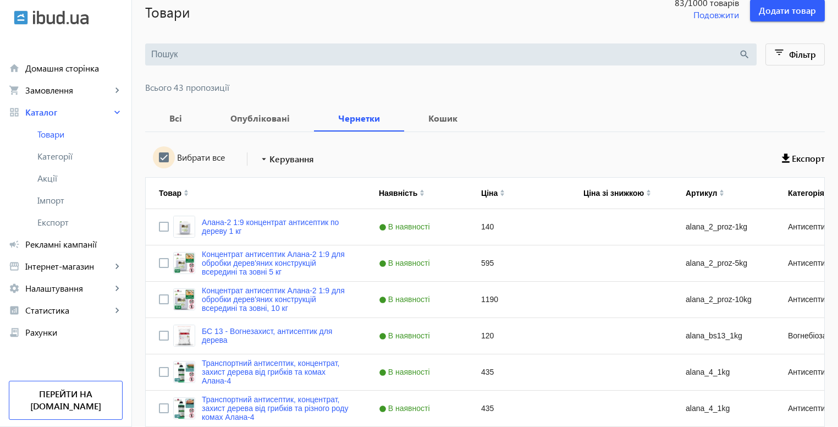
checkbox input "true"
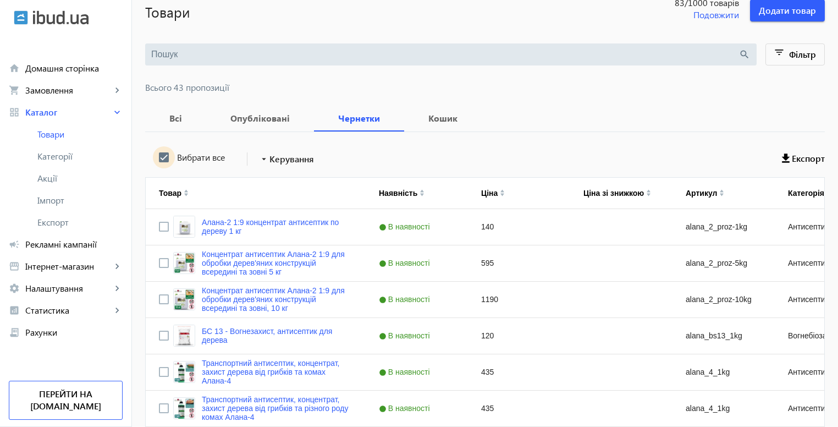
checkbox input "true"
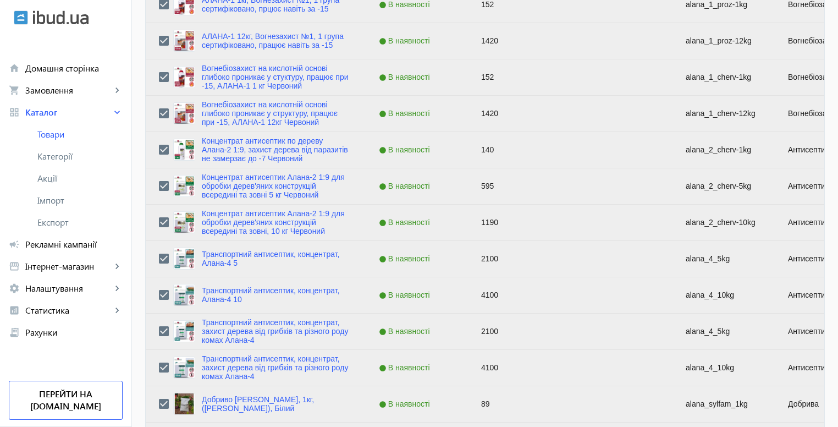
scroll to position [187, 0]
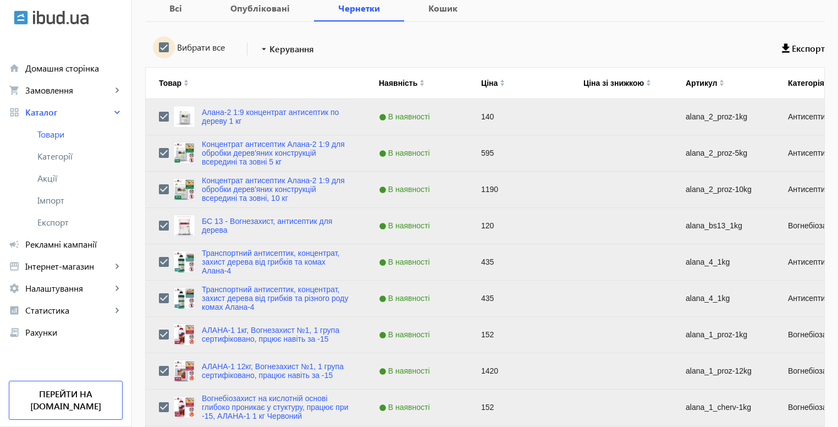
click at [157, 47] on input "Вибрати все" at bounding box center [164, 47] width 22 height 22
checkbox input "false"
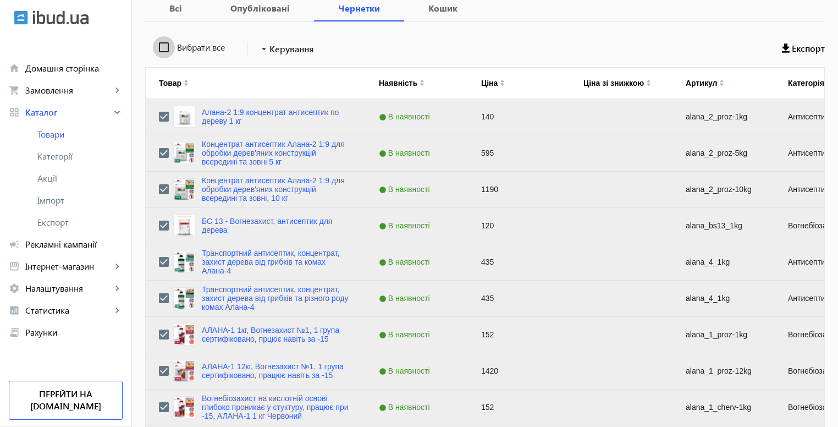
checkbox input "false"
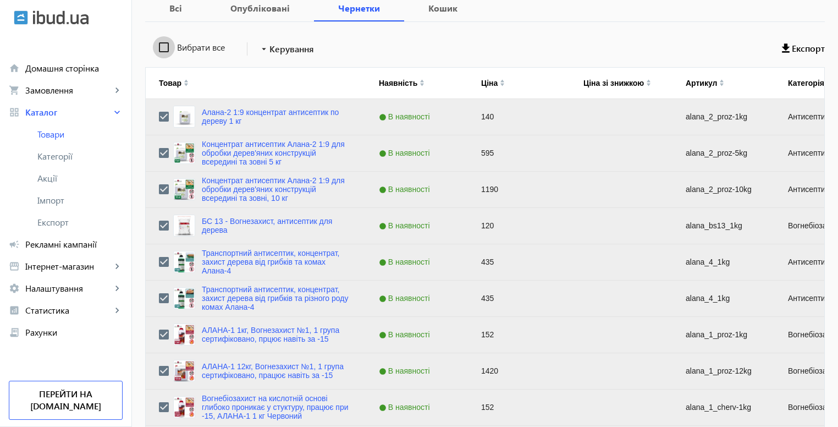
checkbox input "false"
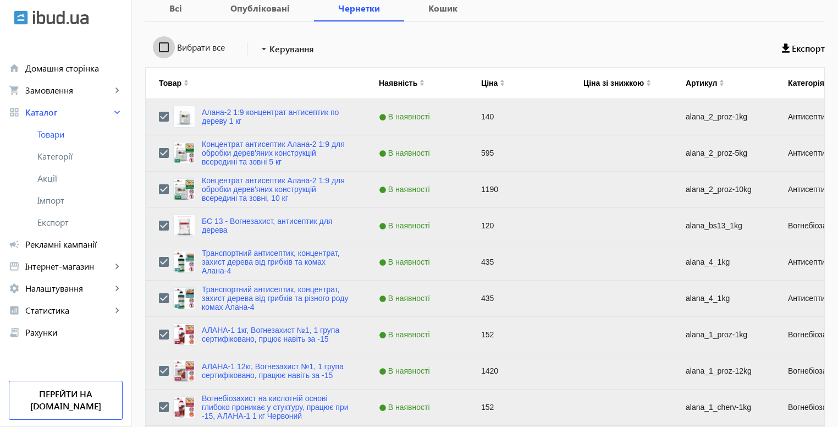
checkbox input "false"
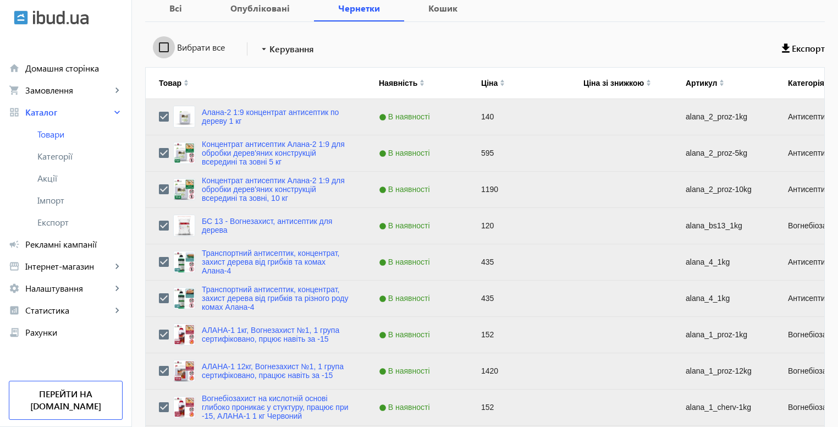
checkbox input "false"
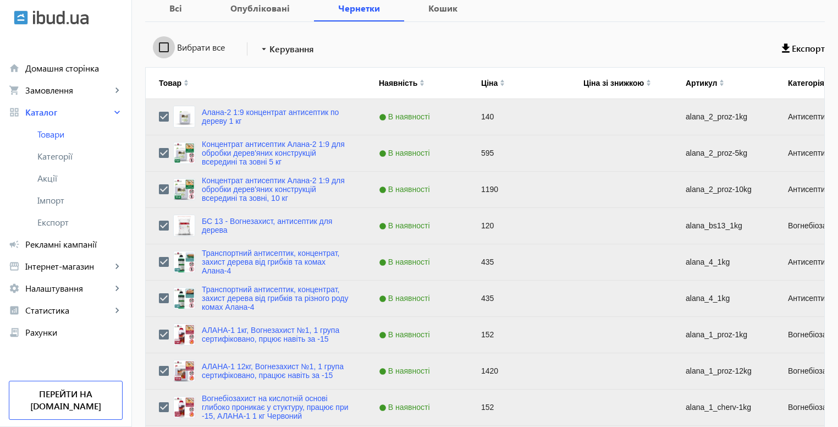
checkbox input "false"
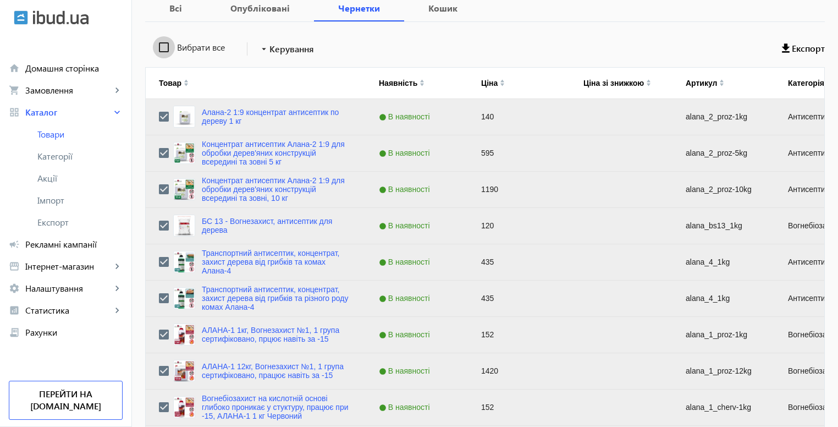
checkbox input "false"
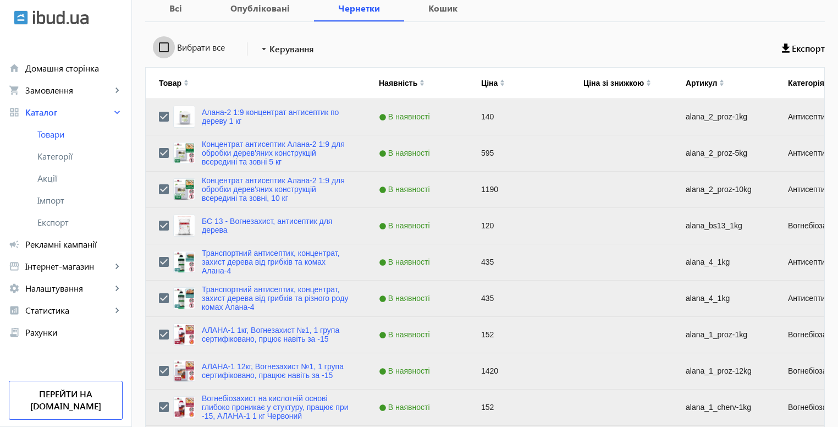
checkbox input "false"
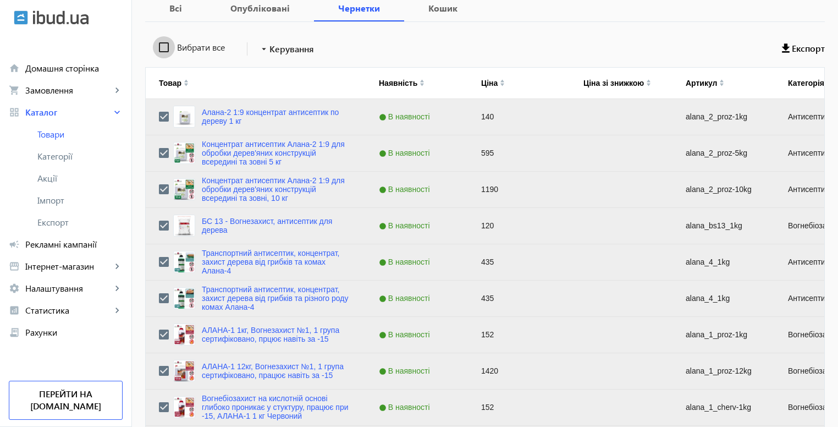
checkbox input "false"
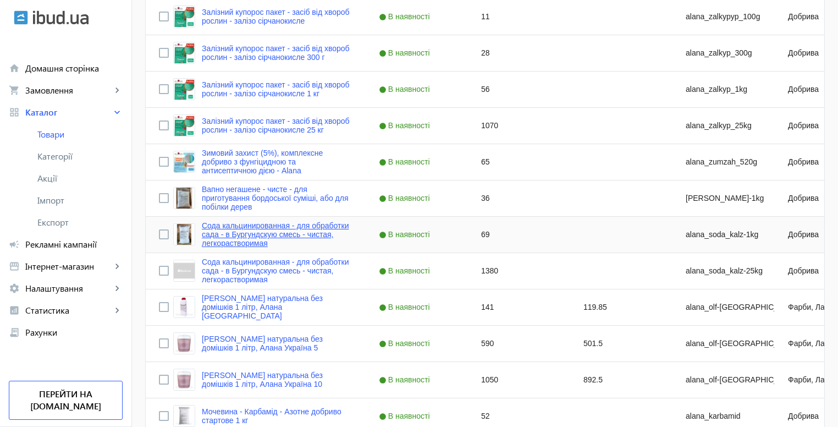
scroll to position [1524, 0]
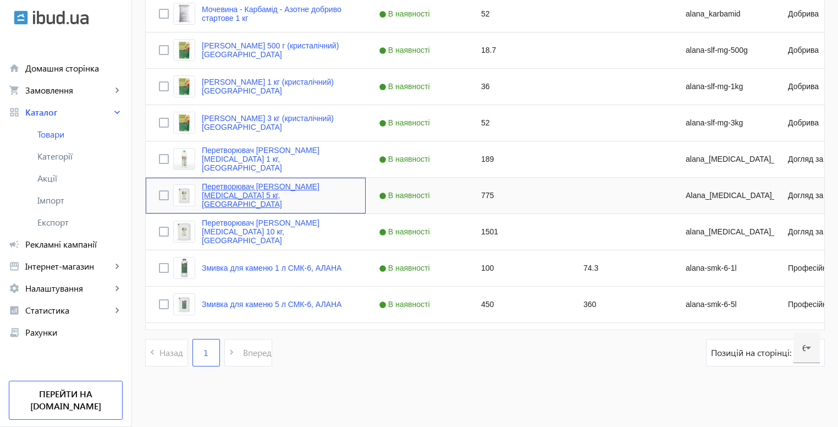
click at [210, 189] on link "Перетворювач [PERSON_NAME][MEDICAL_DATA] 5 кг, [GEOGRAPHIC_DATA]" at bounding box center [277, 195] width 151 height 26
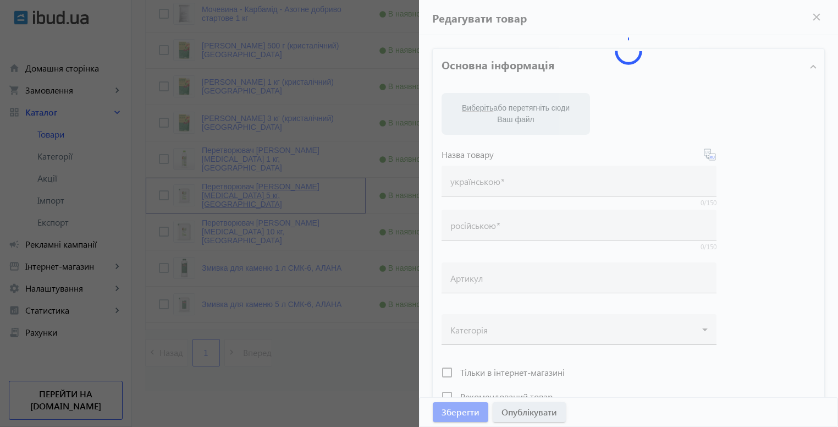
type input "Перетворювач [PERSON_NAME][MEDICAL_DATA] 5 кг, [GEOGRAPHIC_DATA]"
type input "Alana_[MEDICAL_DATA]_5_Kg"
type input "775"
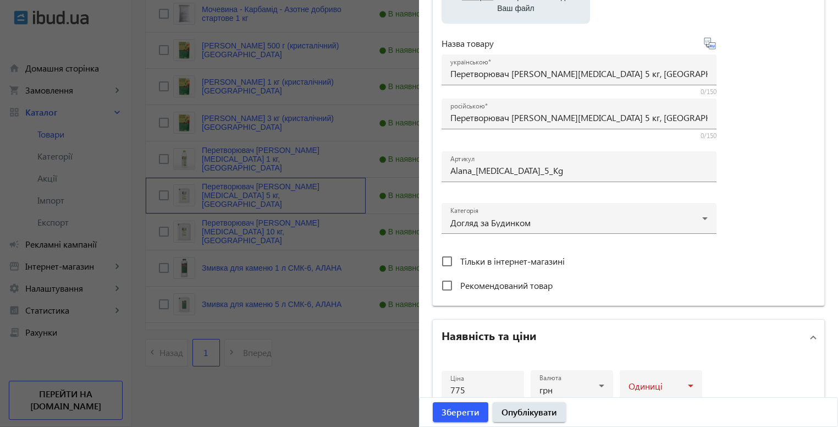
scroll to position [440, 0]
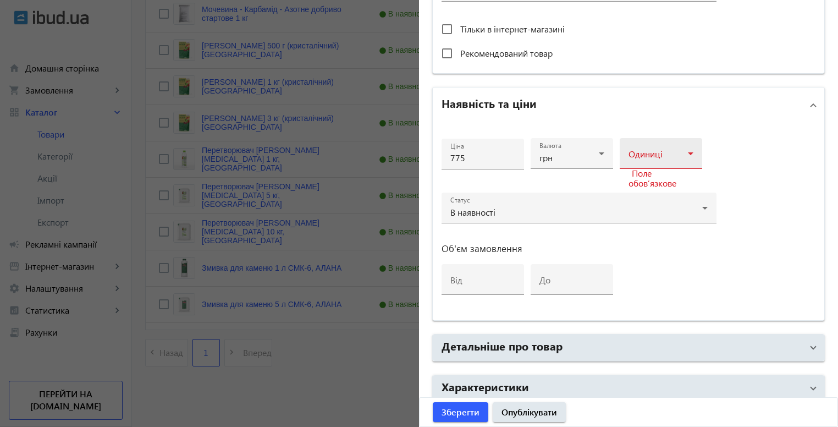
click at [657, 154] on span at bounding box center [657, 157] width 59 height 9
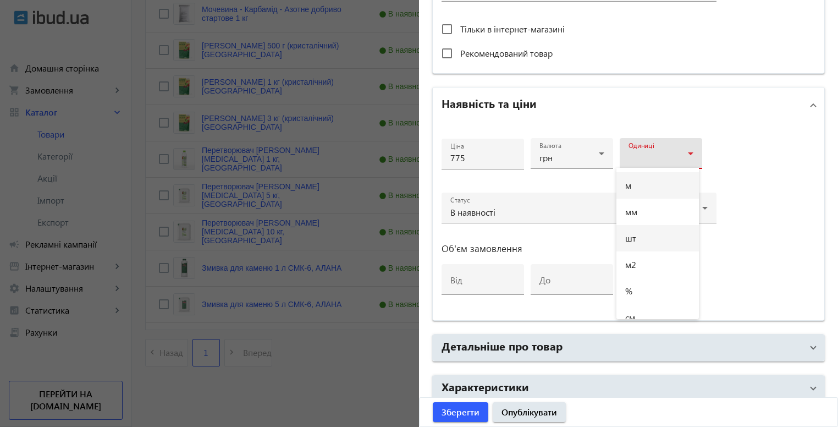
click at [635, 236] on span "шт" at bounding box center [630, 238] width 11 height 9
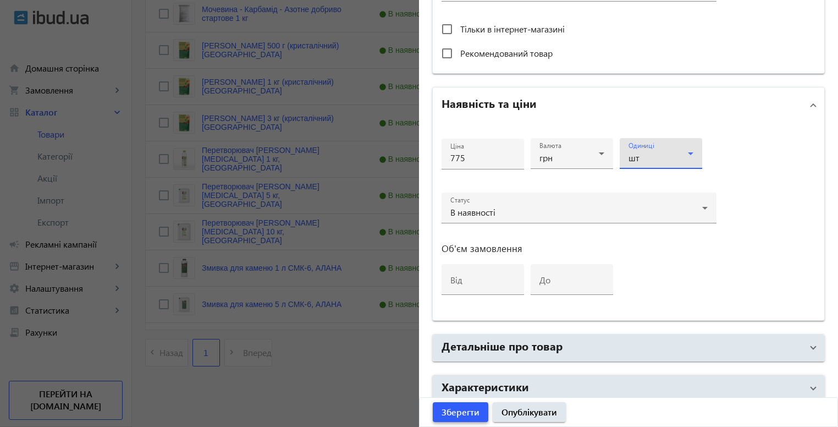
click at [458, 415] on span "Зберегти" at bounding box center [460, 412] width 38 height 12
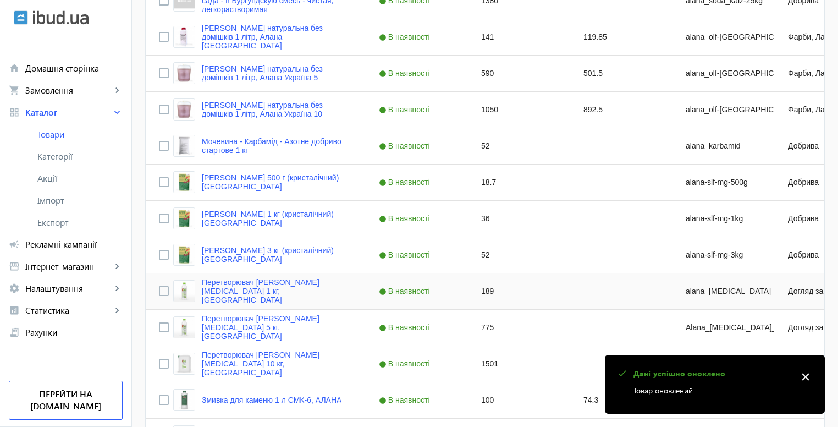
scroll to position [1374, 0]
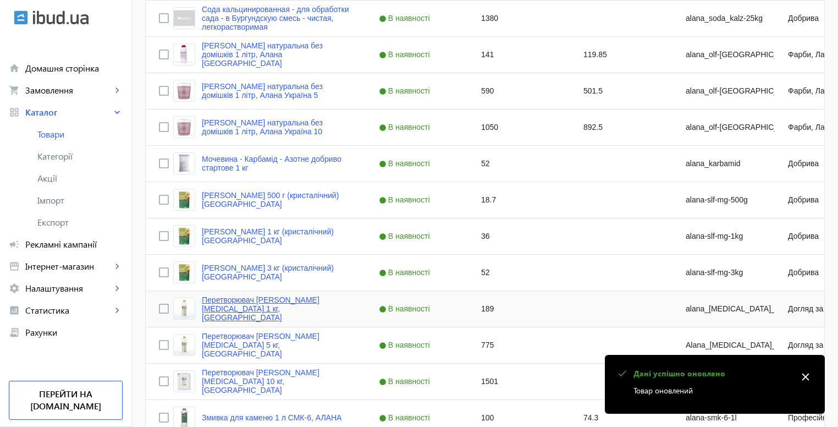
click at [209, 309] on link "Перетворювач [PERSON_NAME][MEDICAL_DATA] 1 кг, [GEOGRAPHIC_DATA]" at bounding box center [277, 308] width 151 height 26
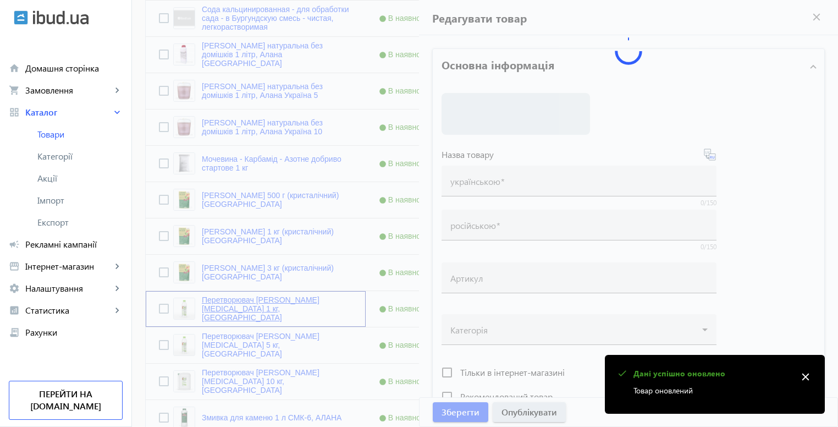
type input "Перетворювач [PERSON_NAME][MEDICAL_DATA] 1 кг, [GEOGRAPHIC_DATA]"
type input "alana_[MEDICAL_DATA]_1kg"
type input "189"
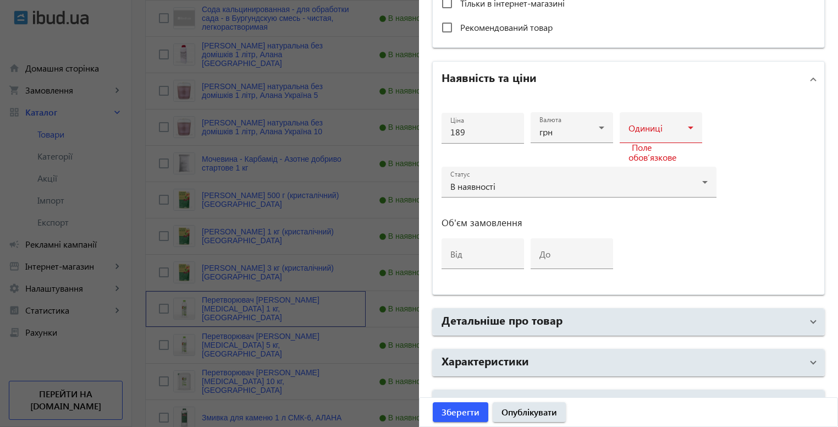
scroll to position [488, 0]
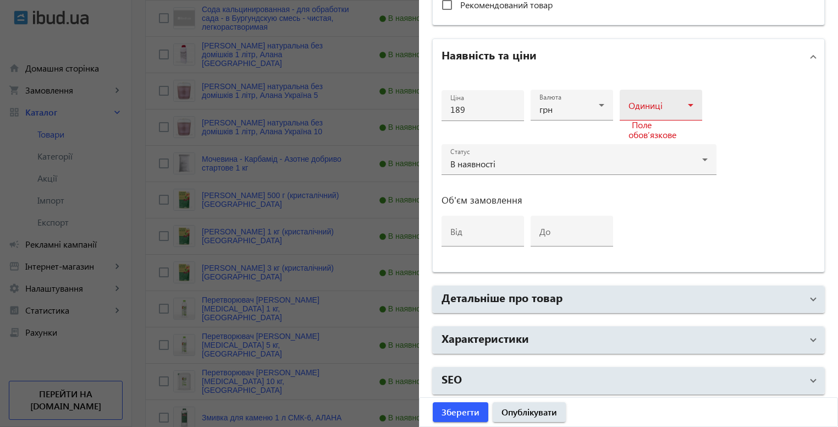
click at [656, 106] on span at bounding box center [657, 109] width 59 height 9
click at [638, 190] on mat-option "шт" at bounding box center [657, 189] width 82 height 26
click at [464, 410] on span "Зберегти" at bounding box center [460, 412] width 38 height 12
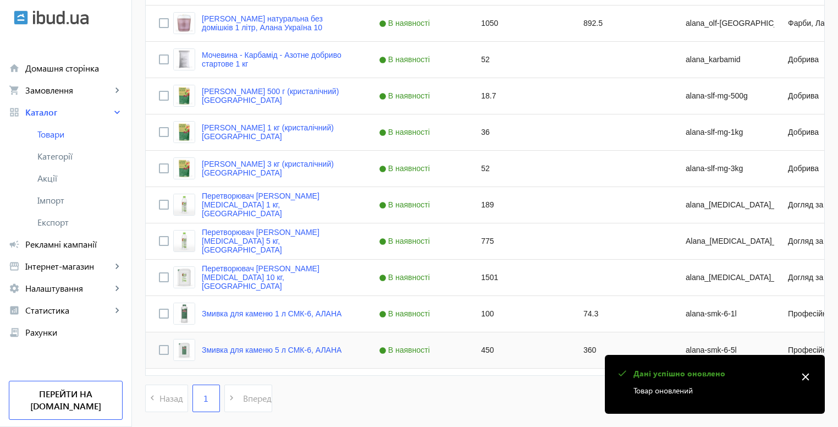
scroll to position [1414, 0]
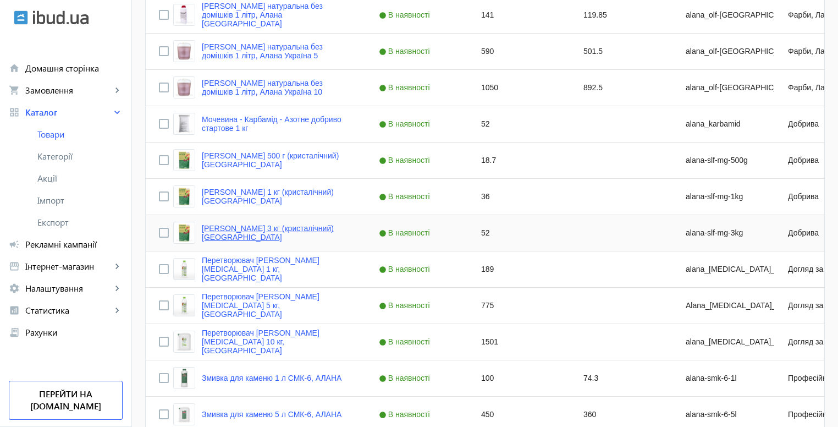
click at [222, 229] on link "[PERSON_NAME] 3 кг (кристалічний) [GEOGRAPHIC_DATA]" at bounding box center [277, 233] width 151 height 18
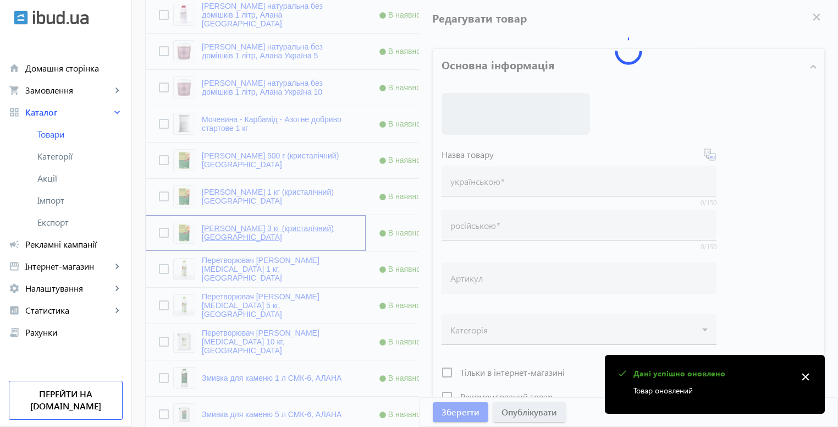
type input "[PERSON_NAME] 3 кг (кристалічний) [GEOGRAPHIC_DATA]"
type input "alana-slf-mg-3kg"
type input "52"
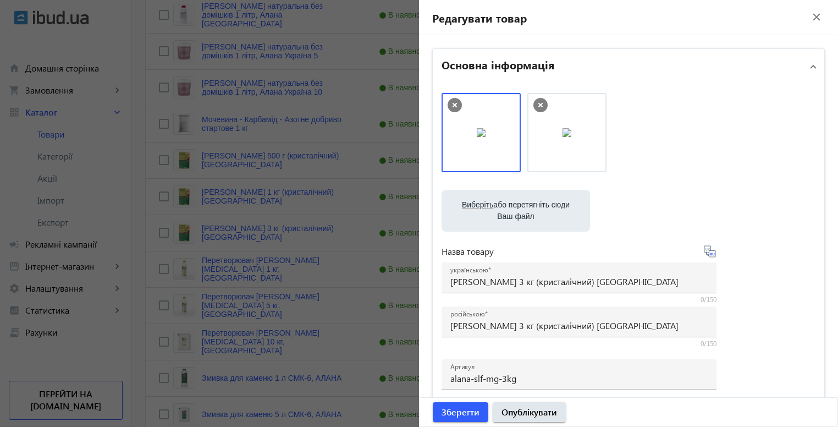
click at [310, 314] on div at bounding box center [419, 213] width 838 height 427
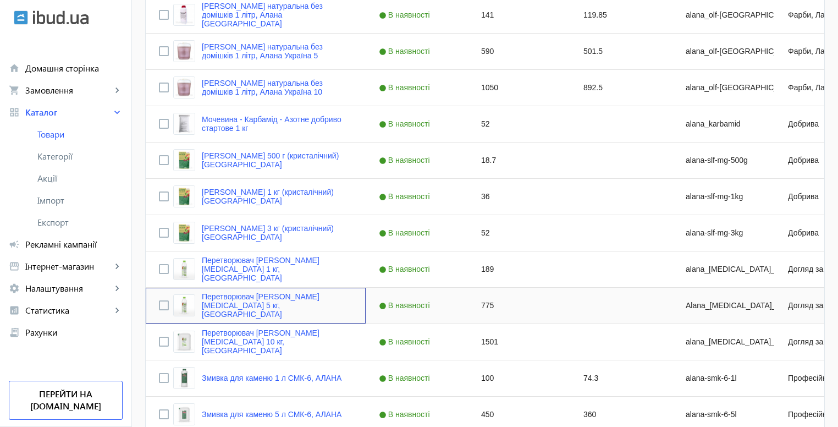
click at [178, 305] on img "Press SPACE to select this row." at bounding box center [184, 305] width 22 height 22
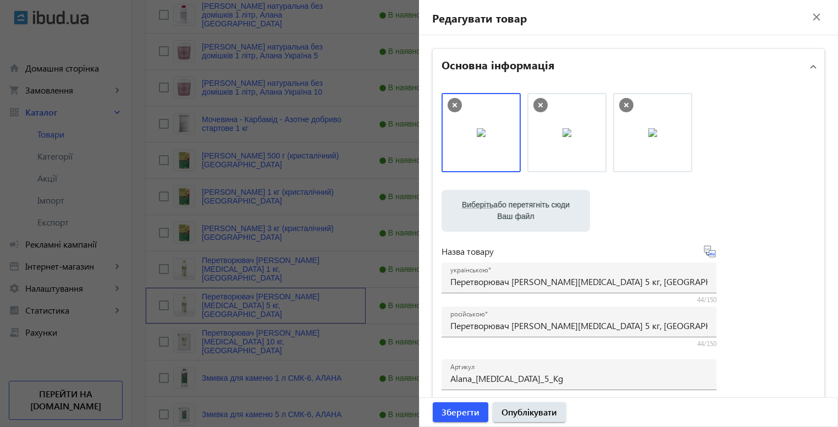
click at [569, 137] on img at bounding box center [566, 132] width 9 height 9
drag, startPoint x: 558, startPoint y: 141, endPoint x: 469, endPoint y: 141, distance: 89.1
click at [467, 406] on span "Зберегти" at bounding box center [460, 412] width 38 height 12
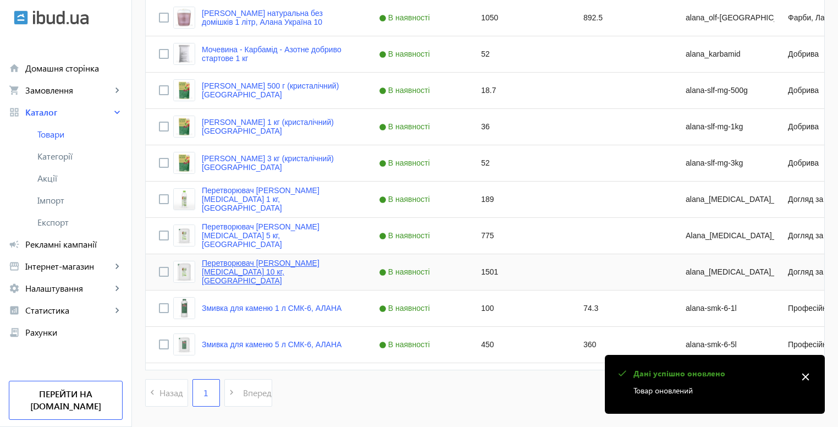
scroll to position [1469, 0]
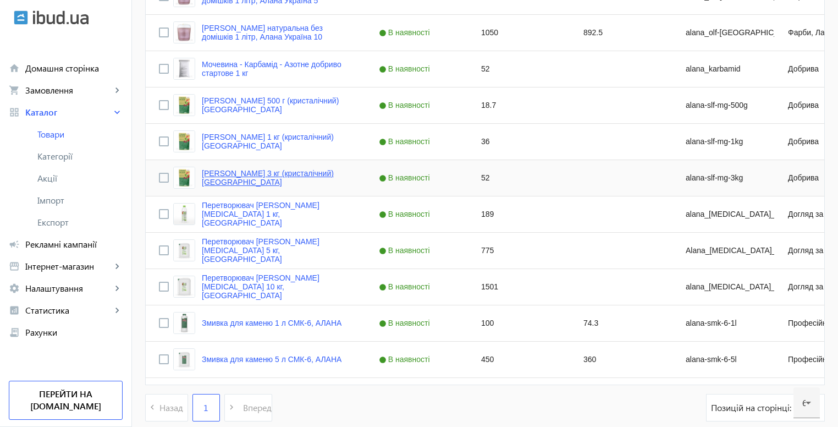
click at [218, 169] on link "[PERSON_NAME] 3 кг (кристалічний) [GEOGRAPHIC_DATA]" at bounding box center [277, 178] width 151 height 18
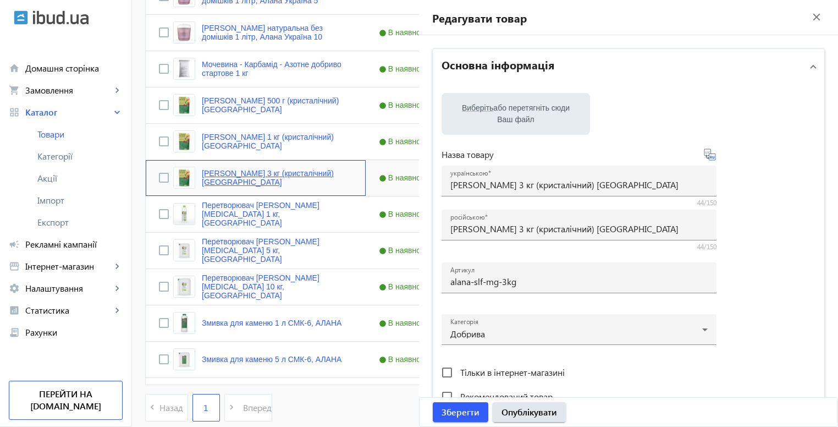
click at [218, 169] on link "[PERSON_NAME] 3 кг (кристалічний) [GEOGRAPHIC_DATA]" at bounding box center [277, 178] width 151 height 18
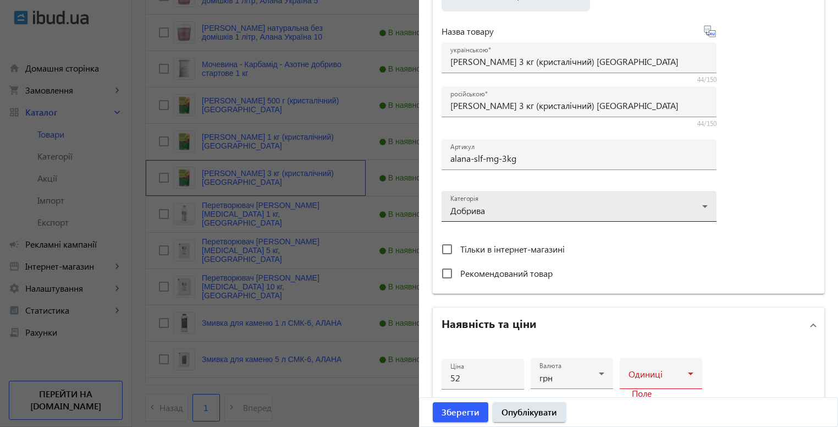
scroll to position [330, 0]
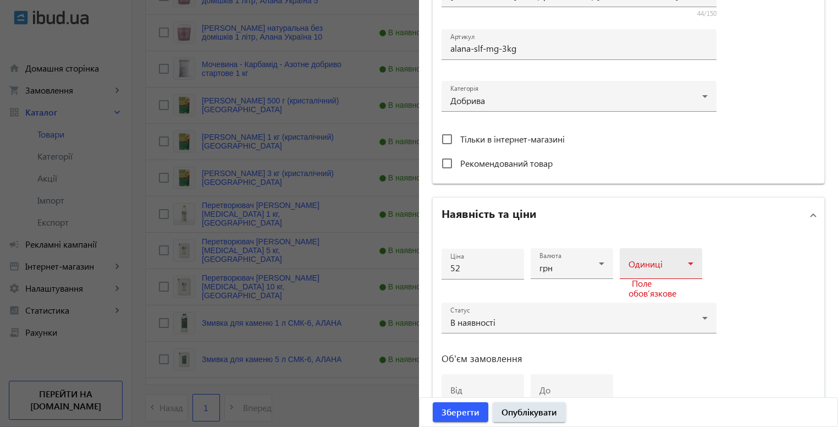
click at [648, 258] on mat-label "Одиниці" at bounding box center [645, 264] width 34 height 12
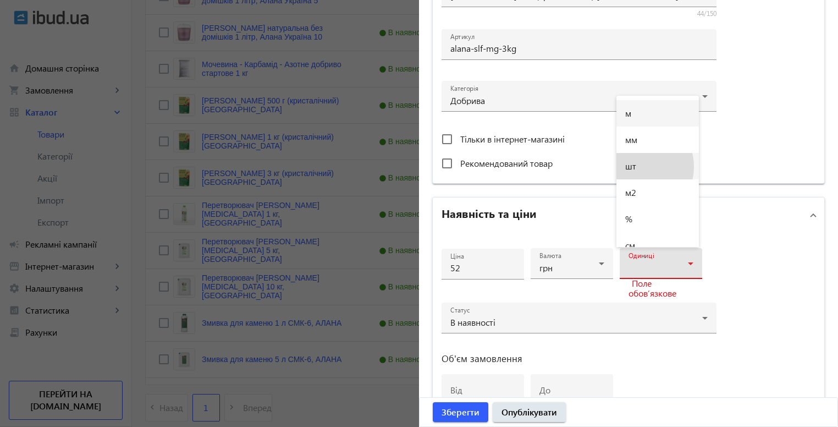
click at [635, 167] on span "шт" at bounding box center [630, 166] width 11 height 9
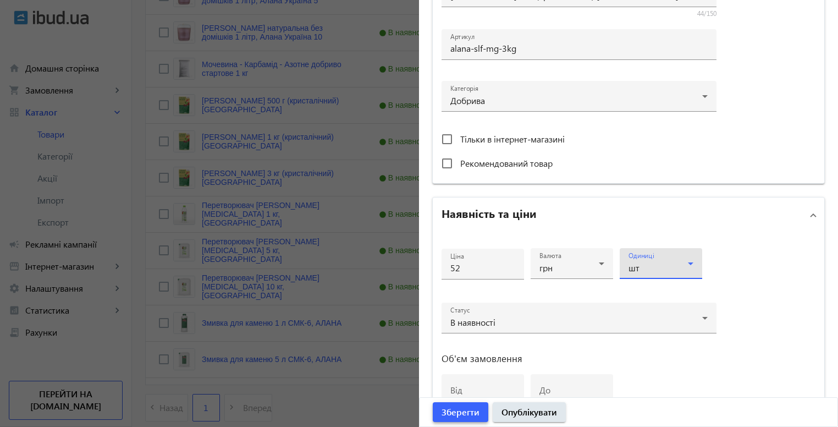
click at [460, 414] on span "Зберегти" at bounding box center [460, 412] width 38 height 12
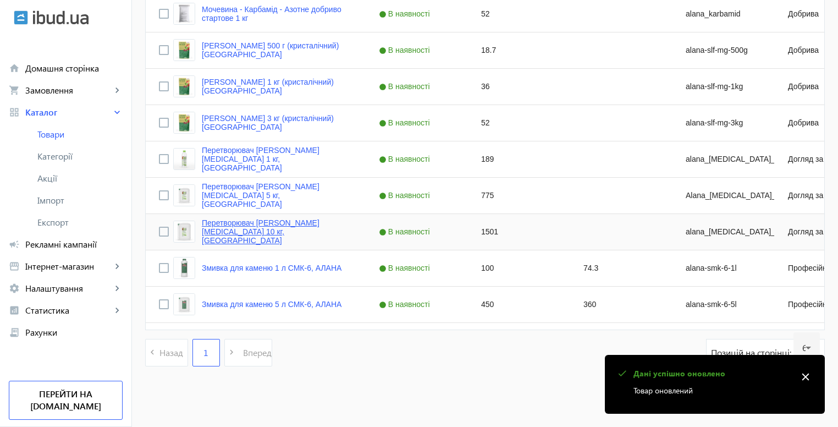
scroll to position [1414, 0]
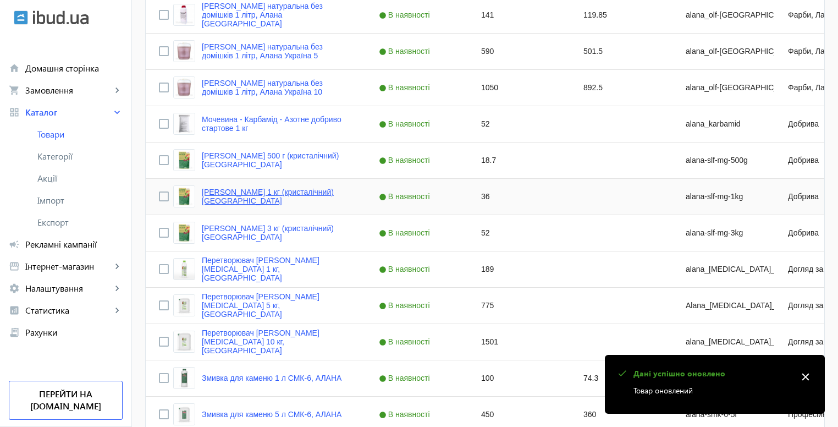
click at [222, 198] on link "[PERSON_NAME] 1 кг (кристалічний) [GEOGRAPHIC_DATA]" at bounding box center [277, 196] width 151 height 18
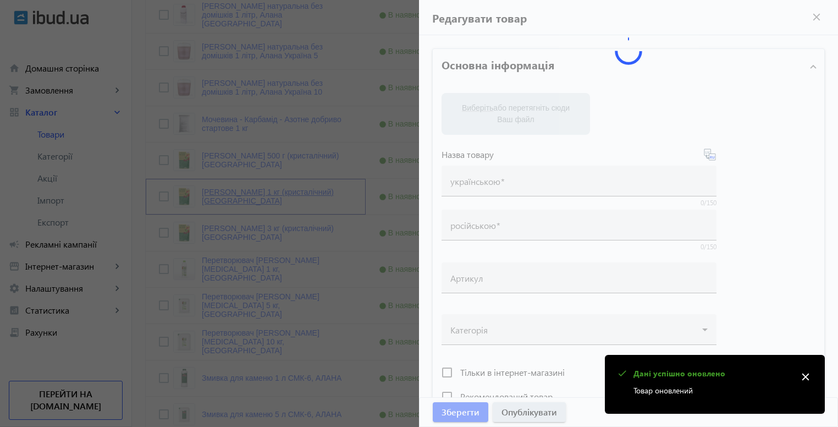
type input "[PERSON_NAME] 1 кг (кристалічний) [GEOGRAPHIC_DATA]"
type input "alana-slf-mg-1kg"
type input "36"
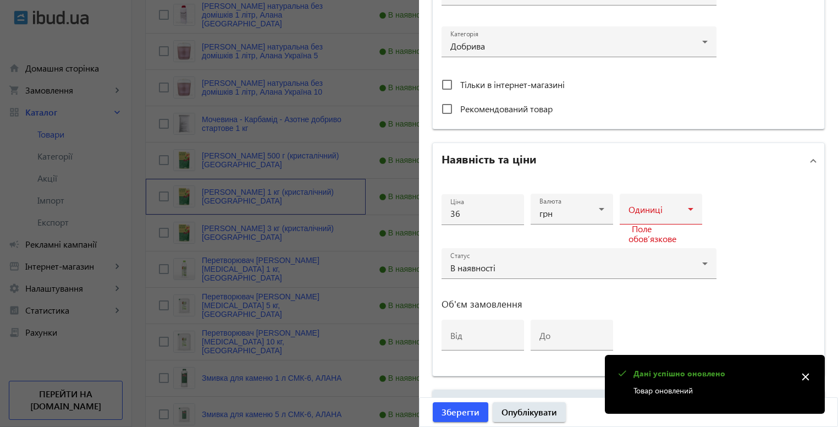
scroll to position [385, 0]
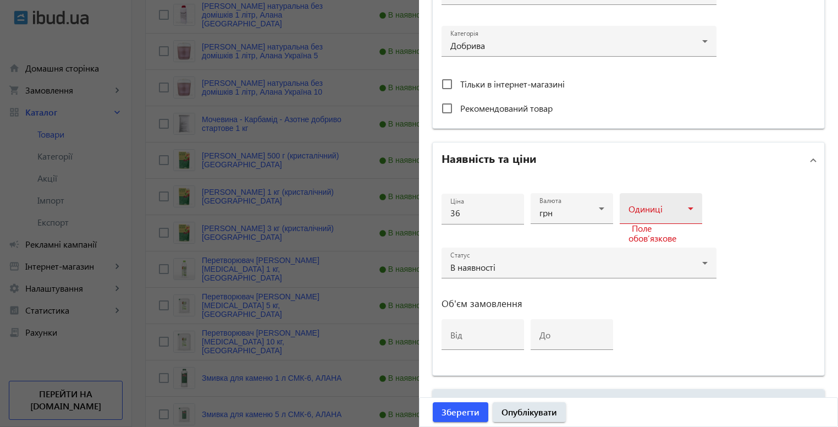
click at [656, 203] on mat-label "Одиниці" at bounding box center [645, 209] width 34 height 12
click at [629, 291] on span "шт" at bounding box center [630, 293] width 11 height 9
click at [442, 406] on span "Зберегти" at bounding box center [460, 412] width 38 height 12
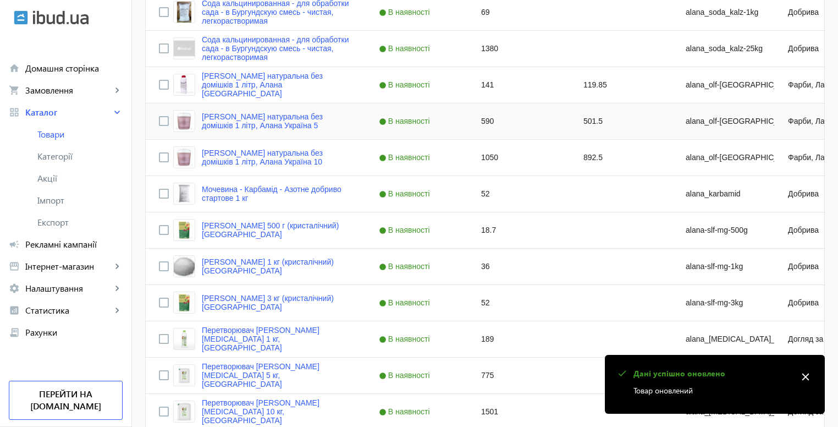
scroll to position [1429, 0]
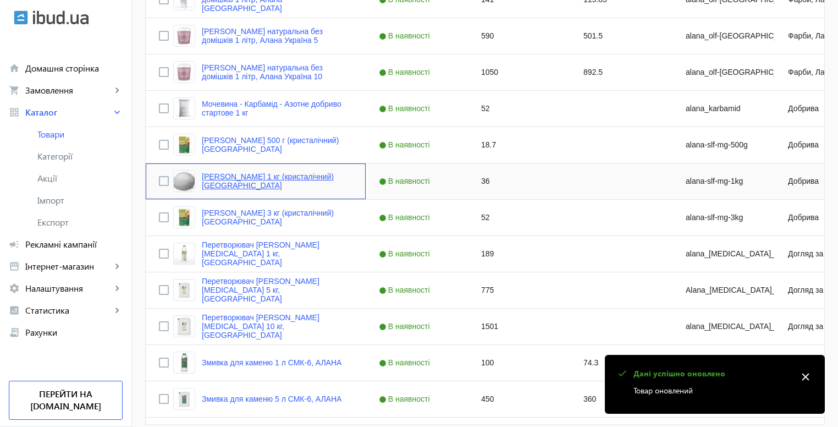
click at [218, 179] on link "[PERSON_NAME] 1 кг (кристалічний) [GEOGRAPHIC_DATA]" at bounding box center [277, 181] width 151 height 18
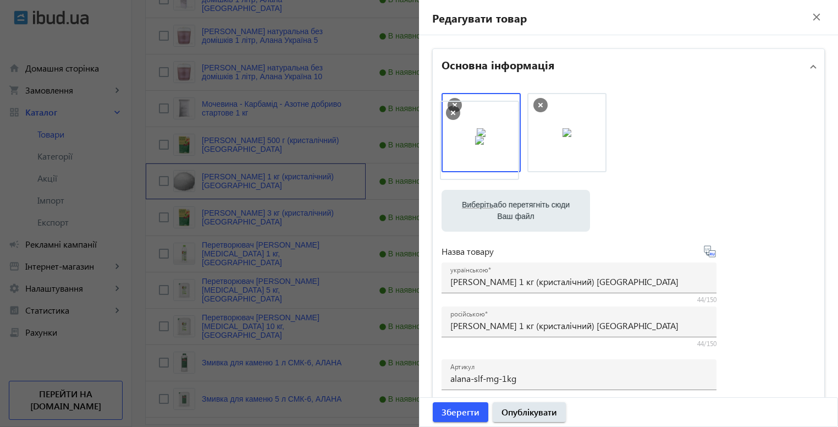
drag, startPoint x: 583, startPoint y: 132, endPoint x: 499, endPoint y: 140, distance: 84.5
drag, startPoint x: 558, startPoint y: 152, endPoint x: 477, endPoint y: 152, distance: 81.9
drag, startPoint x: 488, startPoint y: 137, endPoint x: 596, endPoint y: 132, distance: 107.8
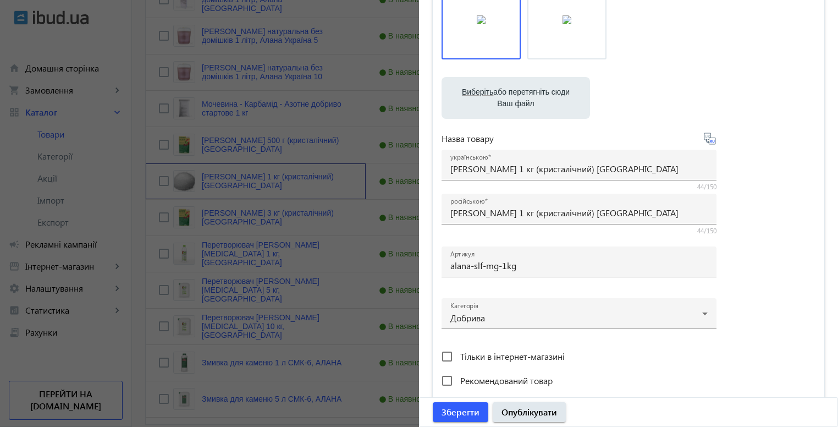
scroll to position [275, 0]
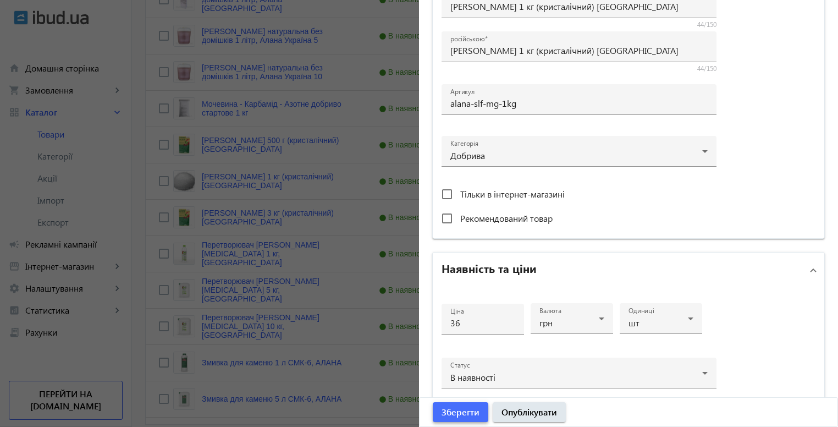
click at [471, 407] on span "Зберегти" at bounding box center [460, 412] width 38 height 12
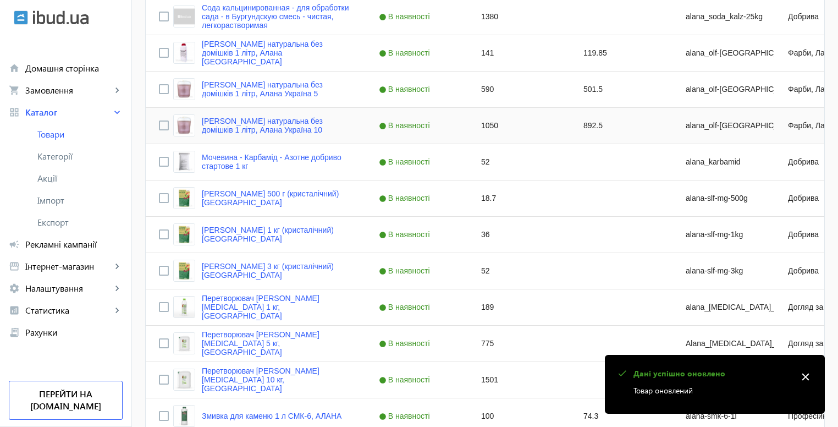
scroll to position [1524, 0]
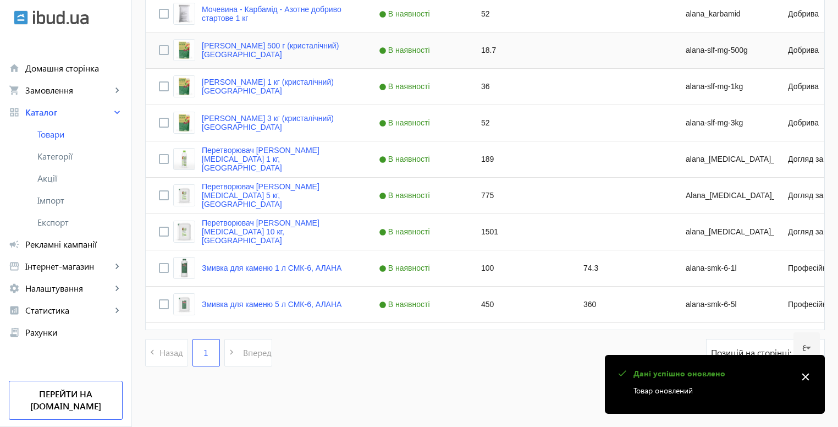
click at [208, 32] on div "[PERSON_NAME] 500 г (кристалічний) [GEOGRAPHIC_DATA]" at bounding box center [256, 50] width 220 height 36
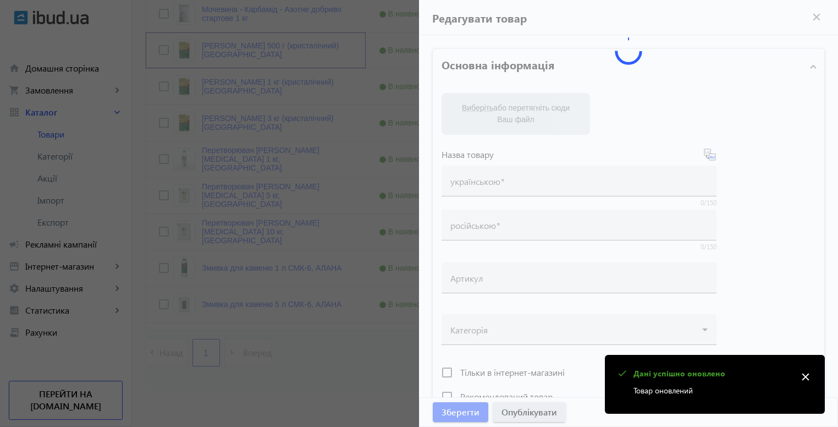
type input "[PERSON_NAME] 500 г (кристалічний) [GEOGRAPHIC_DATA]"
type input "alana-slf-mg-500g"
type input "18.7"
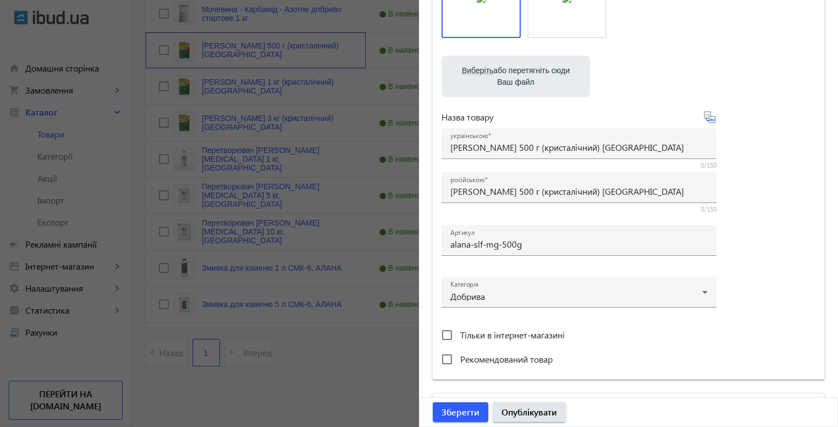
scroll to position [275, 0]
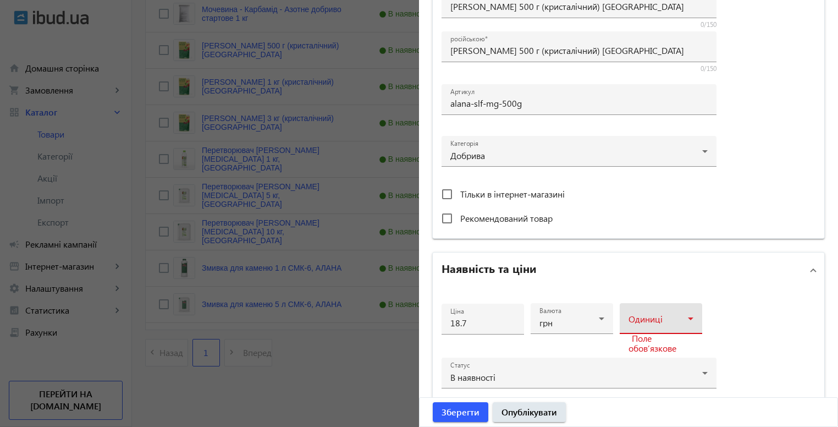
click at [644, 327] on div at bounding box center [660, 322] width 65 height 13
click at [635, 225] on span "шт" at bounding box center [630, 221] width 11 height 9
click at [450, 409] on span "Зберегти" at bounding box center [460, 412] width 38 height 12
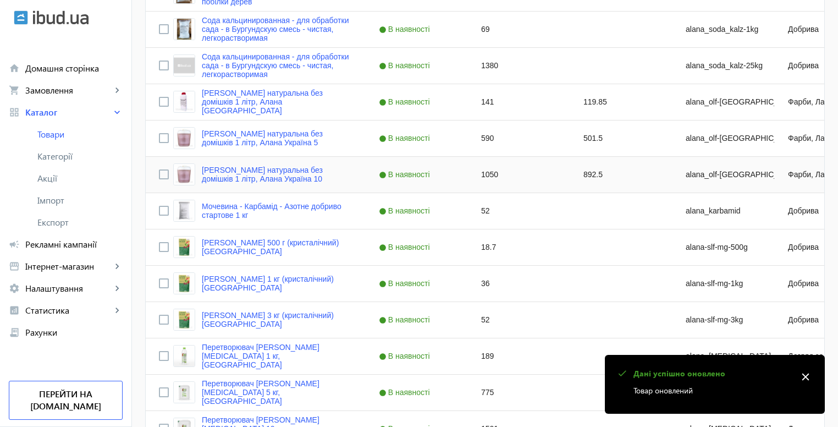
scroll to position [1209, 0]
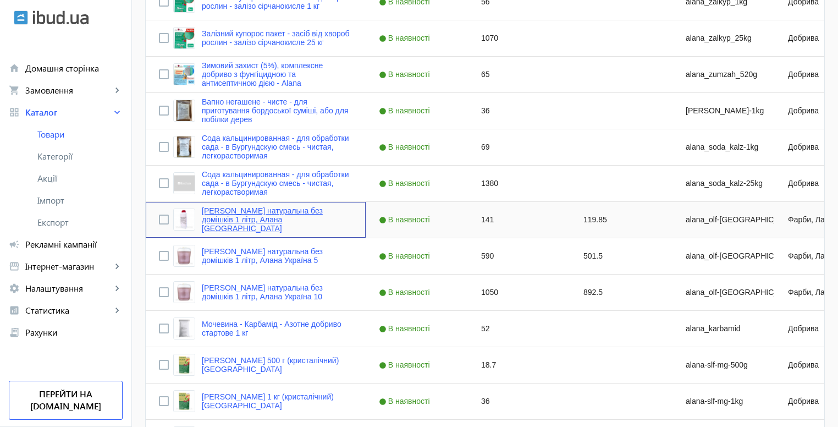
click at [235, 218] on link "[PERSON_NAME] натуральна без домішків 1 літр, Алана [GEOGRAPHIC_DATA]" at bounding box center [277, 219] width 151 height 26
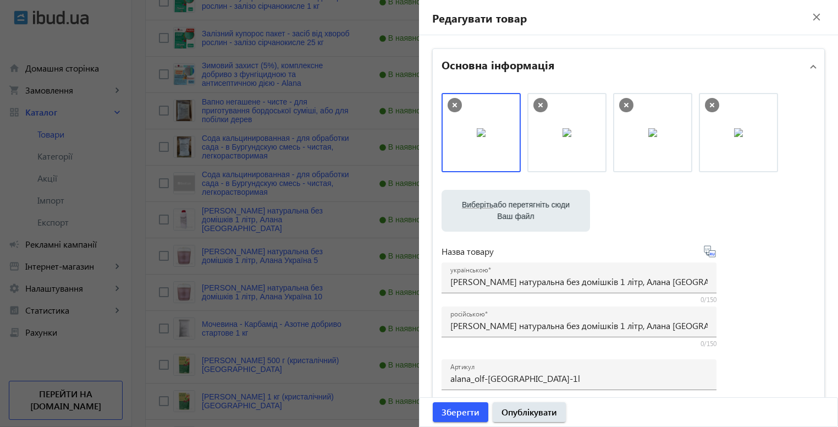
scroll to position [165, 0]
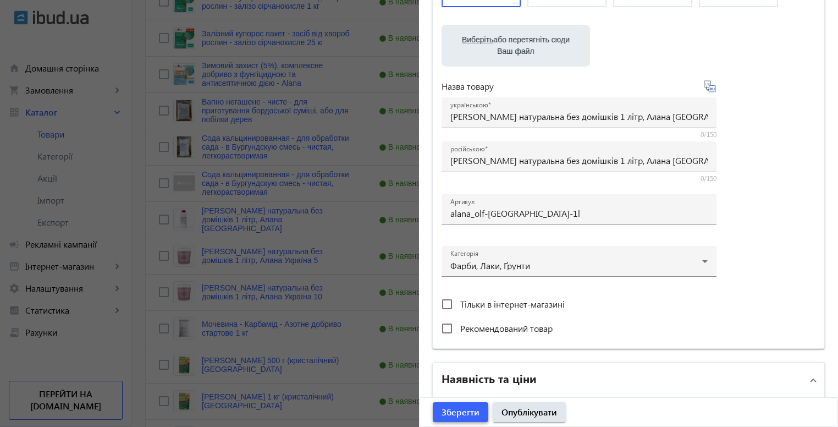
click at [445, 407] on span "Зберегти" at bounding box center [460, 412] width 38 height 12
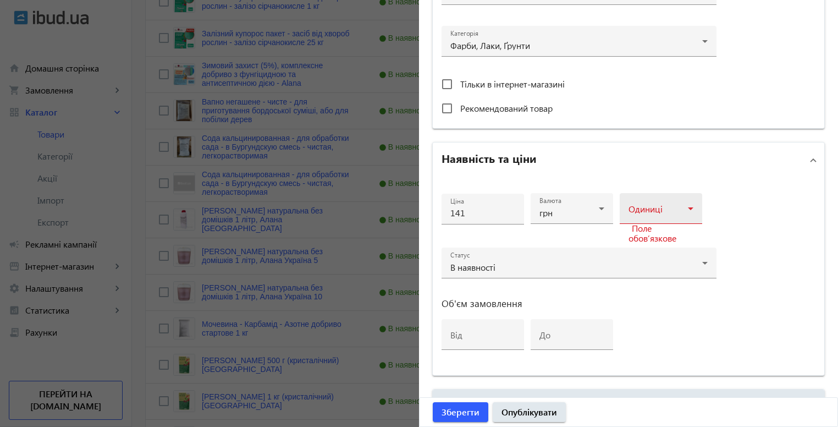
click at [653, 213] on span at bounding box center [657, 212] width 59 height 9
click at [640, 292] on mat-option "шт" at bounding box center [657, 293] width 82 height 26
click at [459, 410] on span "Зберегти" at bounding box center [460, 412] width 38 height 12
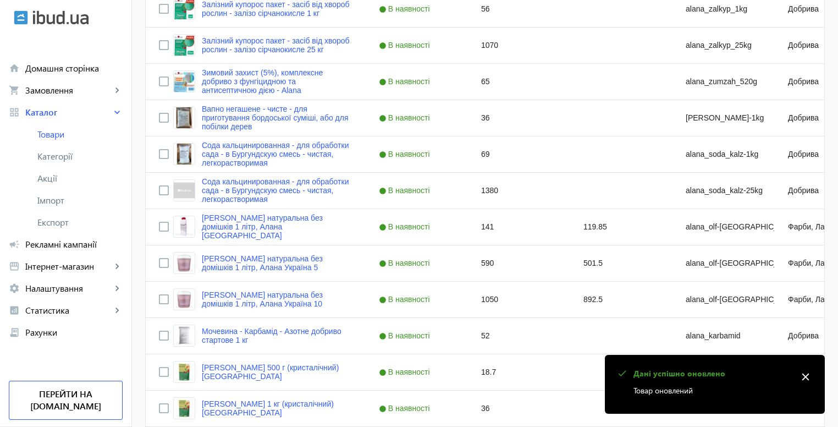
scroll to position [1194, 0]
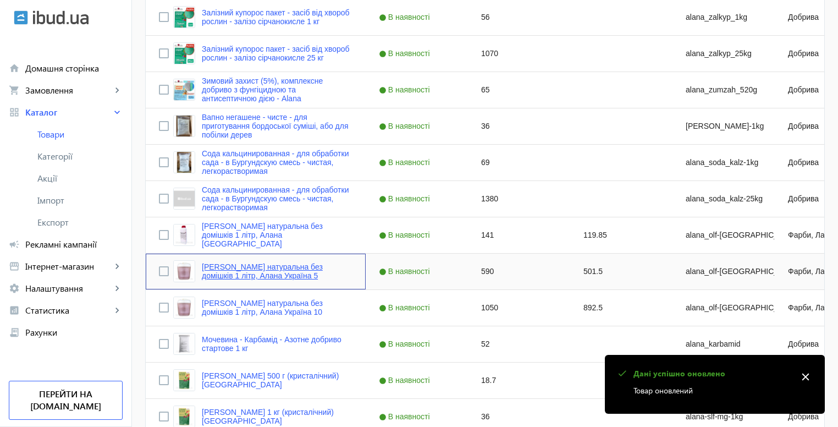
click at [215, 271] on link "[PERSON_NAME] натуральна без домішків 1 літр, Алана Україна 5" at bounding box center [277, 271] width 151 height 18
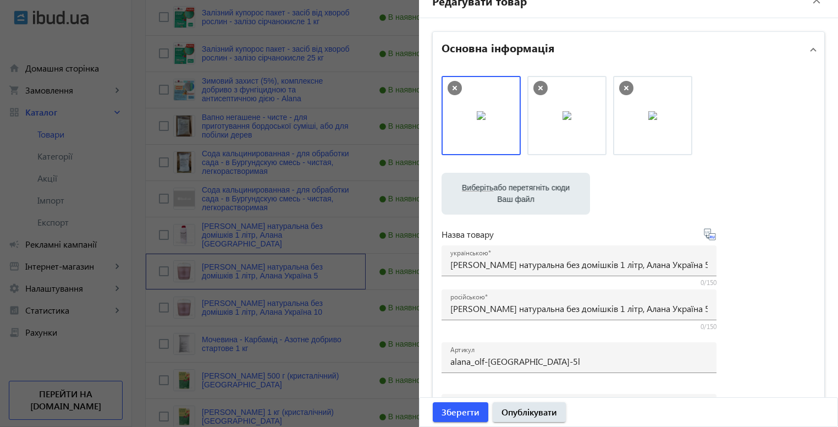
scroll to position [0, 0]
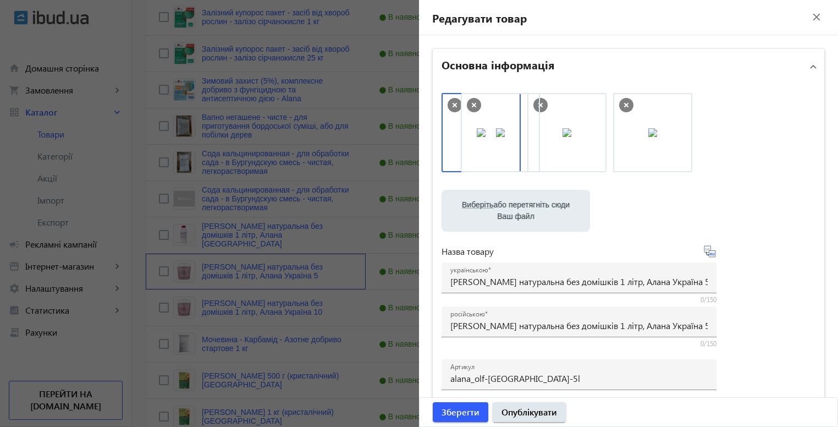
drag, startPoint x: 548, startPoint y: 149, endPoint x: 485, endPoint y: 149, distance: 63.2
drag, startPoint x: 651, startPoint y: 146, endPoint x: 460, endPoint y: 154, distance: 191.5
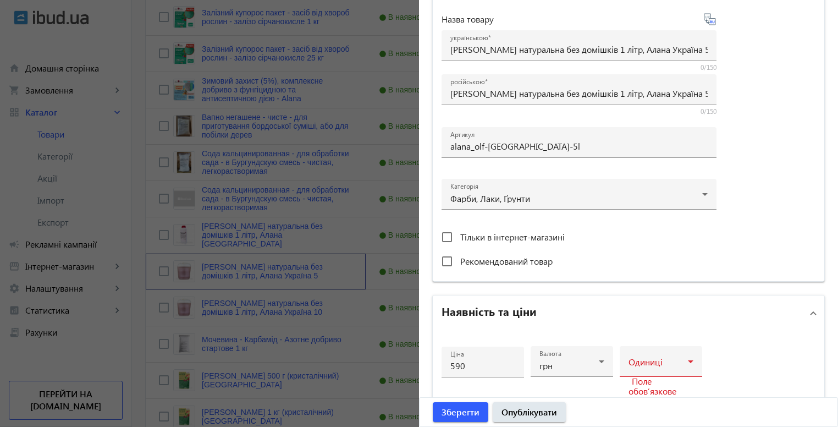
scroll to position [275, 0]
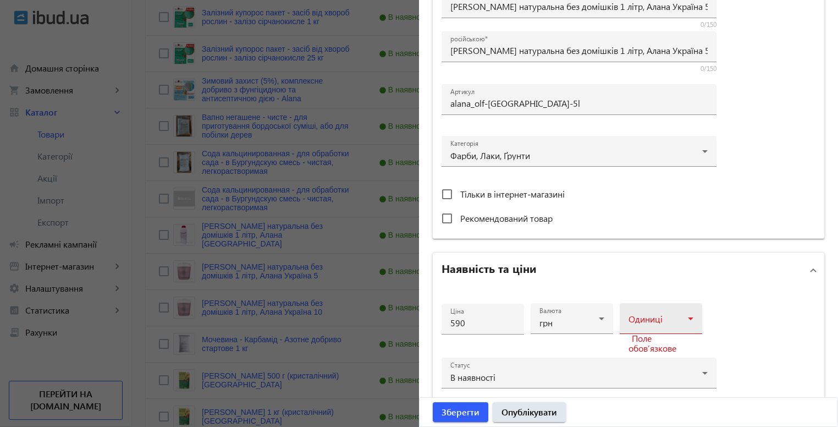
click at [663, 303] on div "Одиниці" at bounding box center [660, 318] width 65 height 31
click at [641, 219] on mat-option "шт" at bounding box center [657, 221] width 82 height 26
click at [457, 403] on span "submit" at bounding box center [461, 412] width 56 height 26
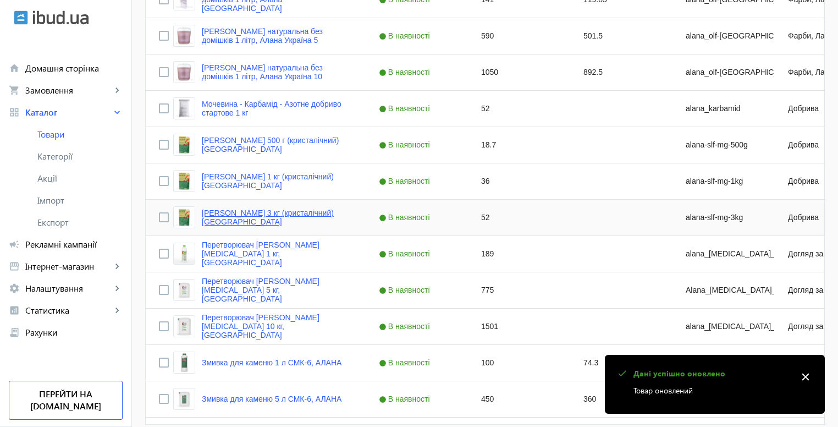
scroll to position [1264, 0]
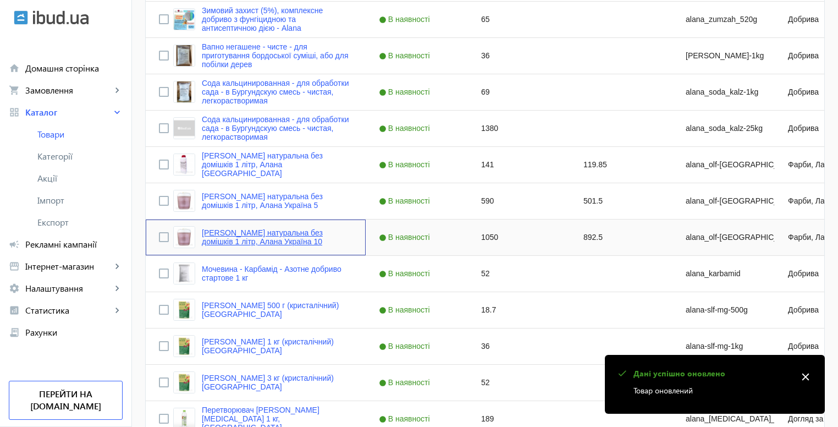
click at [202, 238] on link "[PERSON_NAME] натуральна без домішків 1 літр, Алана Україна 10" at bounding box center [277, 237] width 151 height 18
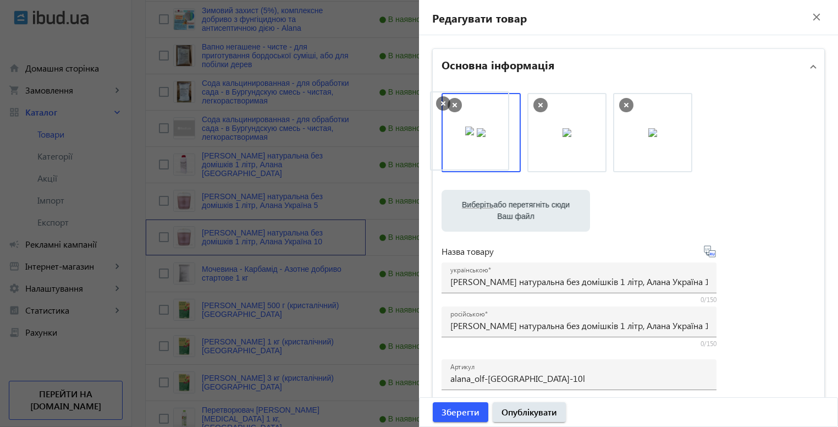
drag, startPoint x: 555, startPoint y: 154, endPoint x: 461, endPoint y: 152, distance: 94.0
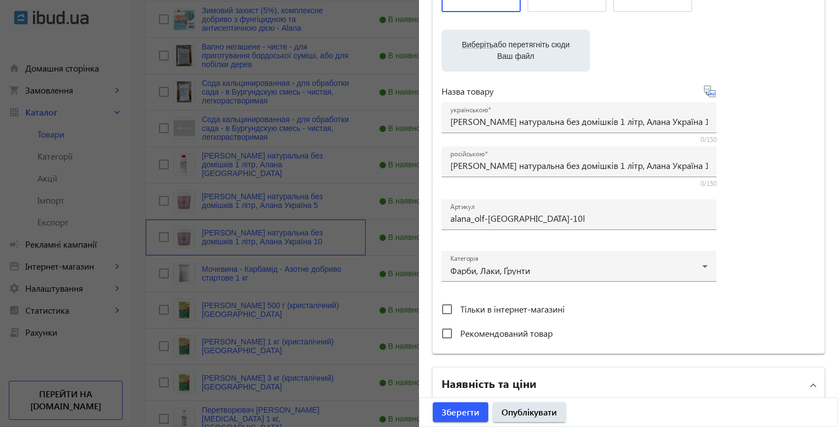
scroll to position [220, 0]
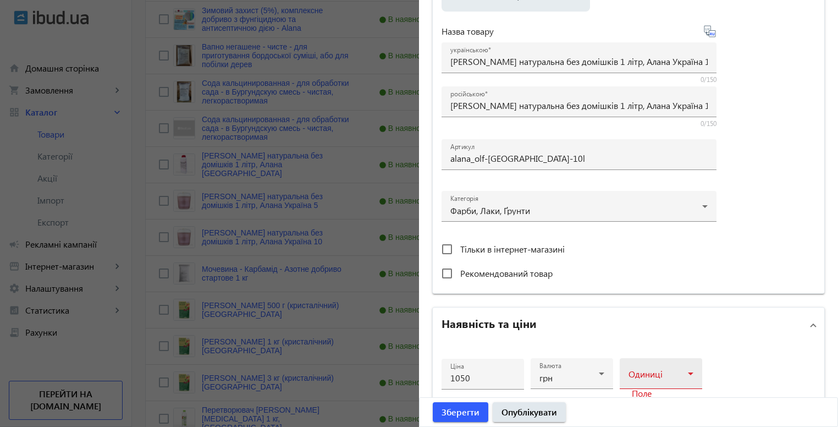
click at [648, 371] on div at bounding box center [660, 377] width 65 height 13
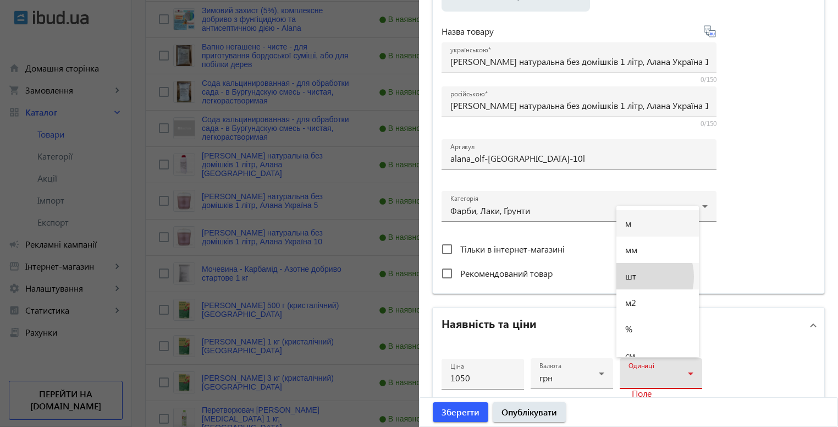
click at [634, 276] on span "шт" at bounding box center [630, 276] width 11 height 9
click at [468, 407] on span "Зберегти" at bounding box center [460, 412] width 38 height 12
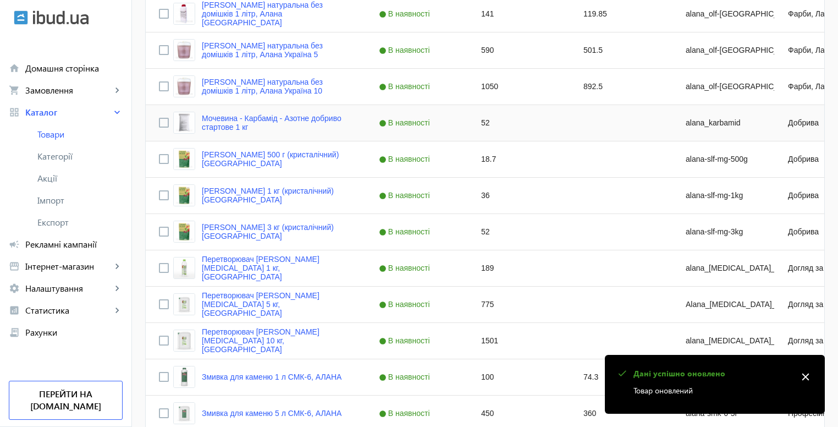
scroll to position [1524, 0]
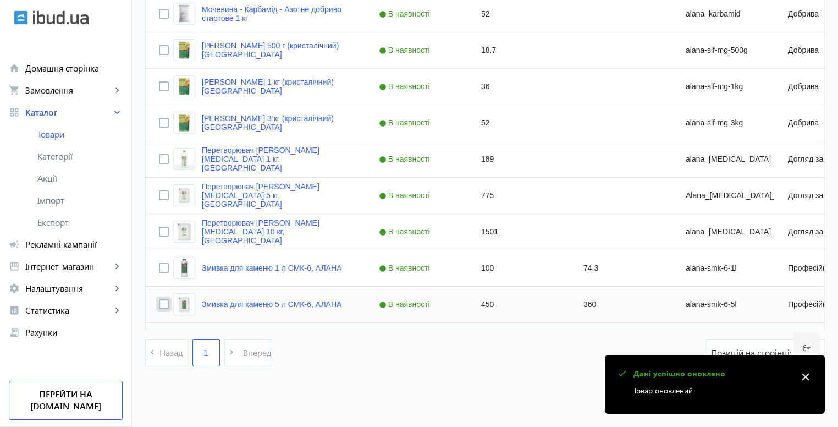
click at [159, 304] on input "Press Space to toggle row selection (unchecked)" at bounding box center [164, 304] width 10 height 10
checkbox input "true"
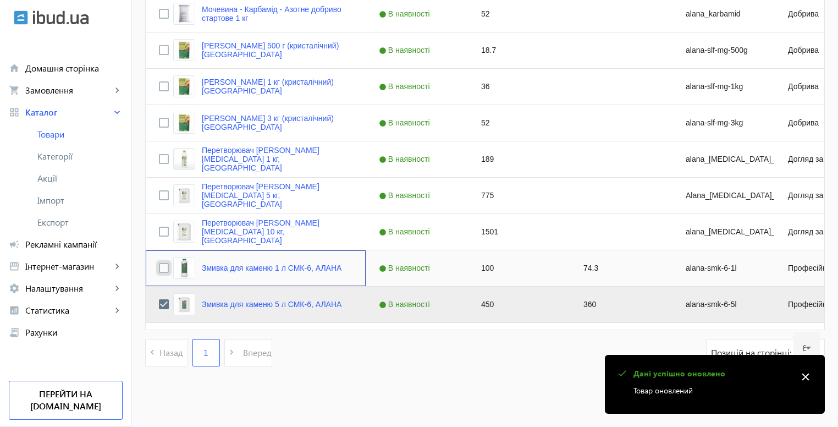
click at [159, 263] on input "Press Space to toggle row selection (unchecked)" at bounding box center [164, 268] width 10 height 10
checkbox input "true"
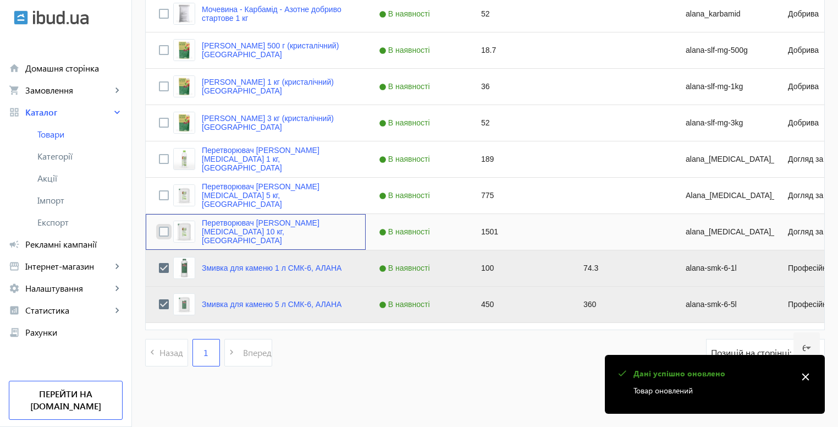
click at [161, 236] on input "Press Space to toggle row selection (unchecked)" at bounding box center [164, 231] width 10 height 10
checkbox input "true"
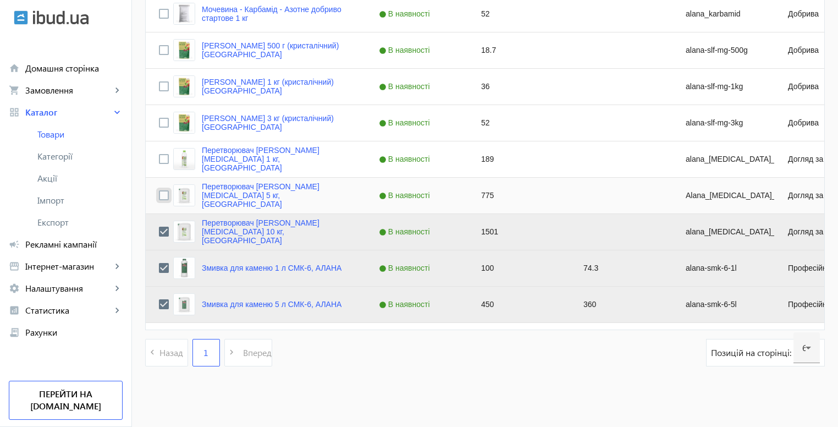
click at [159, 195] on input "Press Space to toggle row selection (unchecked)" at bounding box center [164, 195] width 10 height 10
checkbox input "true"
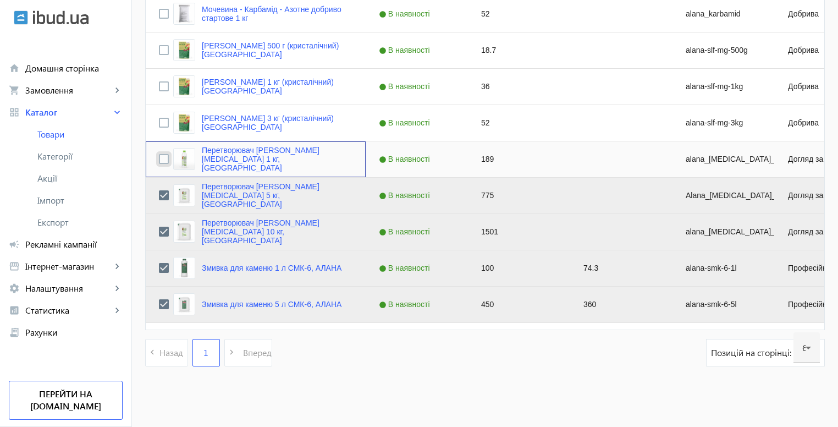
click at [159, 156] on input "Press Space to toggle row selection (unchecked)" at bounding box center [164, 159] width 10 height 10
checkbox input "true"
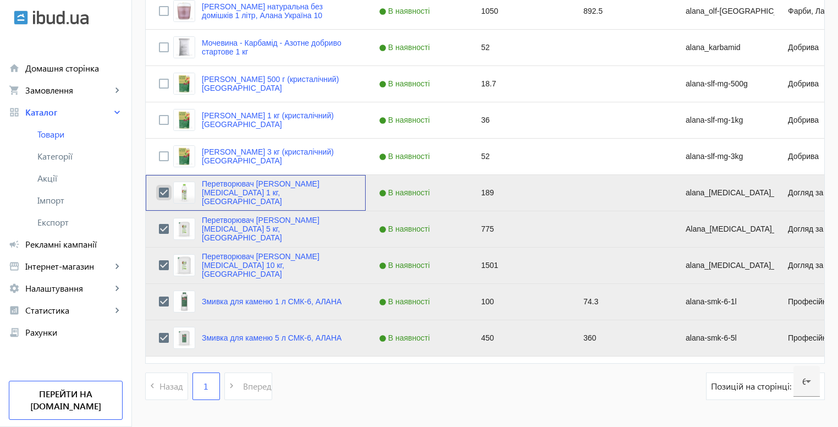
scroll to position [1414, 0]
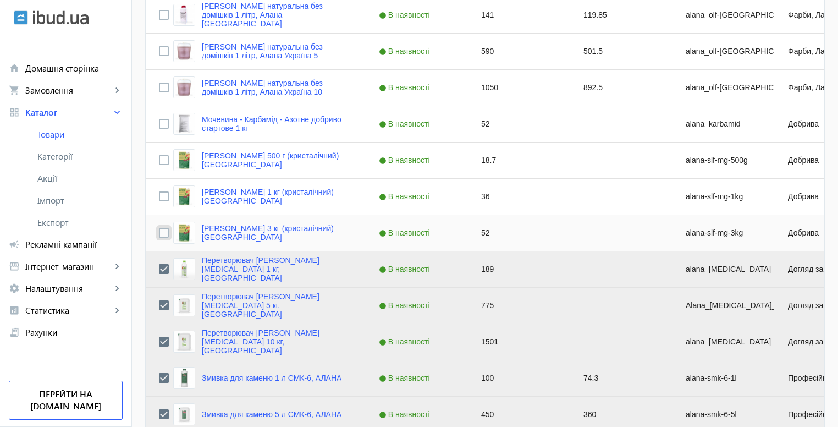
click at [159, 228] on input "Press Space to toggle row selection (unchecked)" at bounding box center [164, 233] width 10 height 10
checkbox input "true"
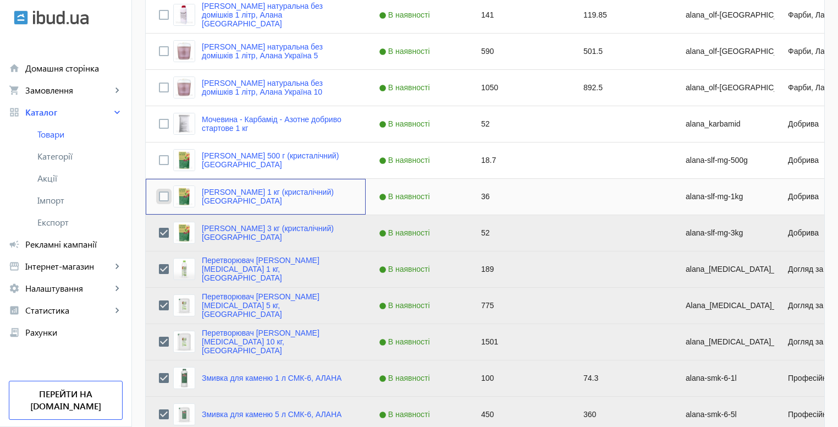
click at [159, 191] on input "Press Space to toggle row selection (unchecked)" at bounding box center [164, 196] width 10 height 10
checkbox input "true"
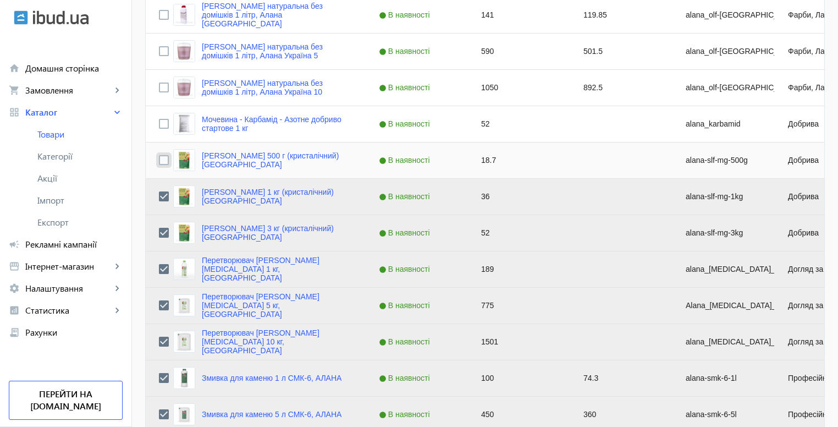
click at [159, 162] on input "Press Space to toggle row selection (unchecked)" at bounding box center [164, 160] width 10 height 10
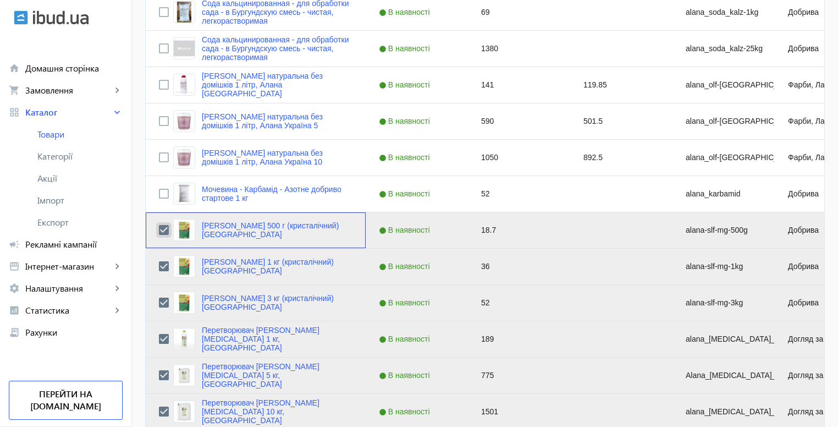
scroll to position [1304, 0]
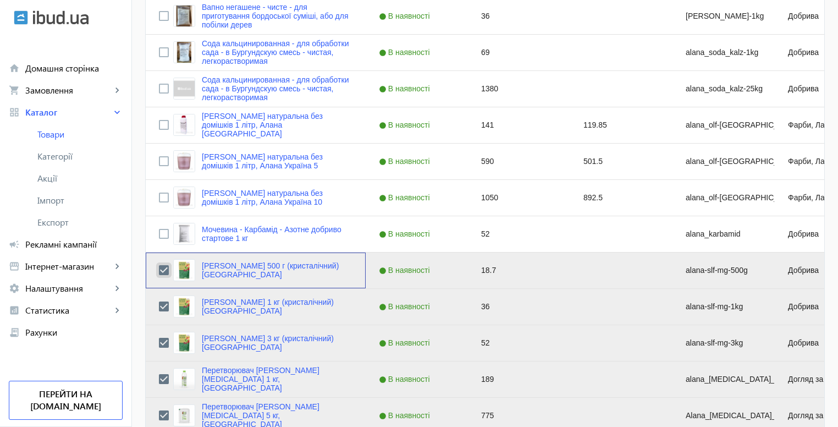
click at [159, 273] on input "Press Space to toggle row selection (checked)" at bounding box center [164, 270] width 10 height 10
checkbox input "false"
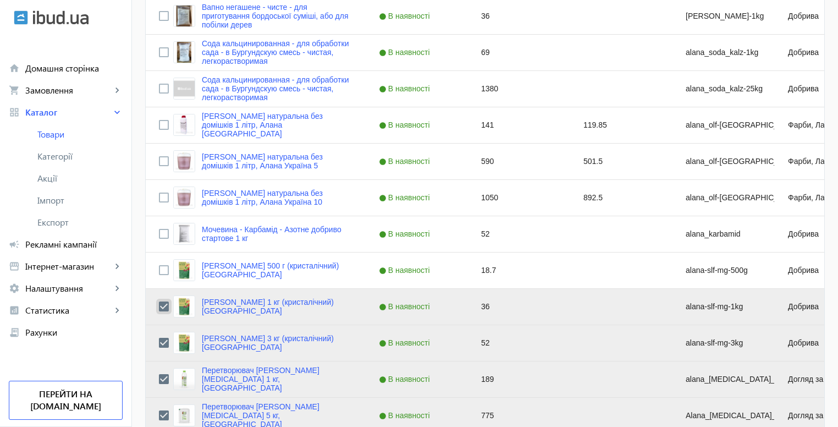
click at [159, 303] on input "Press Space to toggle row selection (checked)" at bounding box center [164, 306] width 10 height 10
checkbox input "false"
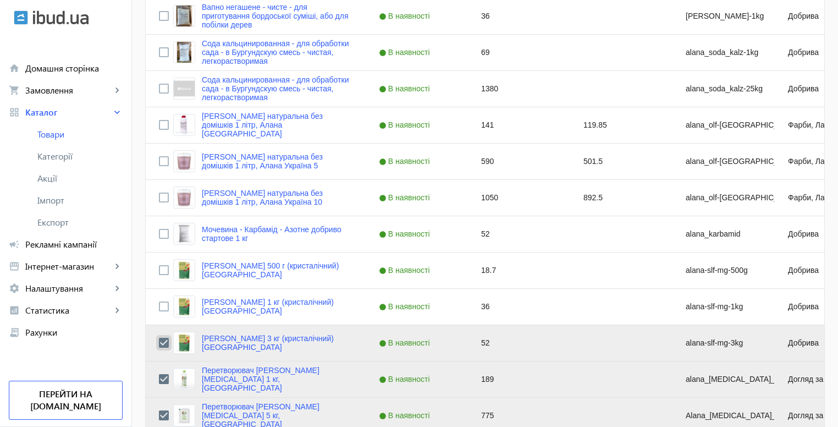
click at [159, 342] on input "Press Space to toggle row selection (checked)" at bounding box center [164, 343] width 10 height 10
checkbox input "false"
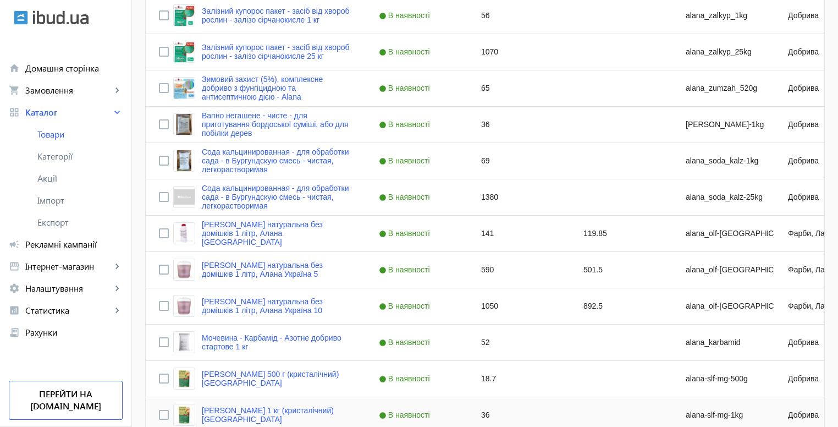
scroll to position [1194, 0]
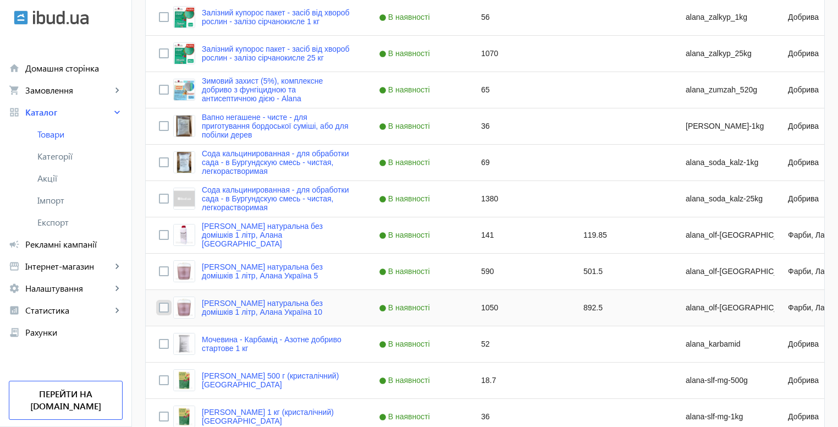
click at [159, 307] on input "Press Space to toggle row selection (unchecked)" at bounding box center [164, 307] width 10 height 10
checkbox input "true"
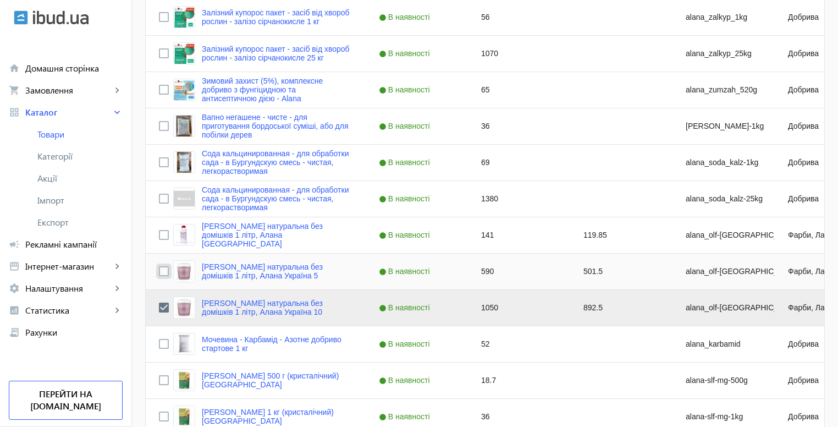
click at [159, 273] on input "Press Space to toggle row selection (unchecked)" at bounding box center [164, 271] width 10 height 10
checkbox input "true"
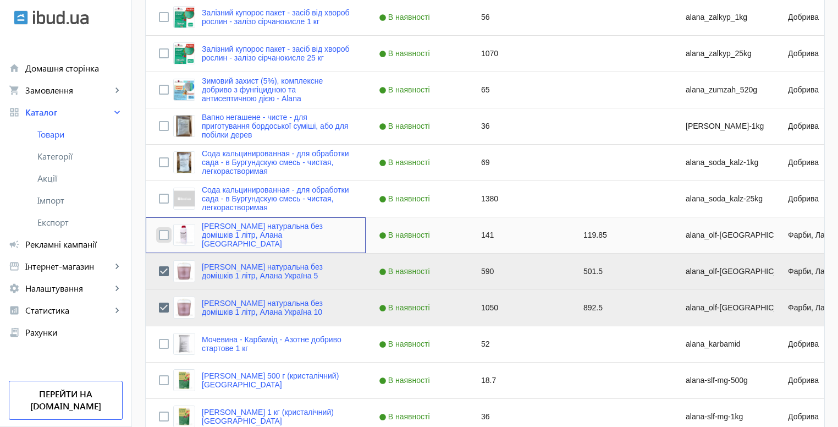
click at [160, 233] on input "Press Space to toggle row selection (unchecked)" at bounding box center [164, 235] width 10 height 10
checkbox input "true"
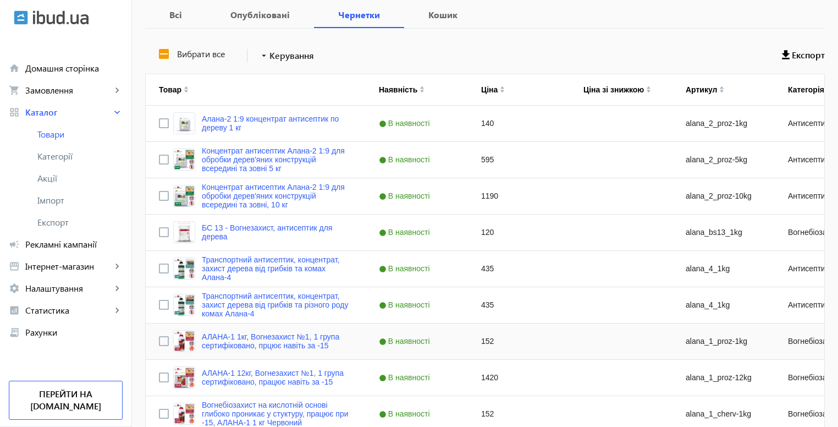
scroll to position [0, 0]
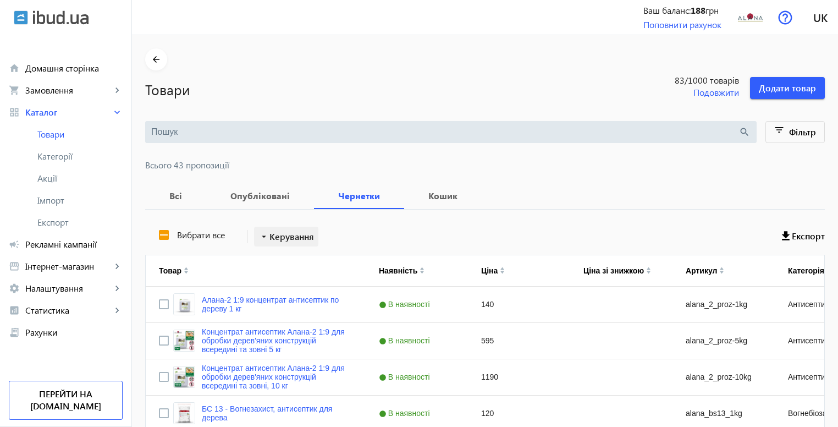
click at [290, 239] on span "Керування" at bounding box center [291, 236] width 45 height 13
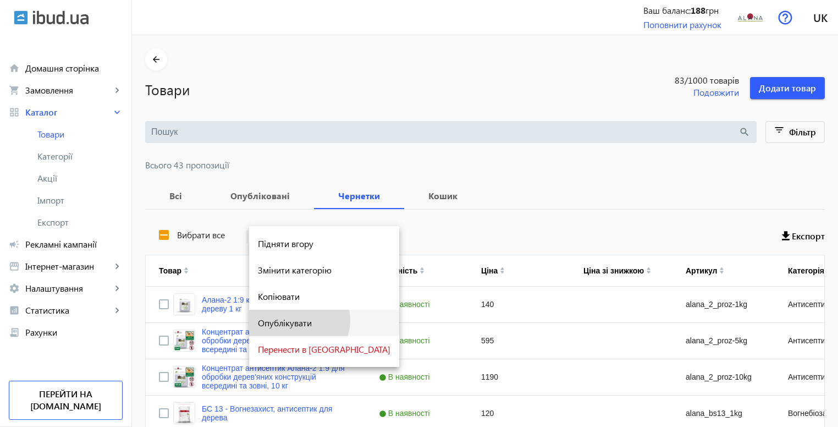
click at [298, 320] on span "Опублікувати" at bounding box center [324, 322] width 132 height 9
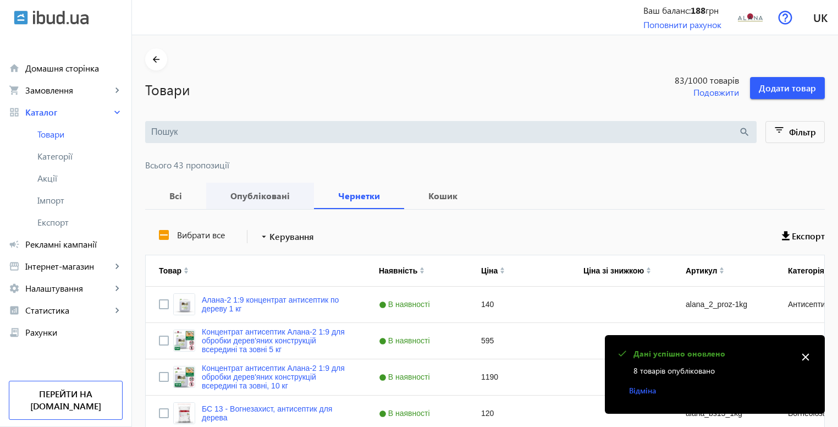
click at [258, 197] on b "Опубліковані" at bounding box center [259, 195] width 81 height 9
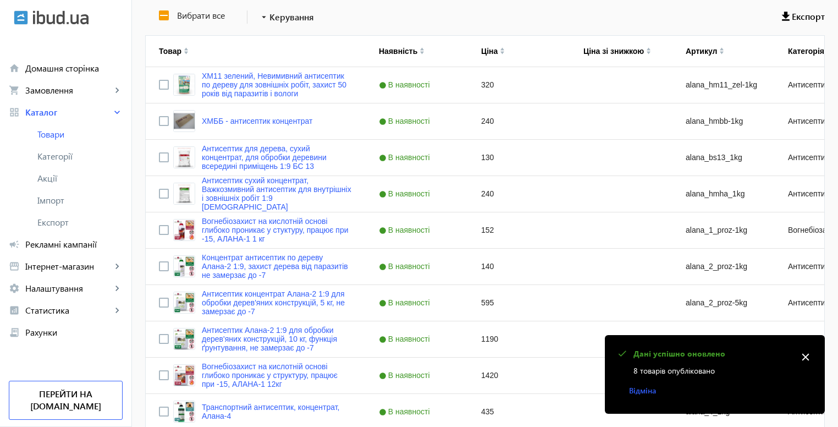
scroll to position [220, 0]
click at [175, 121] on img "Press SPACE to select this row." at bounding box center [184, 120] width 22 height 22
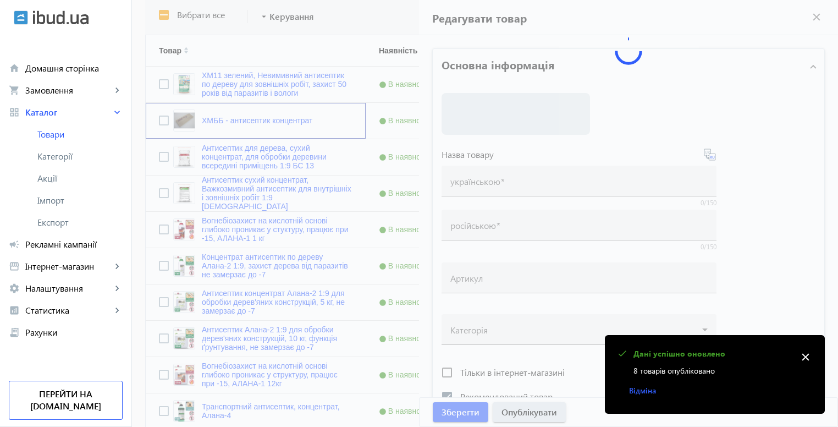
type input "ХМББ - антисептик концентрат"
type input "alana_hmbb-1kg"
checkbox input "true"
type input "240"
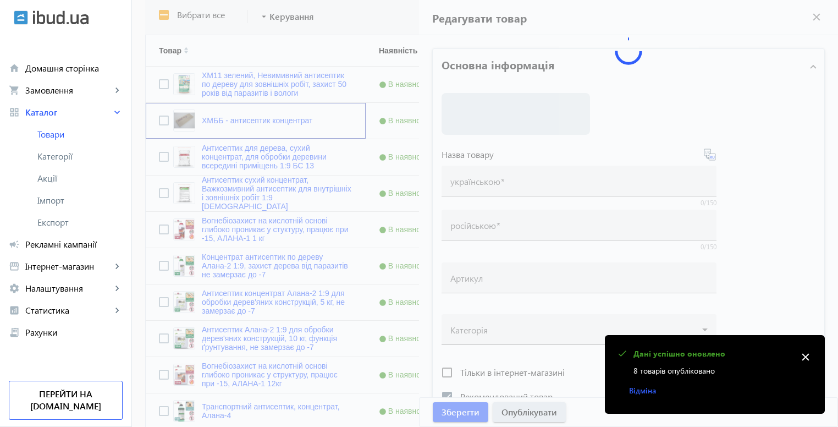
type input "[PERSON_NAME] - антисептик концентрат – антисептик для деревини"
type input "[PERSON_NAME] - антисептик концентрат – антисептик для древесины"
type textarea "Антисептик [PERSON_NAME] - антисептик концентрат захищає деревину від грибків, …"
type textarea "Антисептик [PERSON_NAME] - антисептик концентрат защищает древесину от грибка, …"
type input "антисептики по дереву, антисептик для дерев'яних поверхонь, грунтовки і антисеп…"
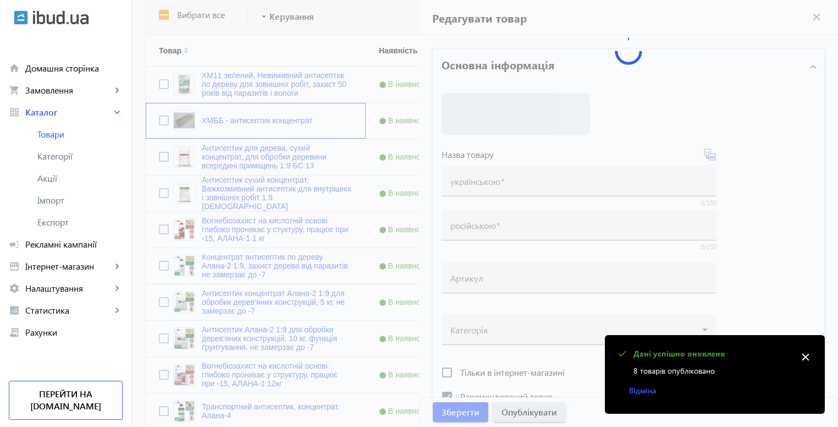
type input "антисептики по дереву, антисептик для деревянных поверхностей, грунтовки и анти…"
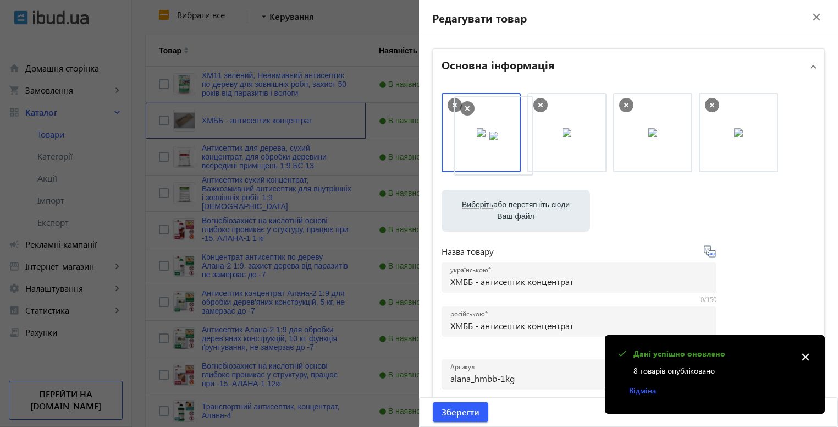
drag, startPoint x: 572, startPoint y: 137, endPoint x: 502, endPoint y: 140, distance: 69.9
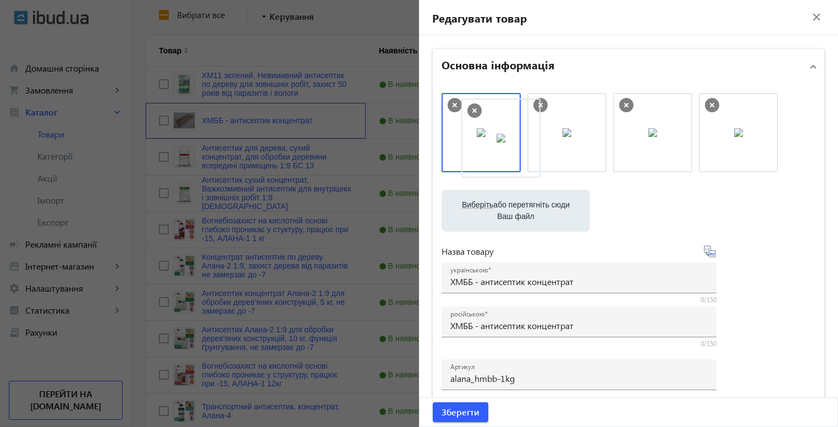
drag, startPoint x: 646, startPoint y: 126, endPoint x: 498, endPoint y: 132, distance: 148.5
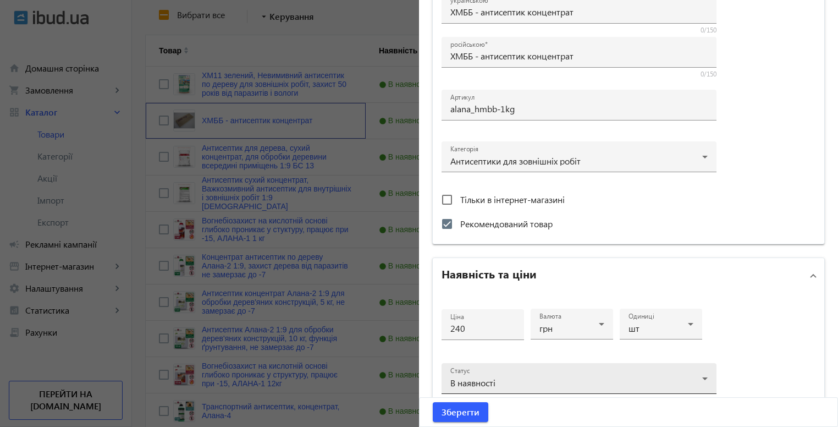
scroll to position [275, 0]
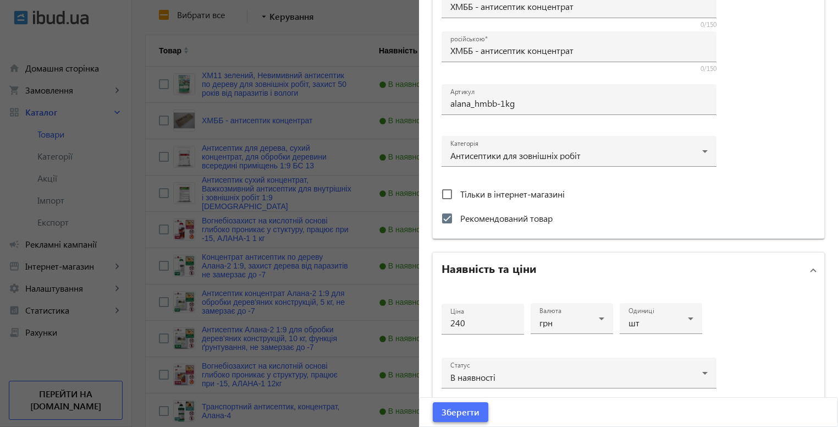
click at [460, 419] on span "submit" at bounding box center [461, 412] width 56 height 26
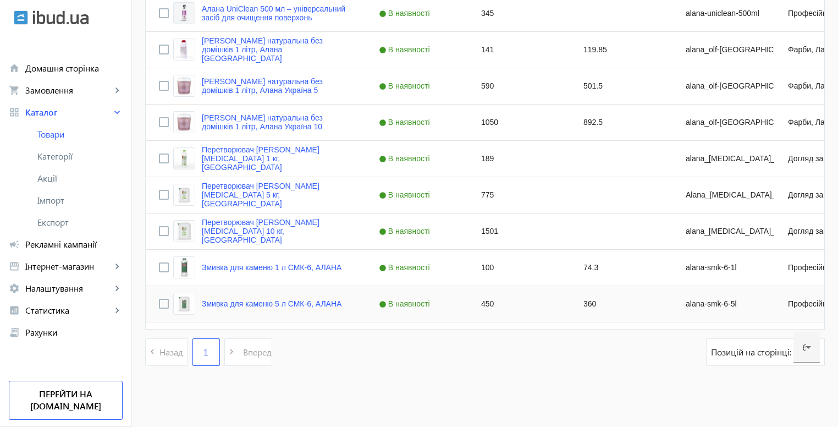
scroll to position [1486, 0]
